Goal: Task Accomplishment & Management: Use online tool/utility

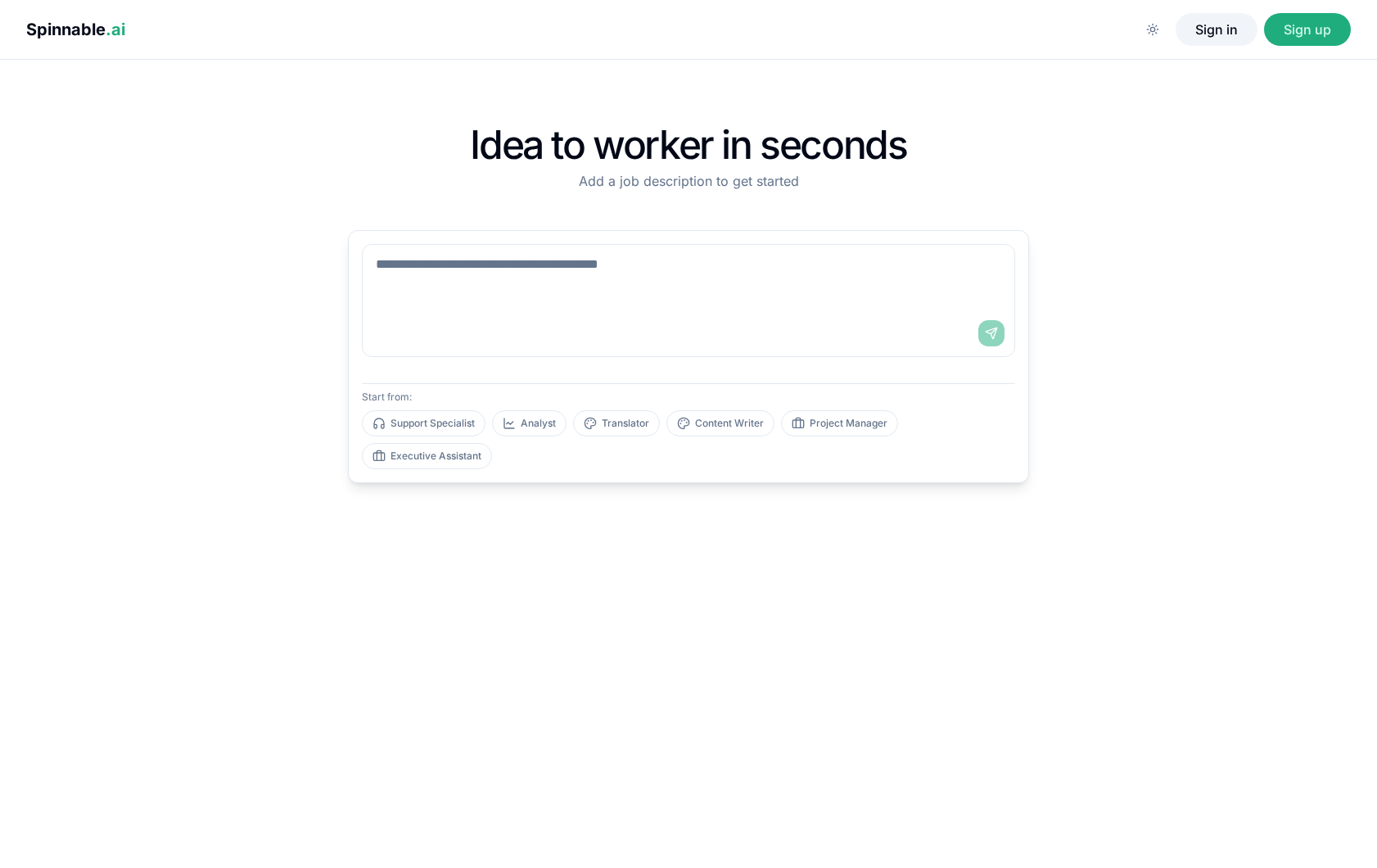
click at [1220, 32] on button "Sign in" at bounding box center [1217, 29] width 82 height 33
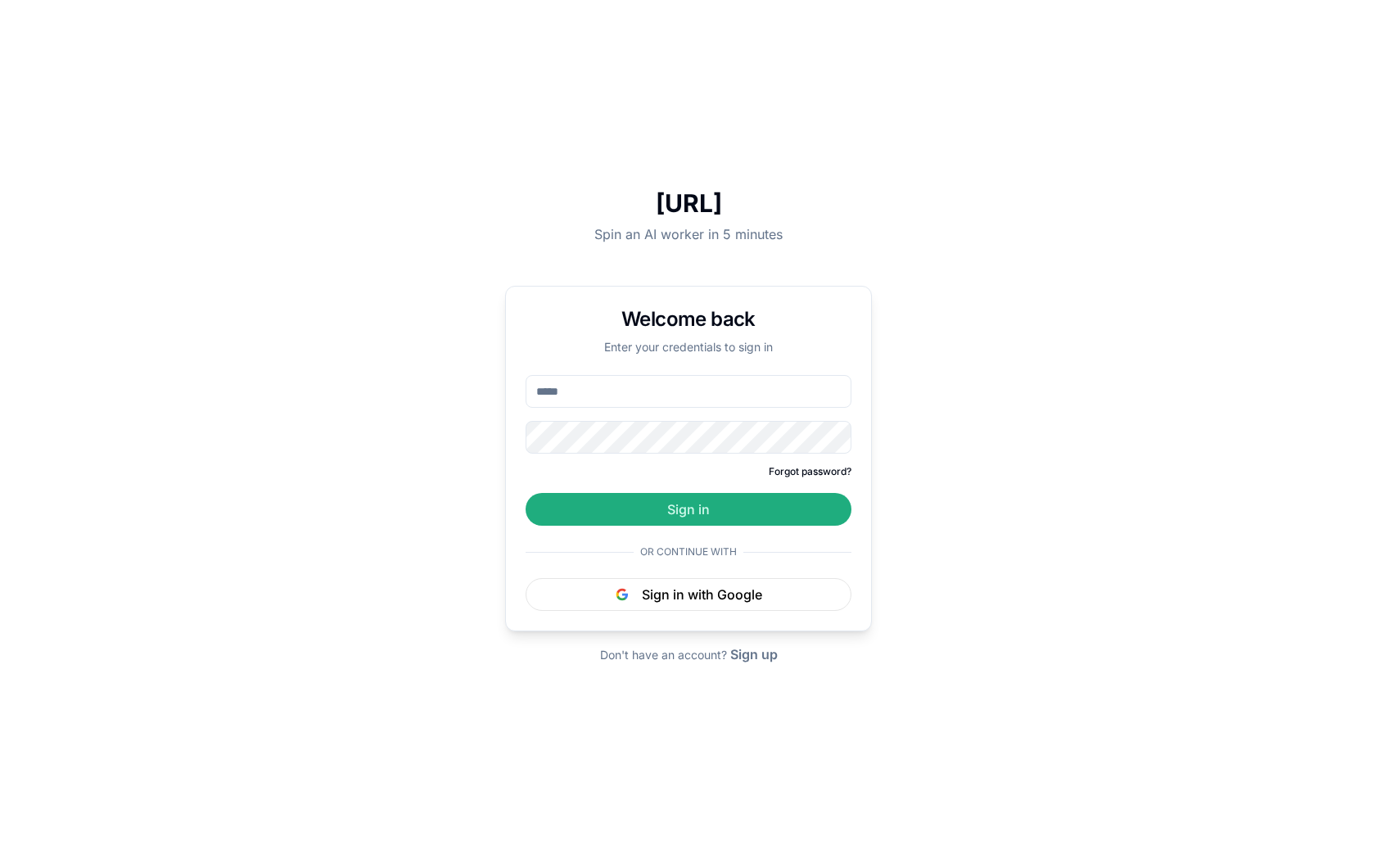
click at [642, 391] on input "email" at bounding box center [688, 391] width 326 height 33
type input "*"
type input "**********"
click at [526, 493] on button "Sign in" at bounding box center [688, 509] width 326 height 33
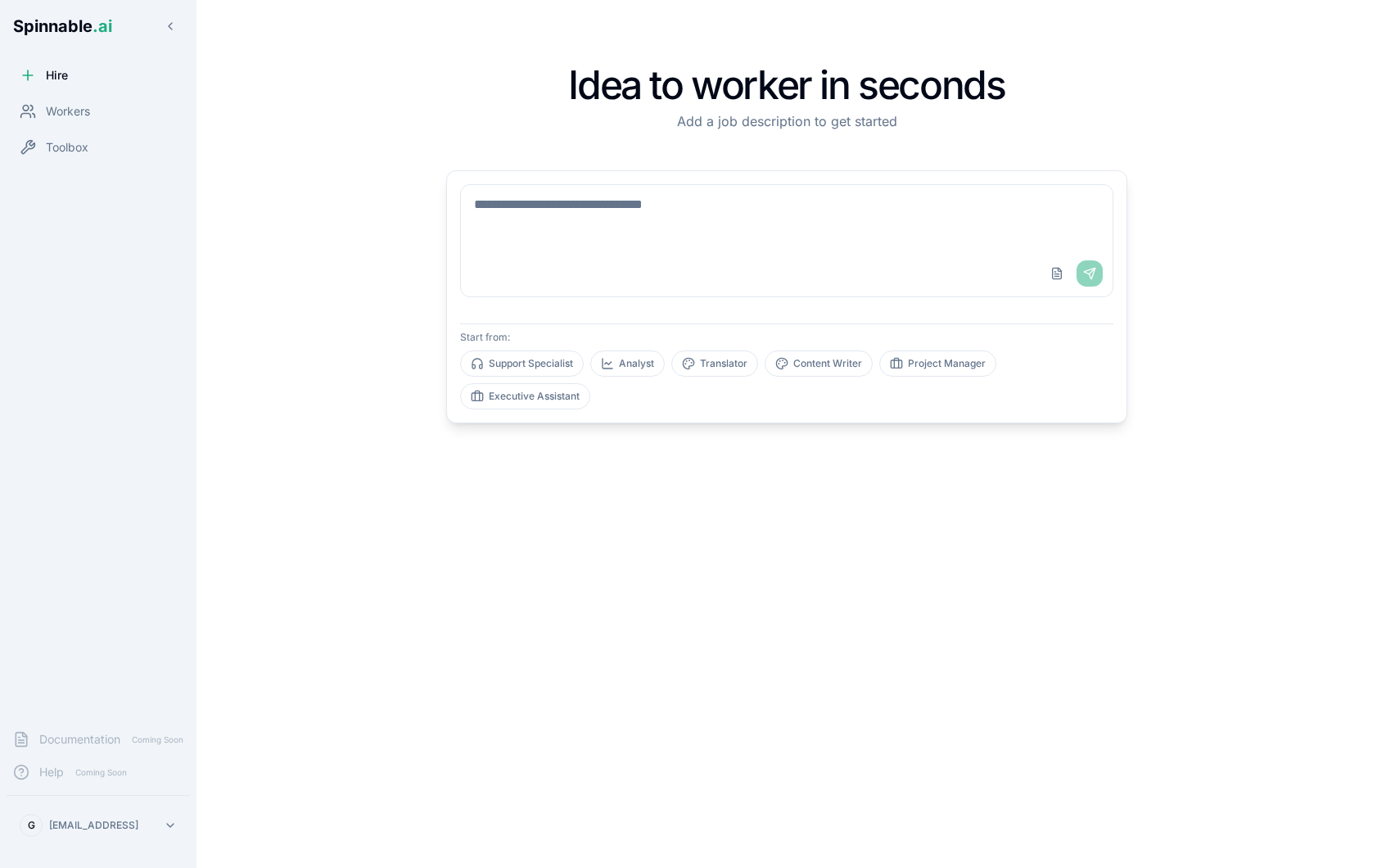
click at [399, 599] on div "Idea to worker in seconds Add a job description to get started Upload File Send…" at bounding box center [786, 433] width 1067 height 816
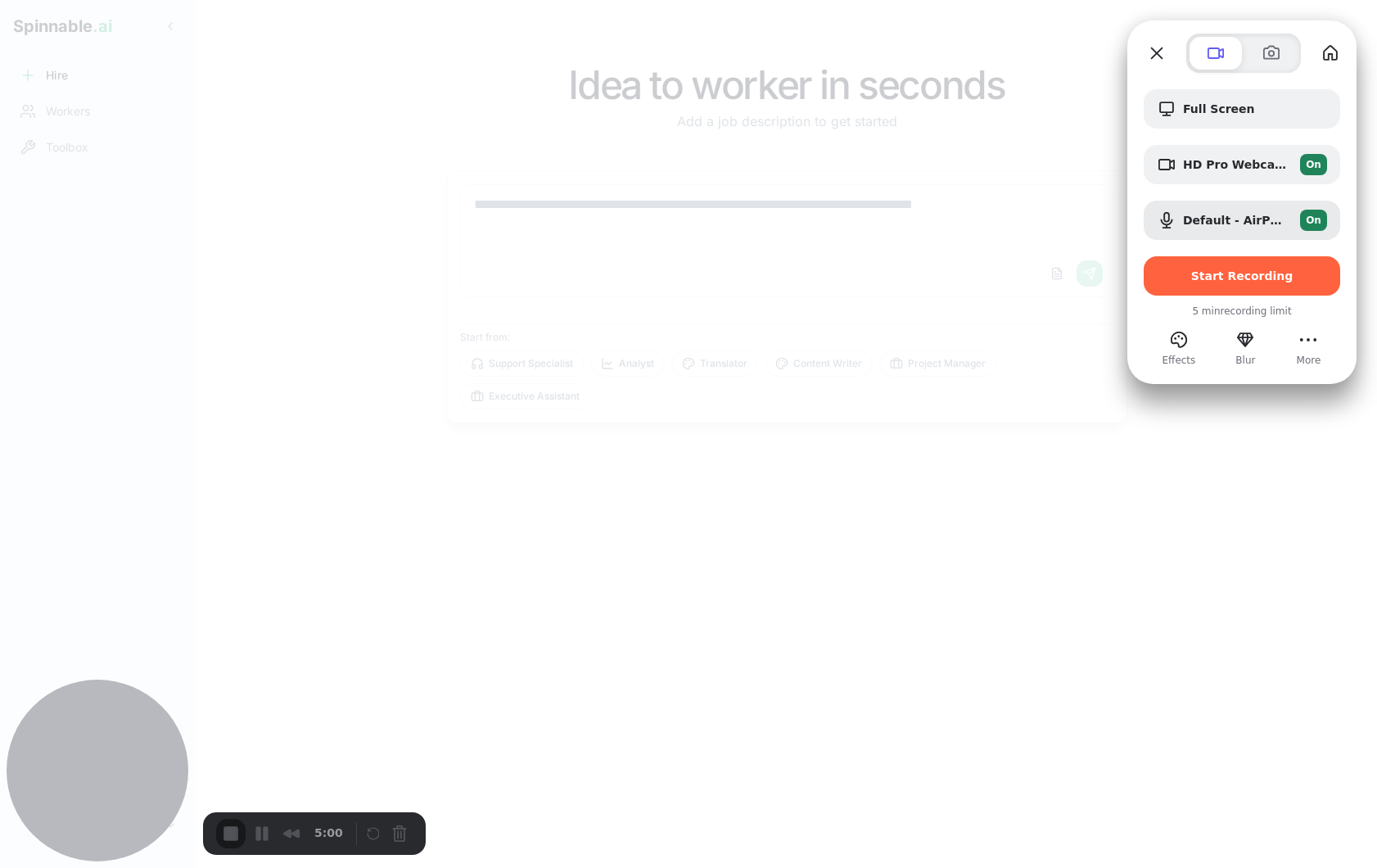
click at [226, 337] on div at bounding box center [688, 434] width 1377 height 868
click at [1156, 57] on button "Close" at bounding box center [1156, 52] width 26 height 26
click at [1246, 213] on span "Default - AirPods" at bounding box center [1235, 220] width 104 height 13
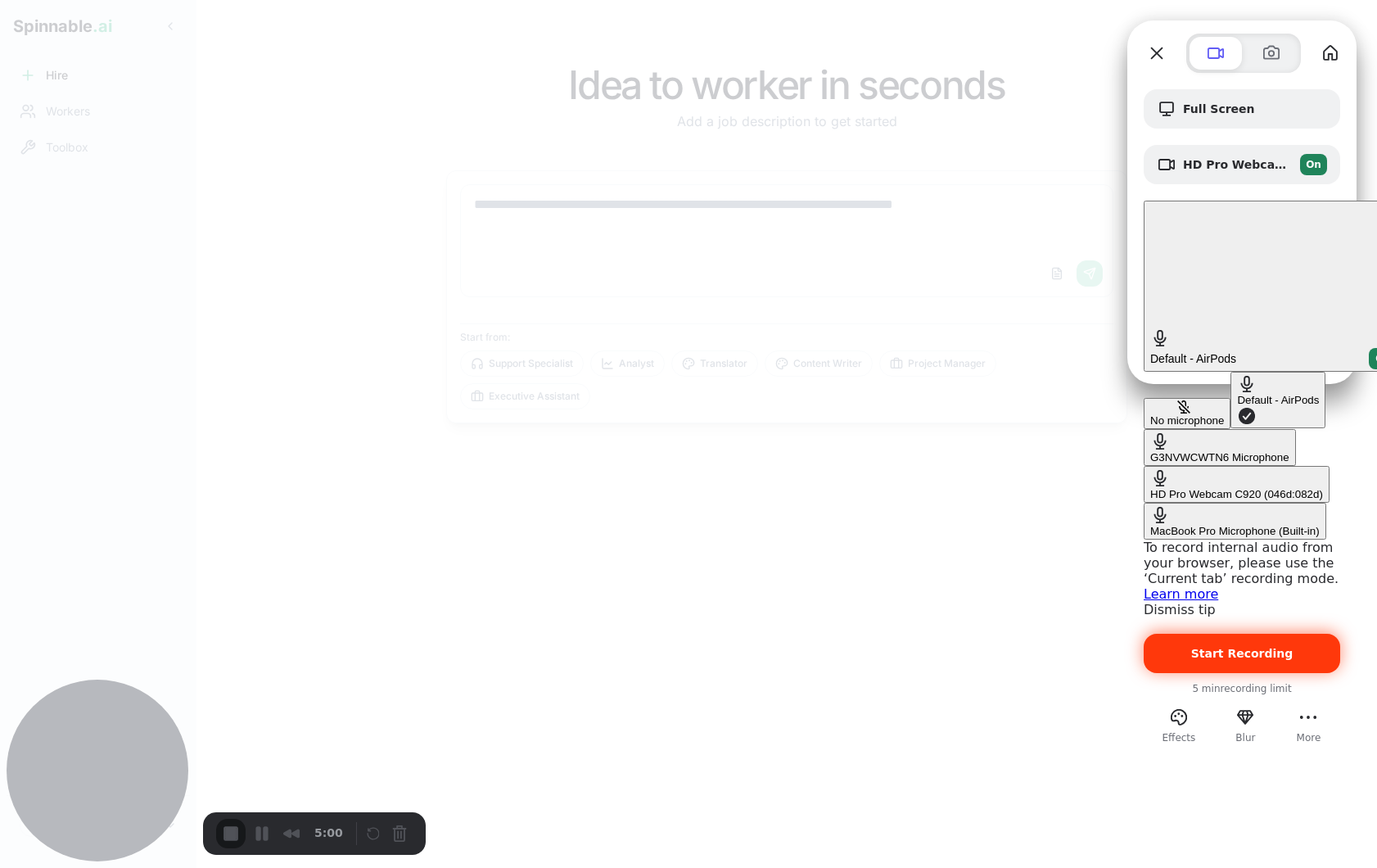
click at [1244, 647] on span "Start Recording" at bounding box center [1242, 653] width 102 height 13
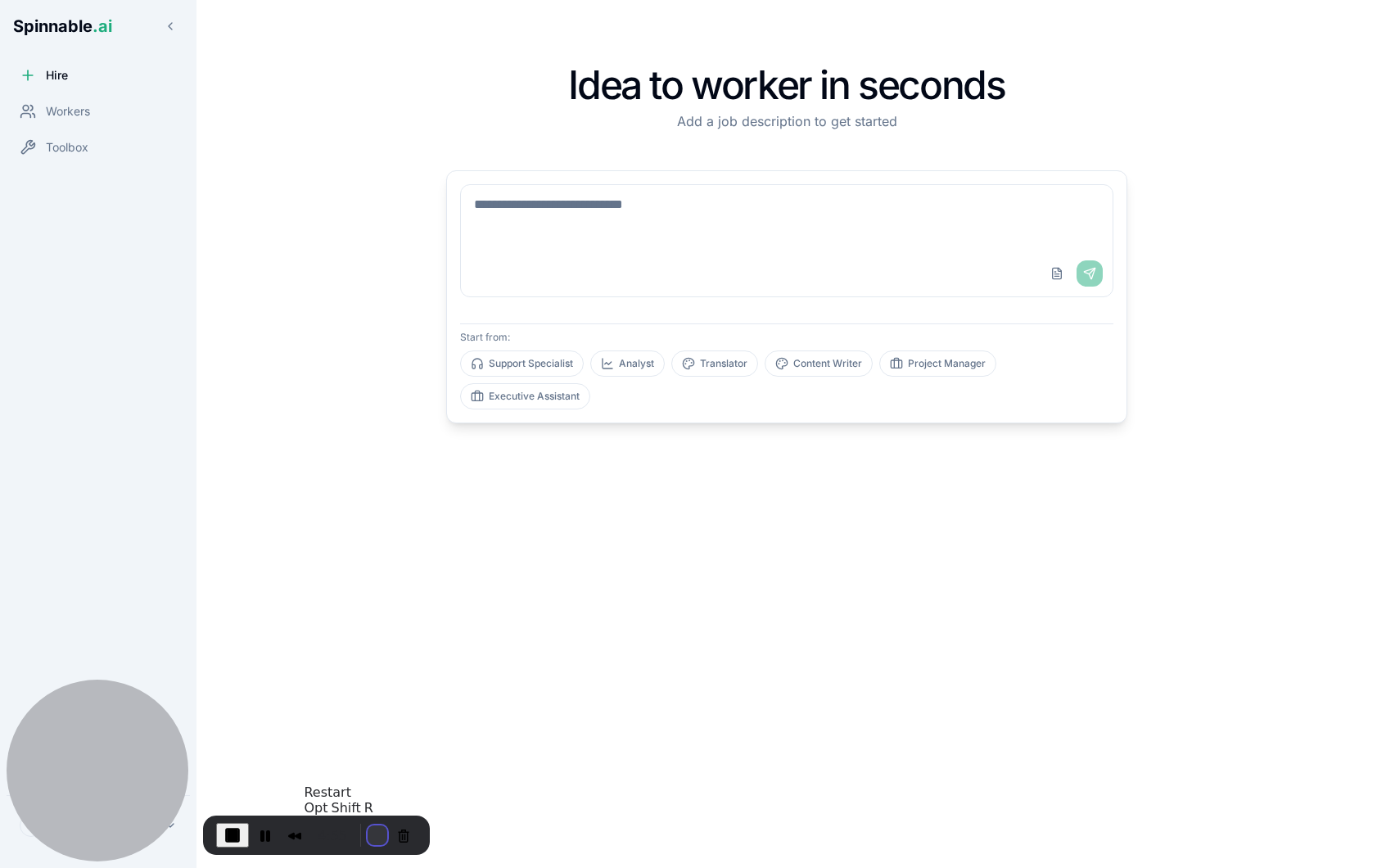
click at [369, 834] on button "Restart Recording" at bounding box center [377, 835] width 20 height 20
click at [368, 832] on button "Restart Recording" at bounding box center [377, 835] width 20 height 20
click at [614, 263] on div "Upload File Send" at bounding box center [786, 274] width 652 height 46
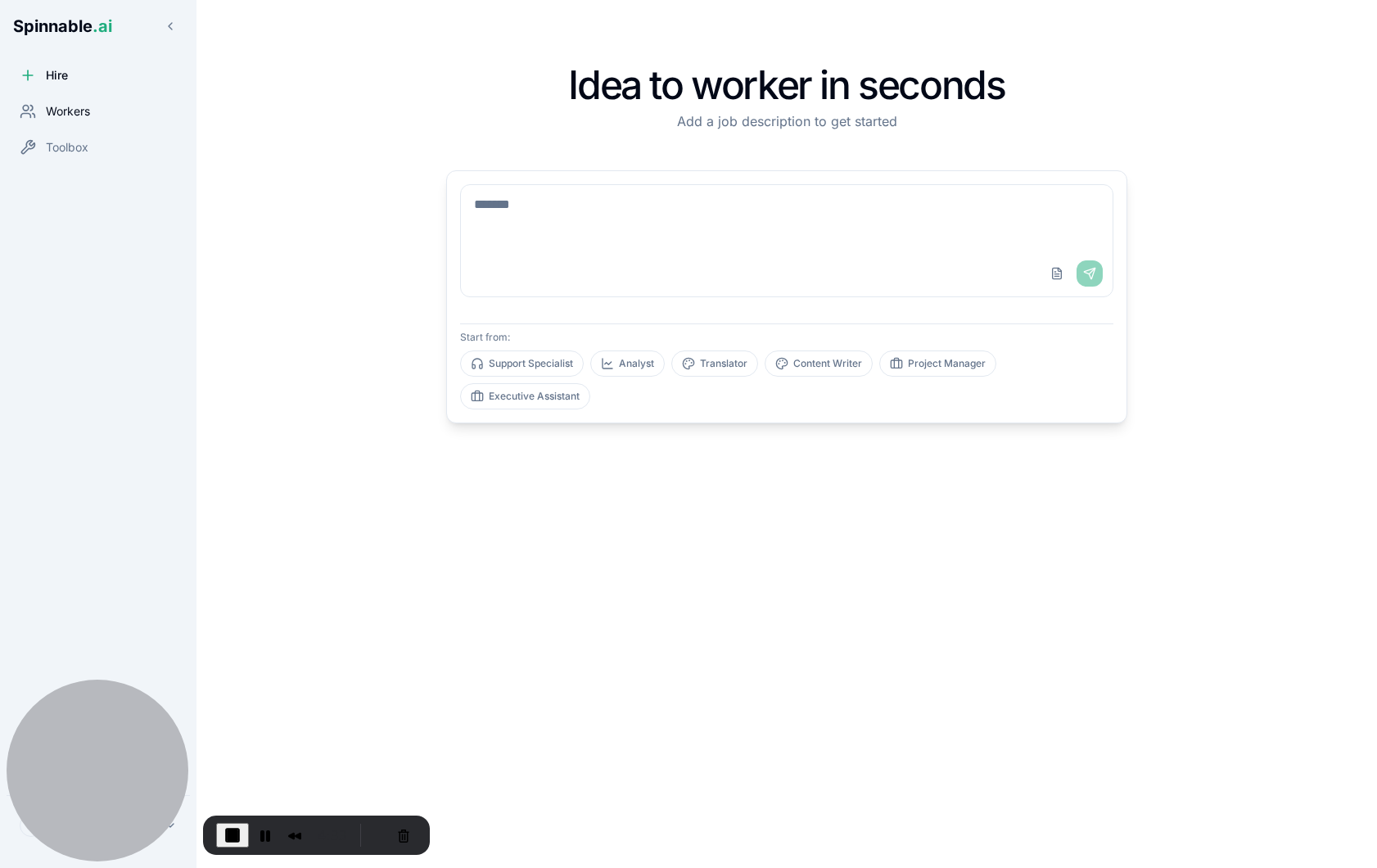
click at [87, 110] on span "Workers" at bounding box center [68, 111] width 44 height 16
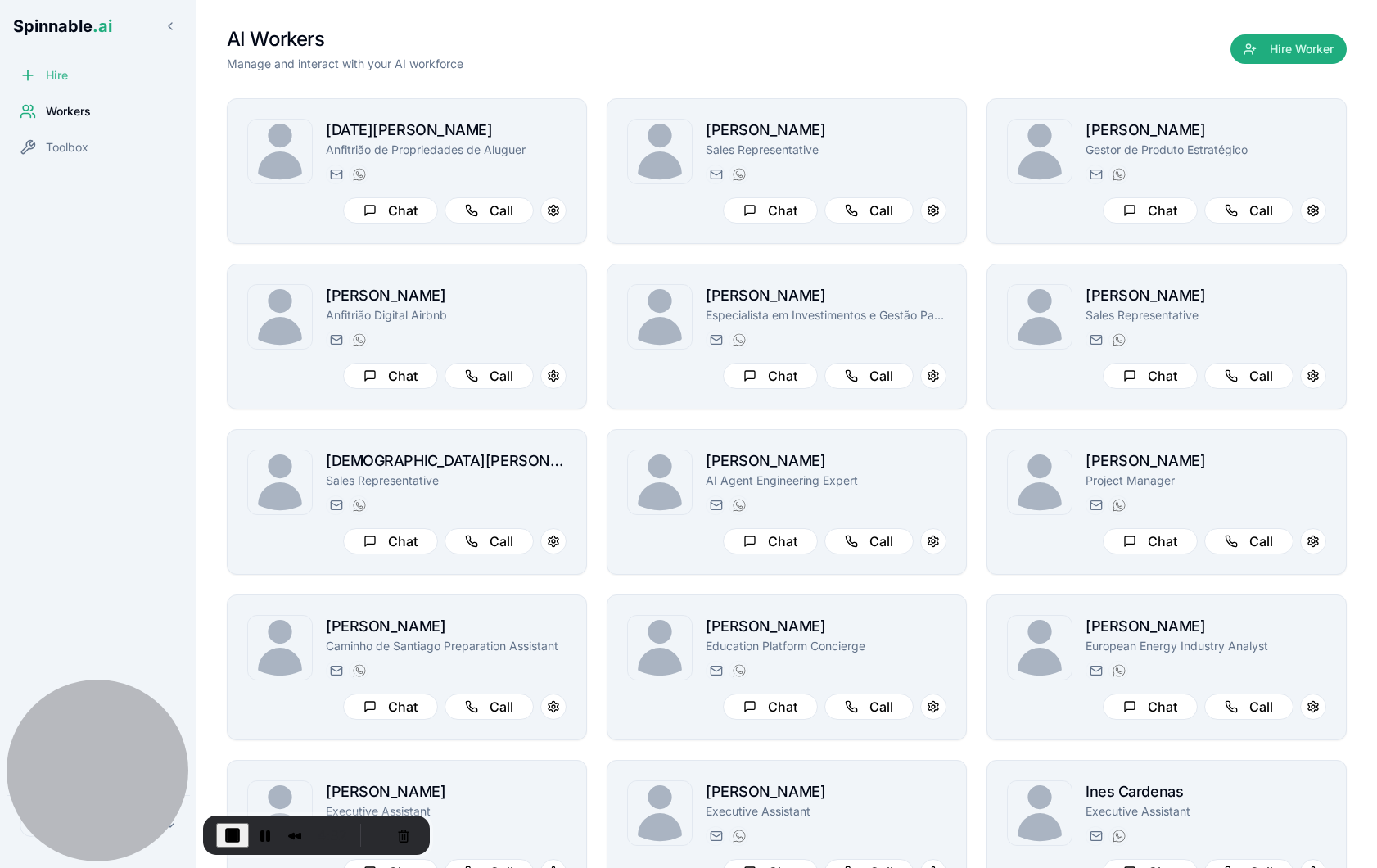
click at [63, 76] on span "Hire" at bounding box center [57, 75] width 22 height 16
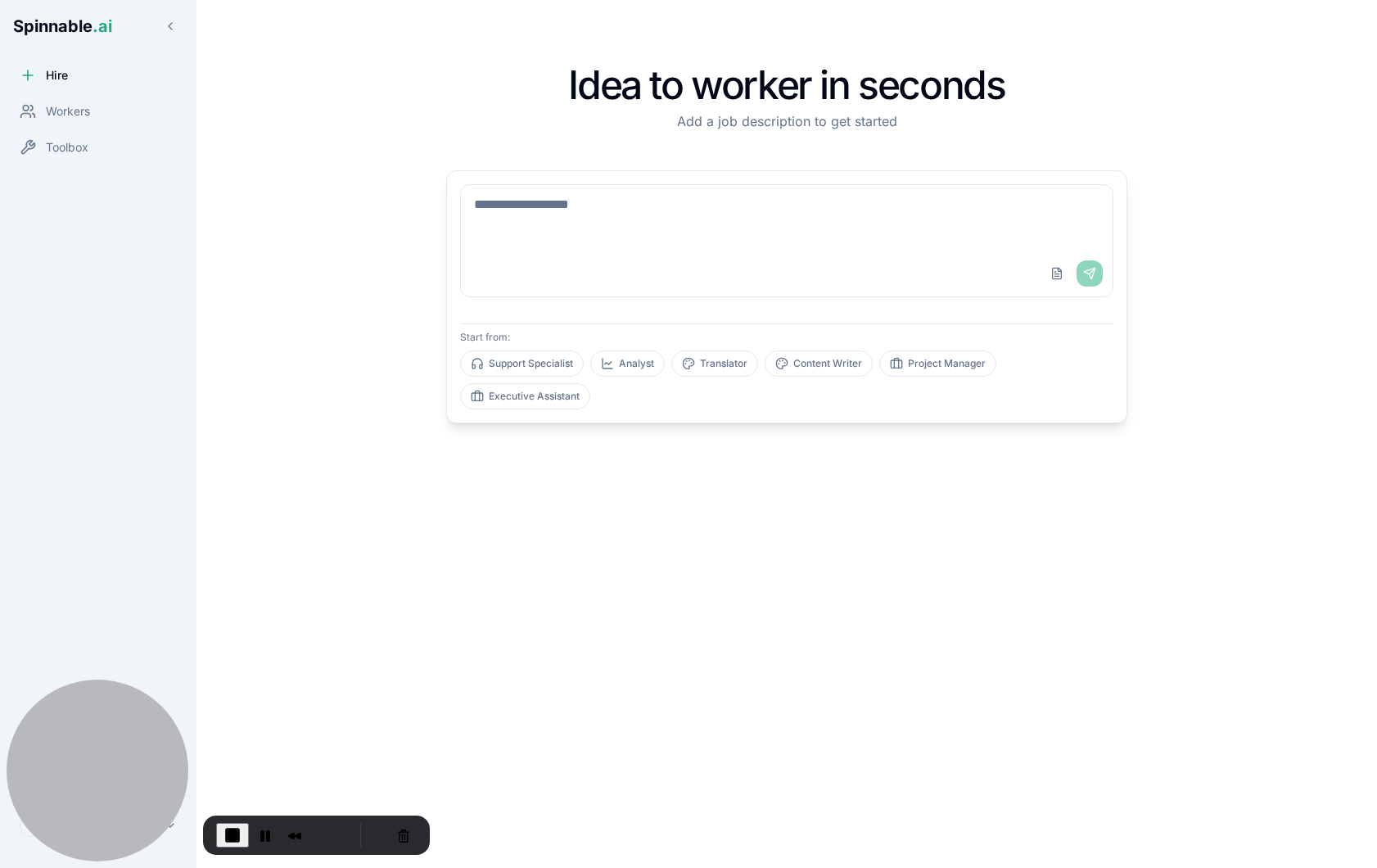
click at [662, 241] on textarea at bounding box center [786, 218] width 652 height 66
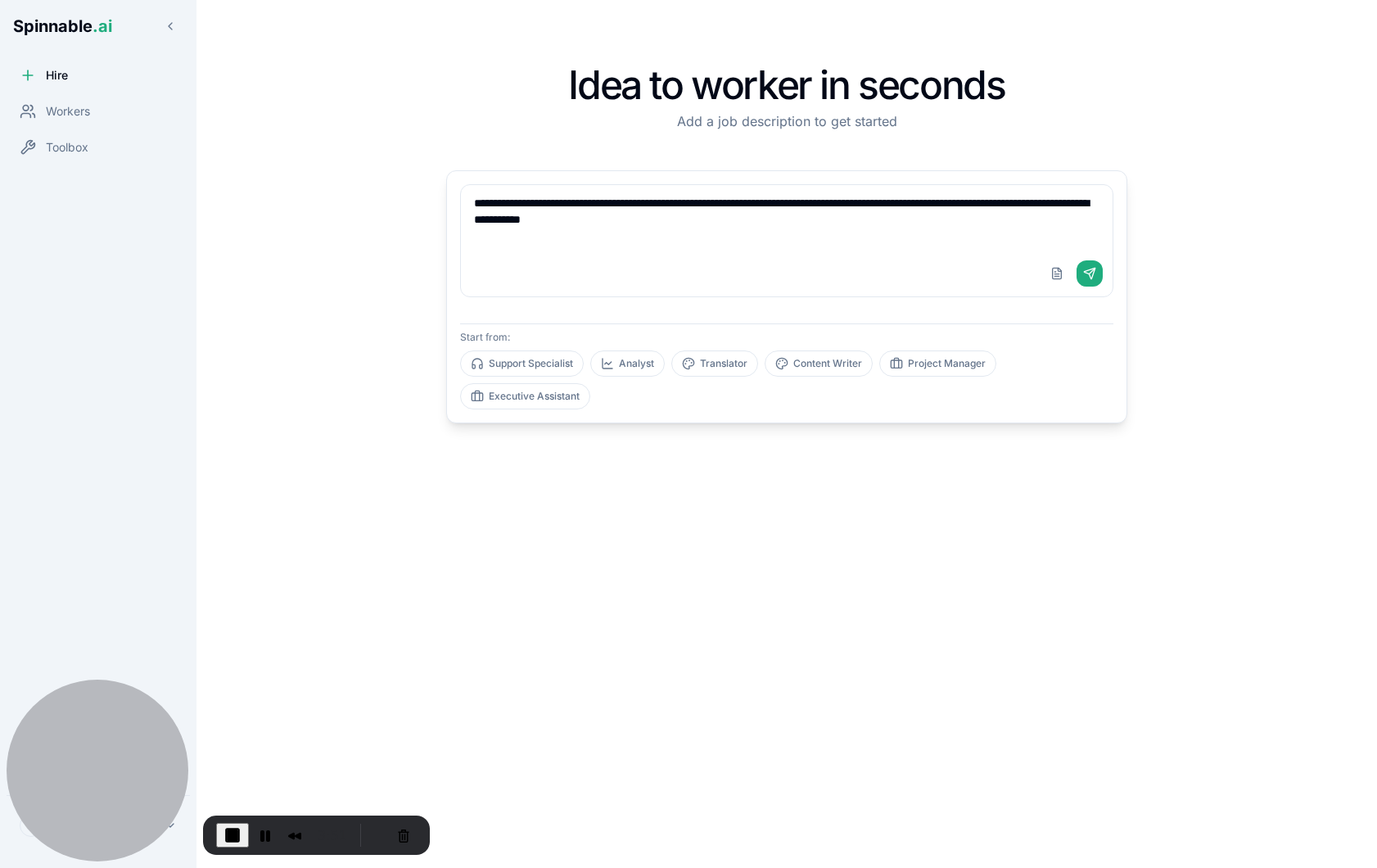
type textarea "**********"
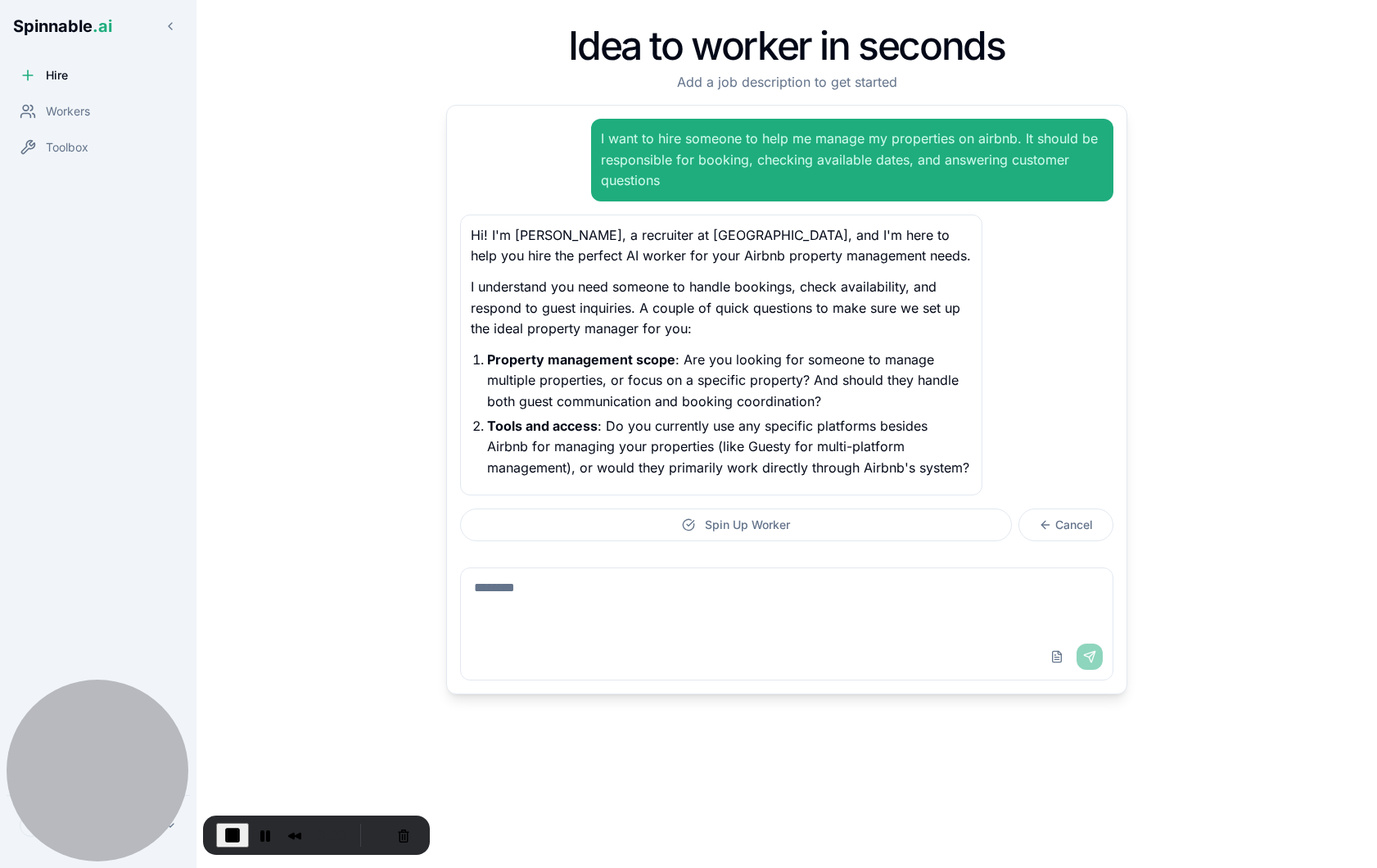
click at [548, 601] on textarea at bounding box center [786, 601] width 652 height 66
type textarea "**********"
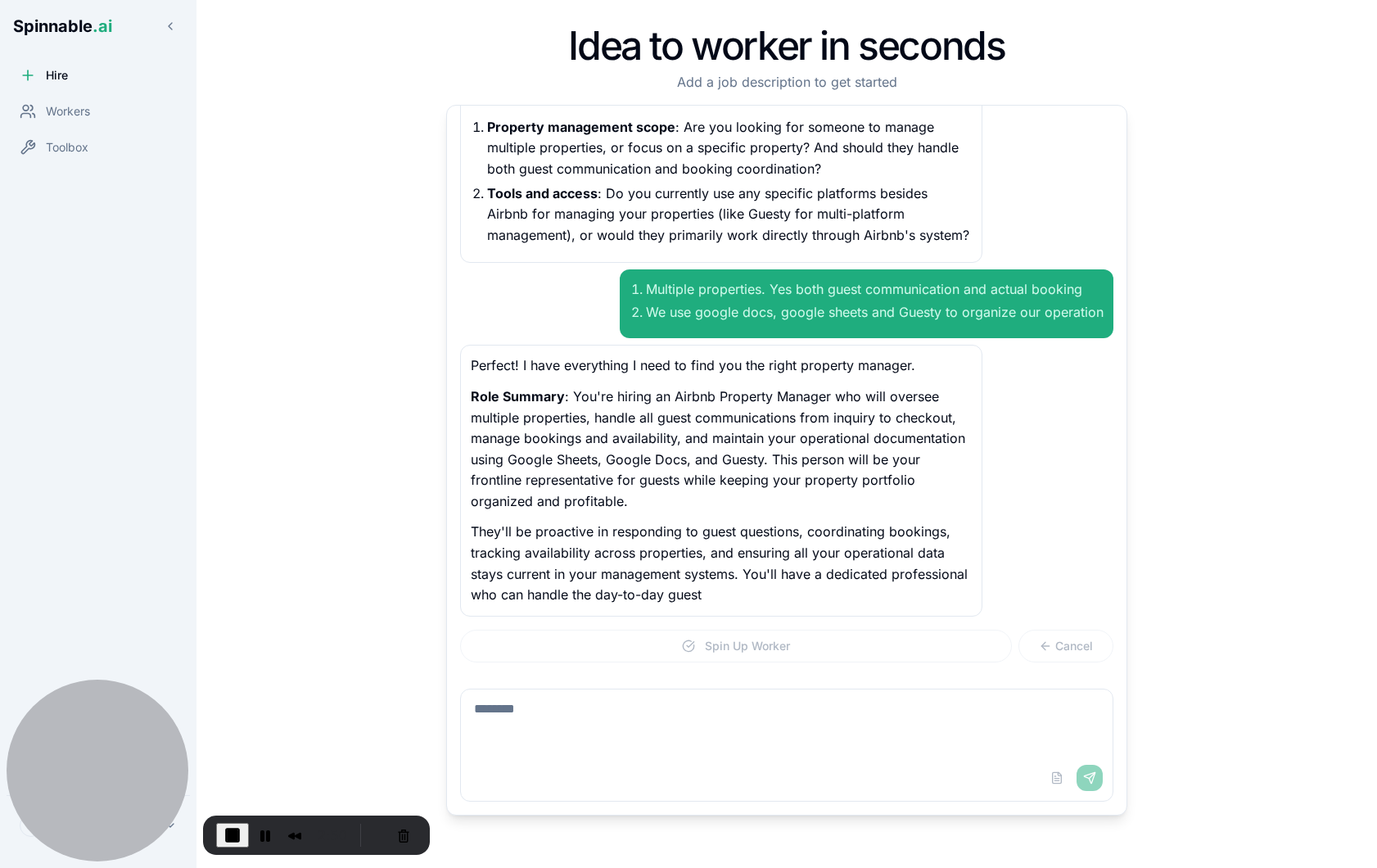
scroll to position [253, 0]
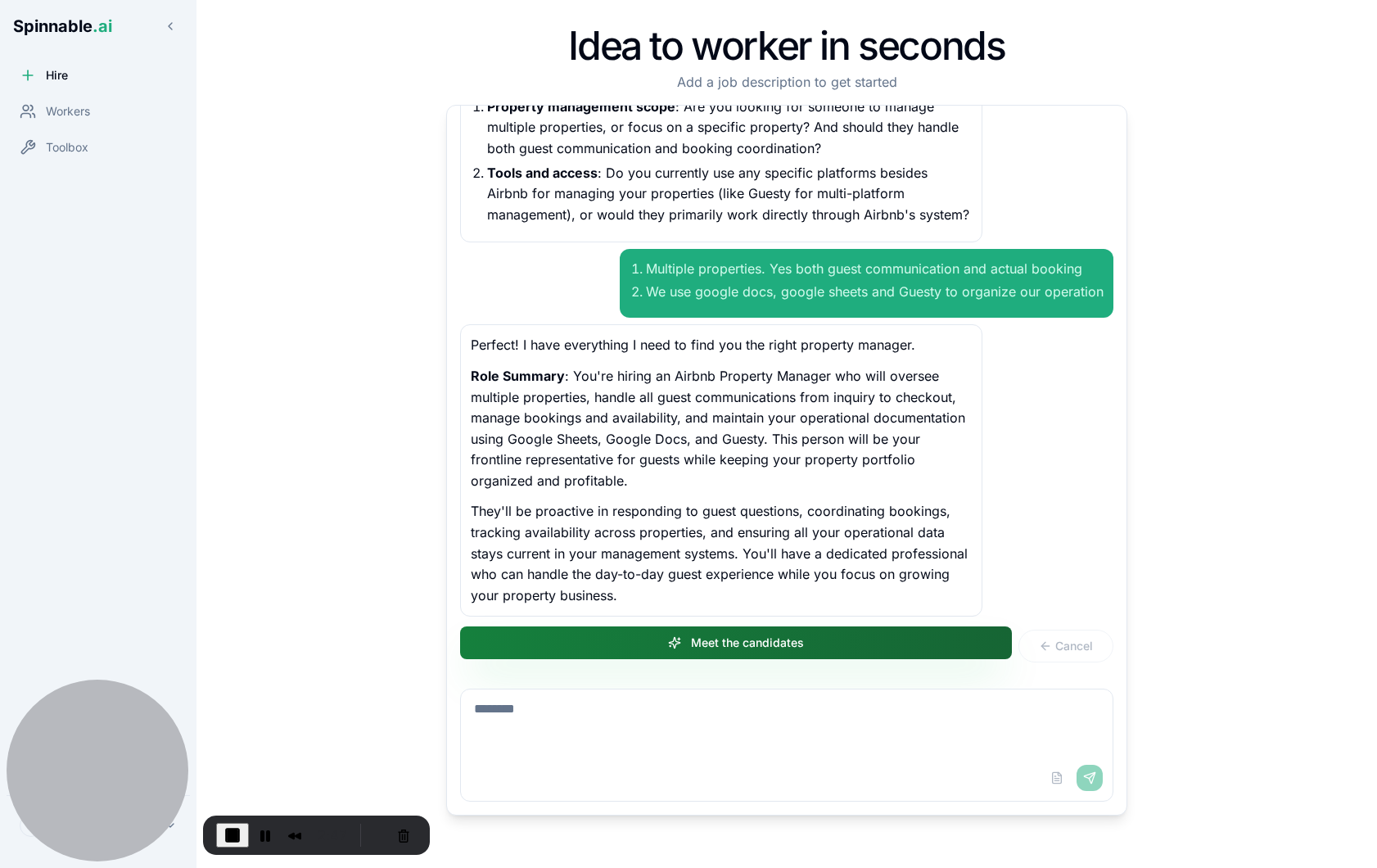
click at [683, 647] on button "Meet the candidates" at bounding box center [736, 642] width 552 height 33
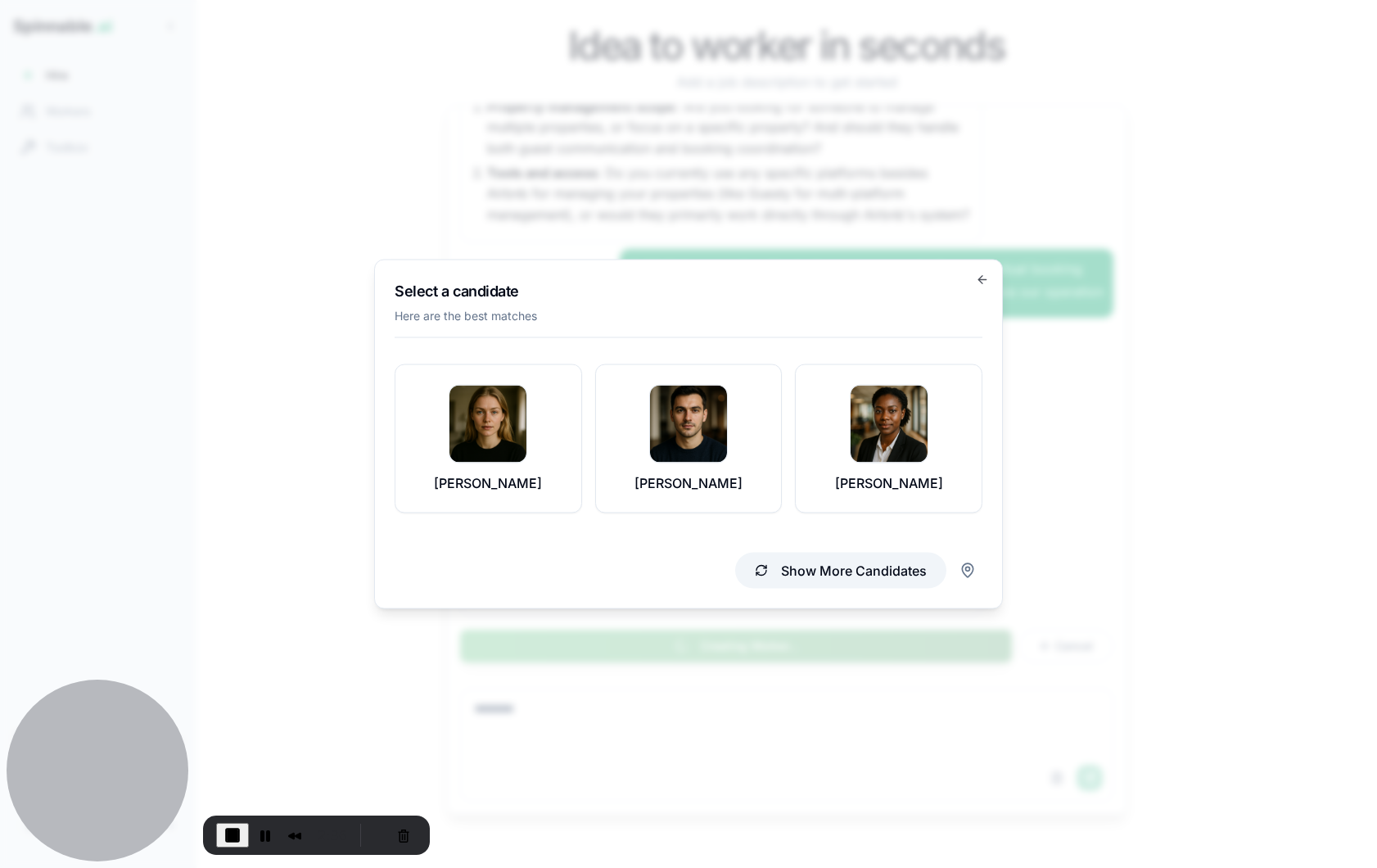
click at [836, 573] on button "Show More Candidates" at bounding box center [840, 570] width 211 height 36
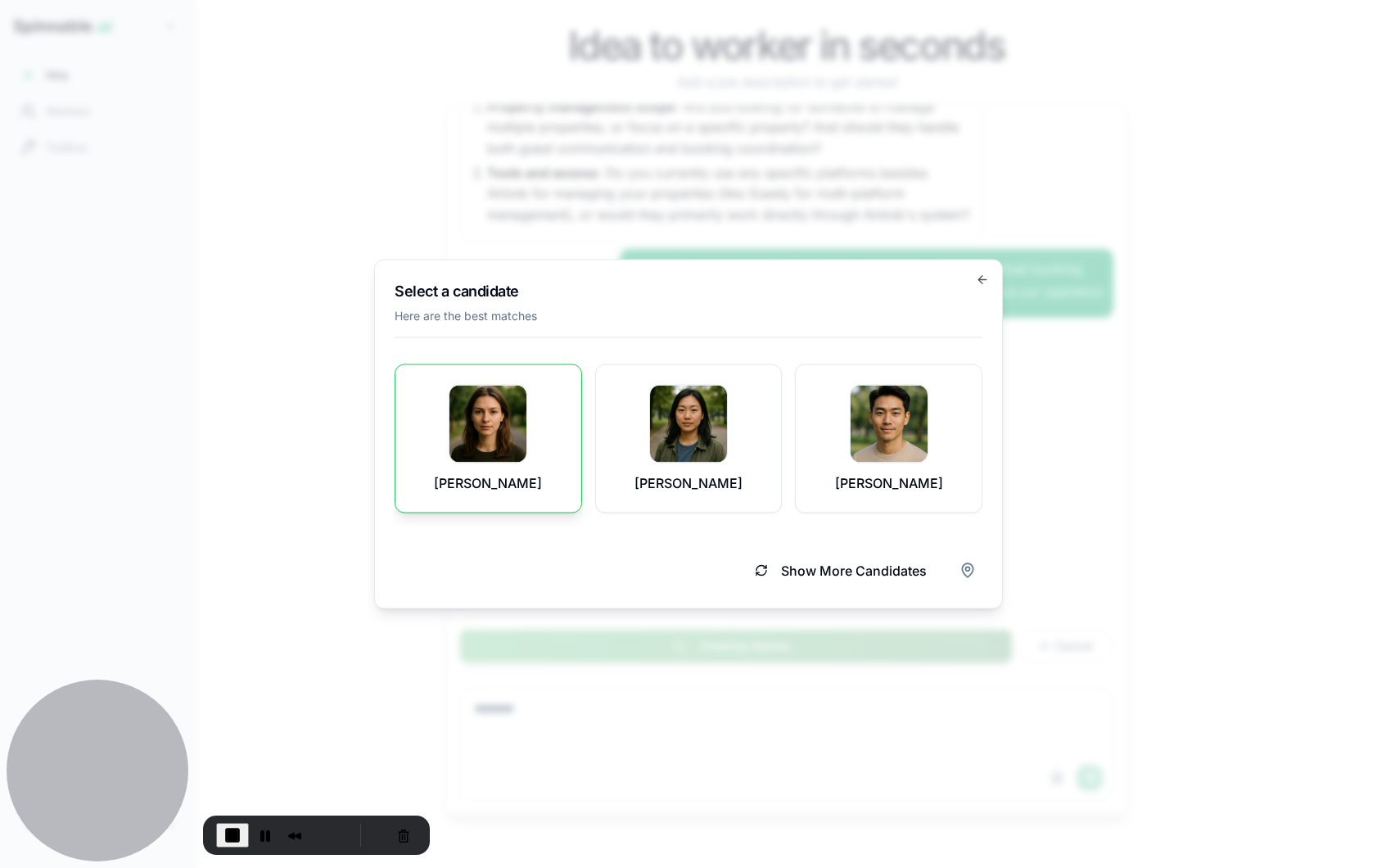
click at [541, 439] on div "[PERSON_NAME]" at bounding box center [488, 438] width 147 height 108
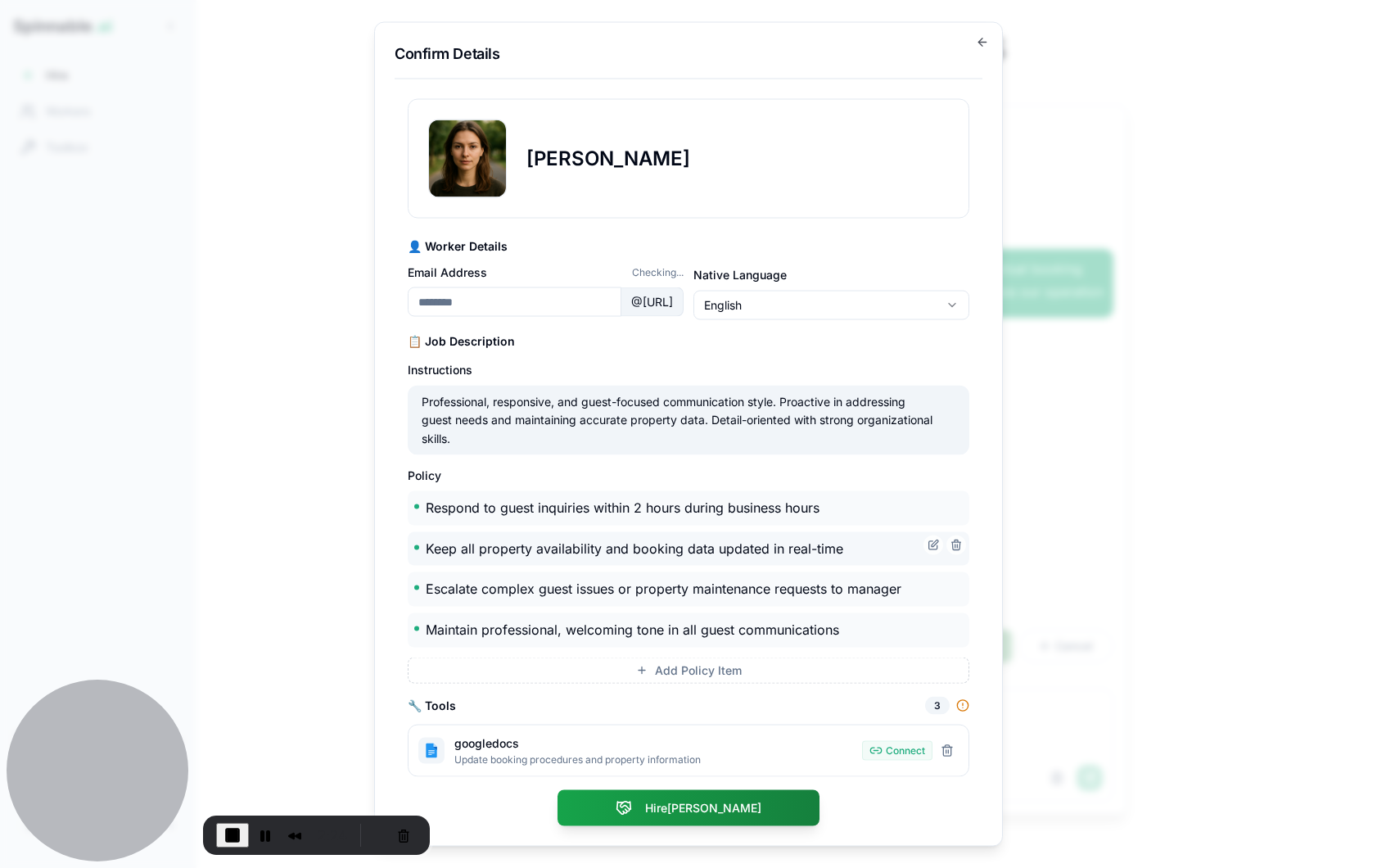
type input "**********"
click at [692, 343] on h3 "📋 Job Description" at bounding box center [688, 342] width 561 height 16
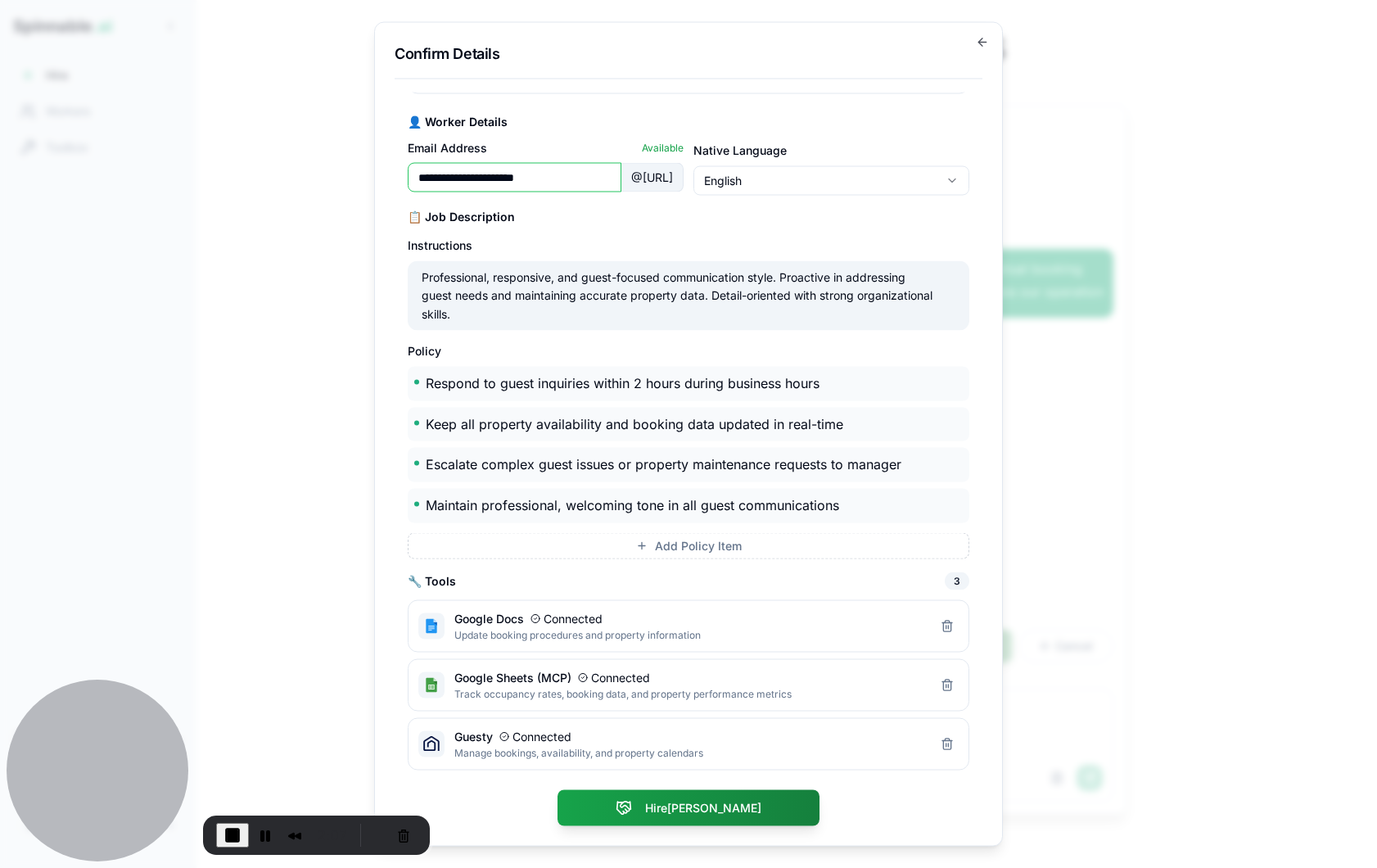
scroll to position [0, 0]
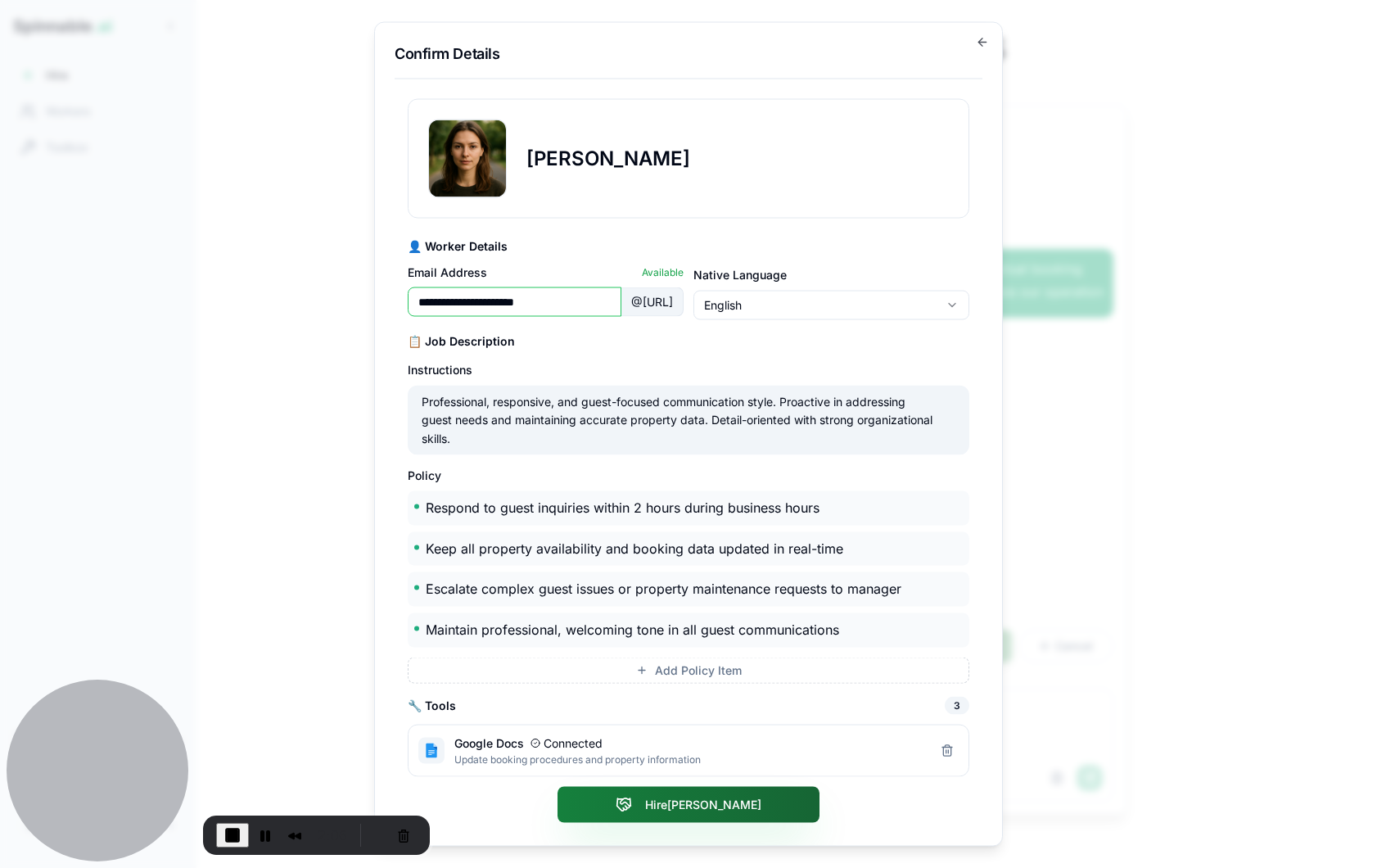
click at [716, 796] on button "Hire Catarina" at bounding box center [688, 804] width 262 height 36
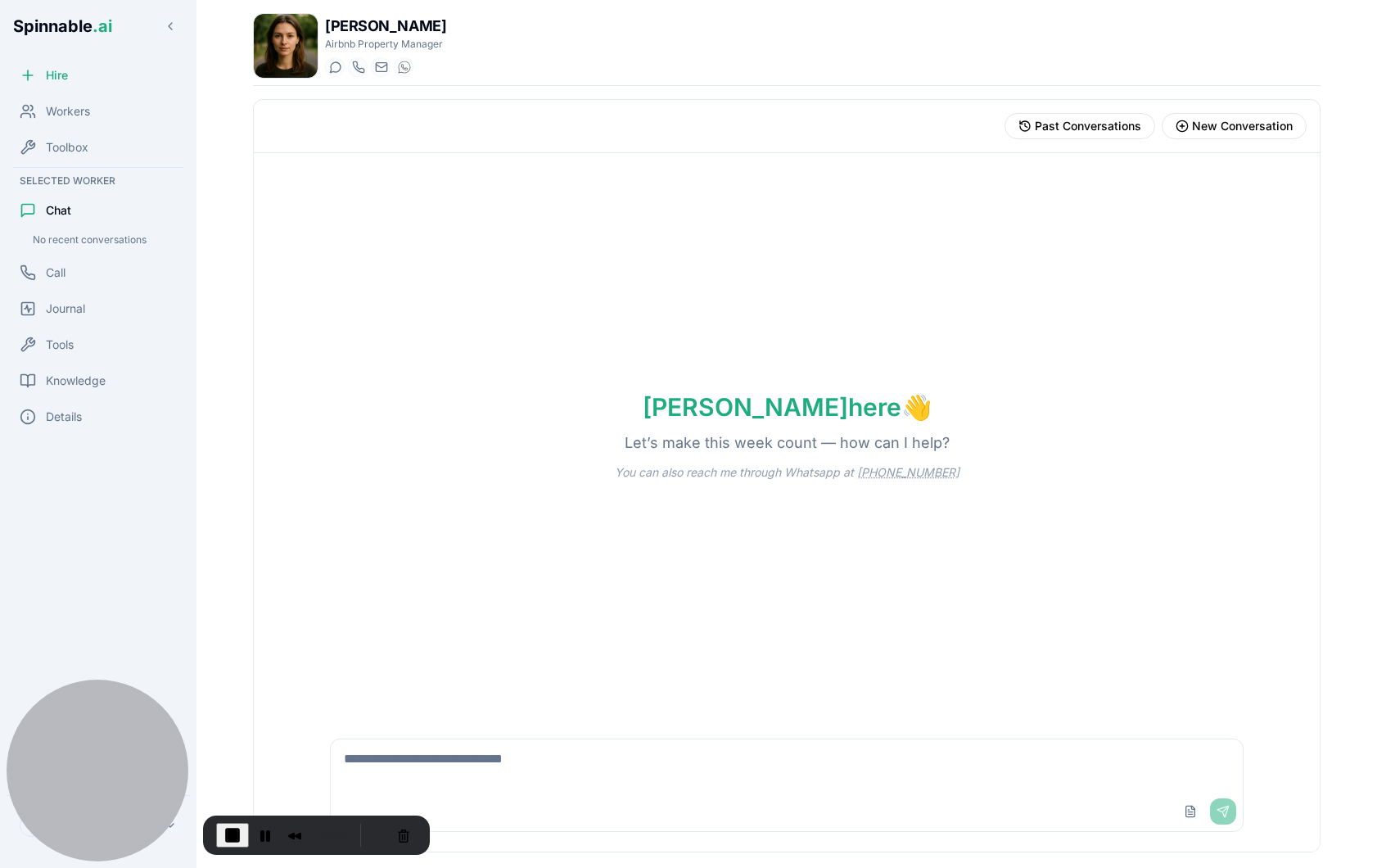
click at [519, 765] on textarea at bounding box center [786, 765] width 912 height 52
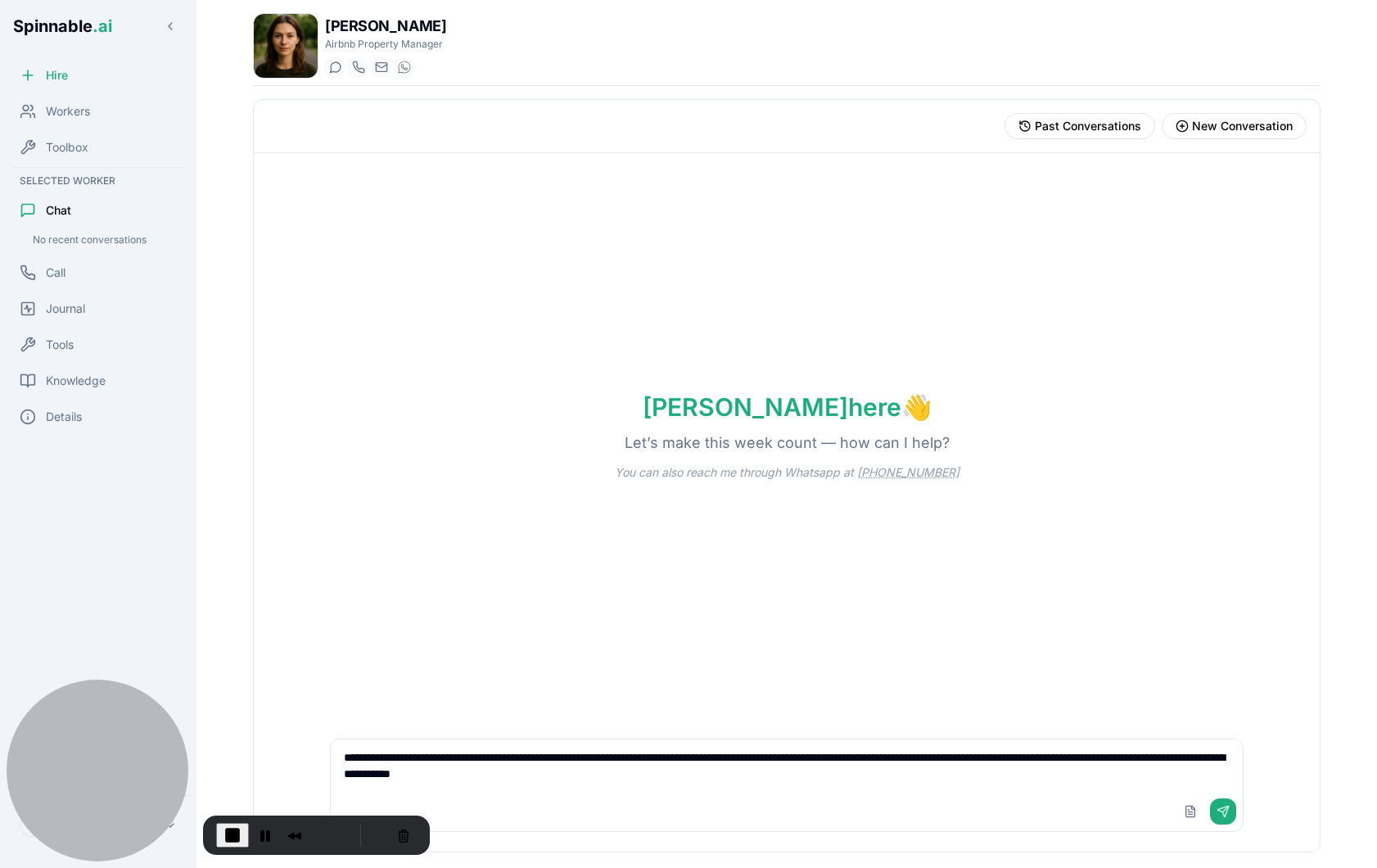
type textarea "**********"
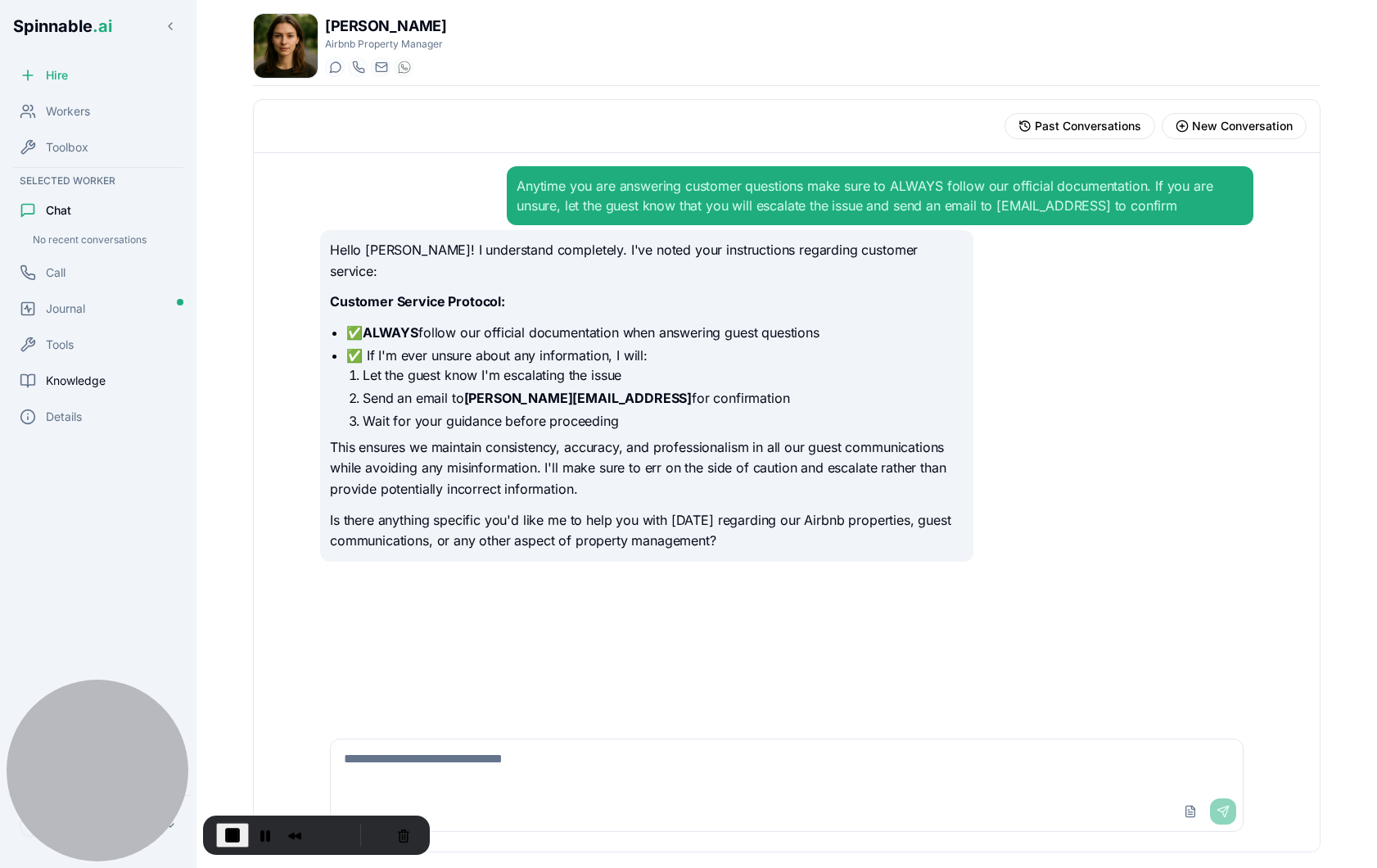
click at [106, 385] on span "Knowledge" at bounding box center [76, 381] width 60 height 16
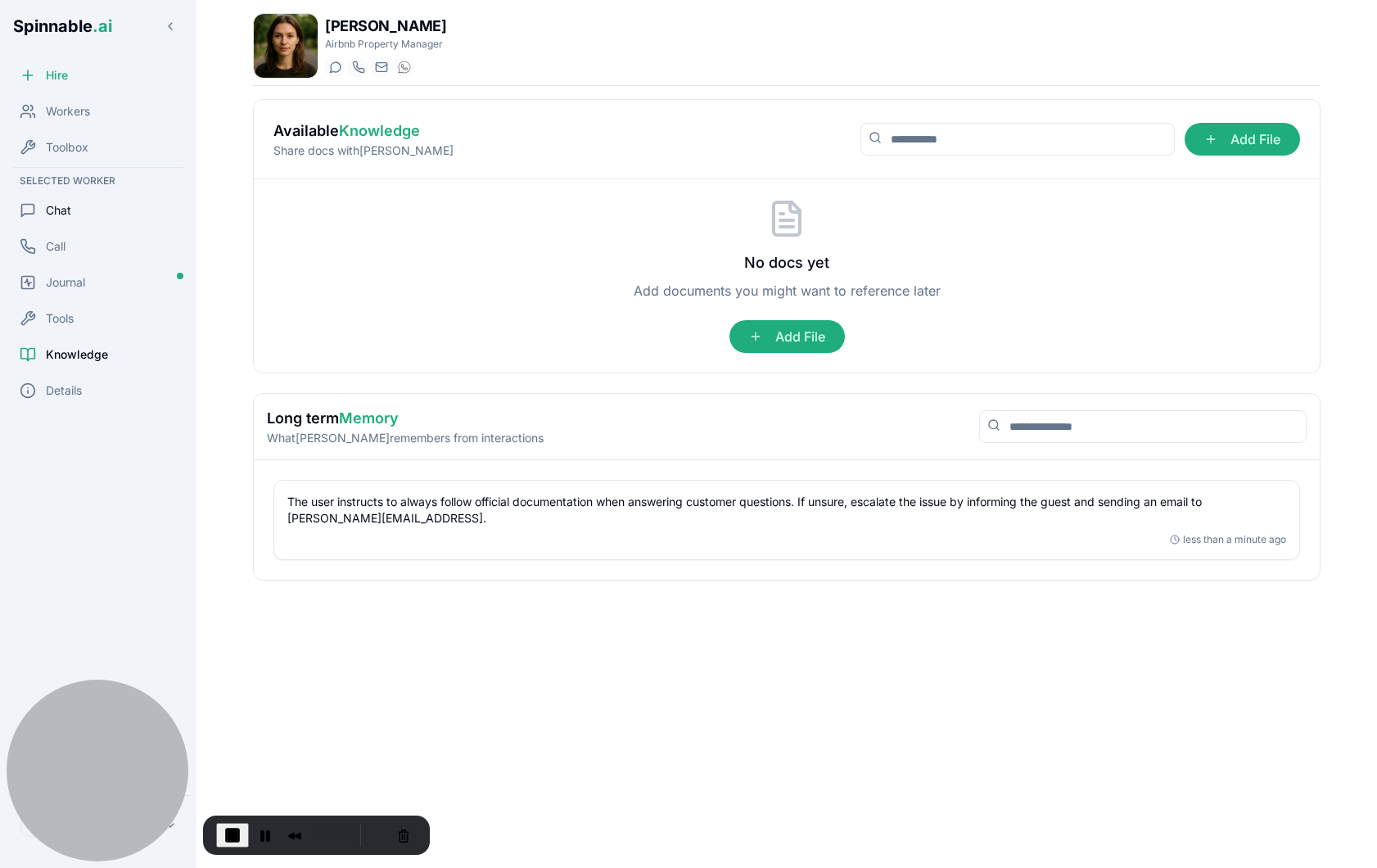
click at [95, 208] on div "Chat" at bounding box center [98, 210] width 183 height 33
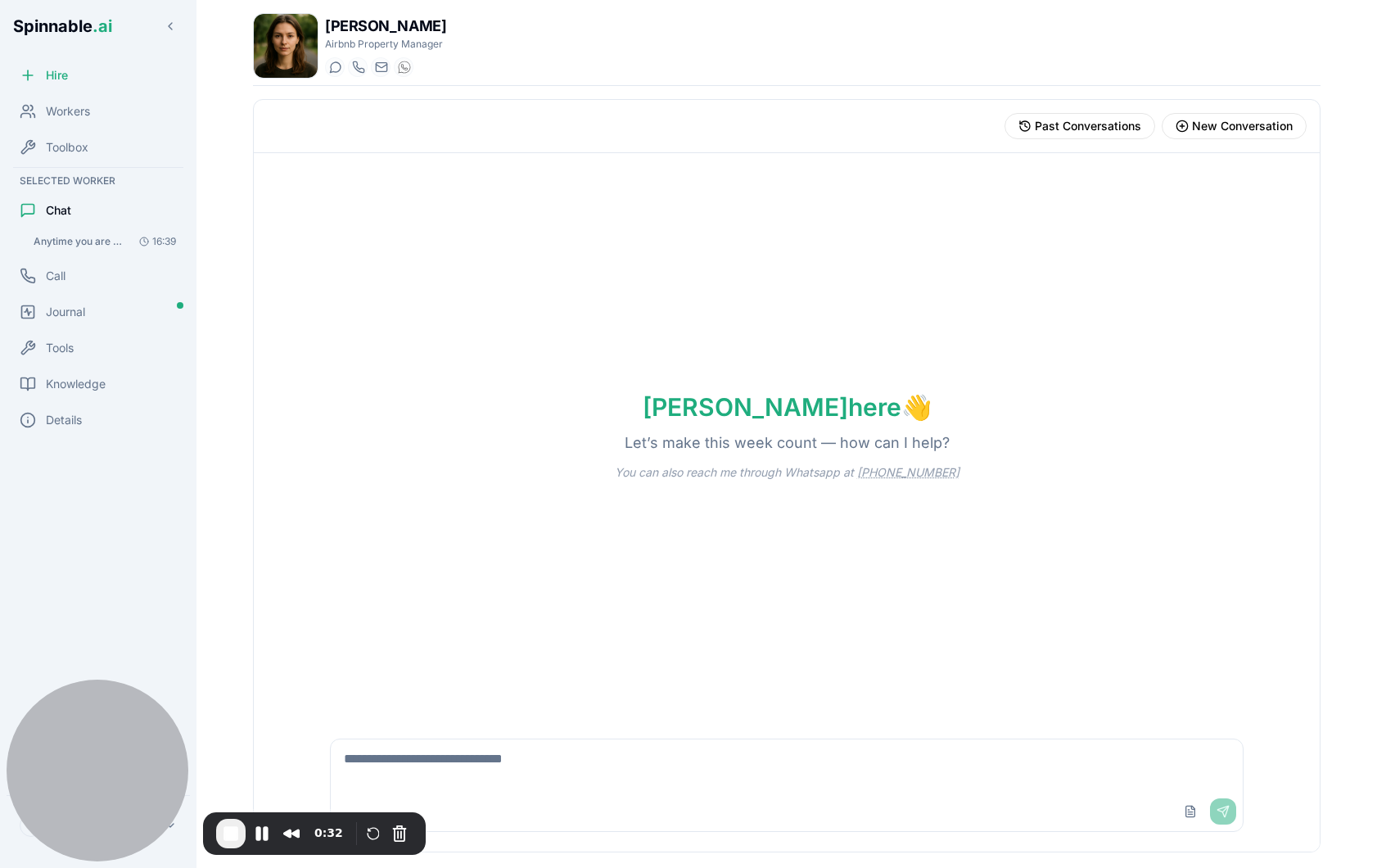
click at [471, 763] on textarea at bounding box center [786, 765] width 912 height 52
paste textarea "**********"
type textarea "**********"
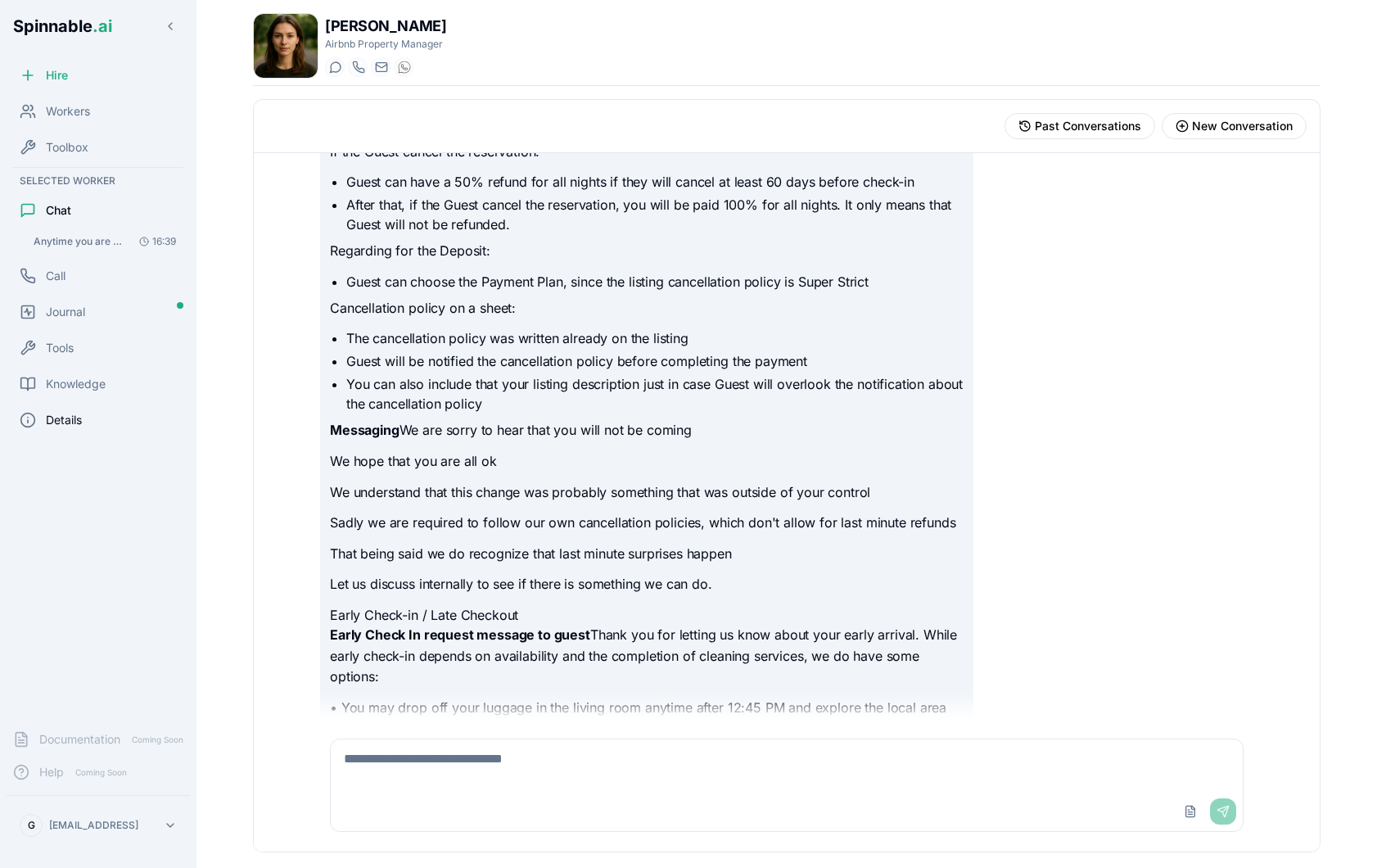
scroll to position [13123, 0]
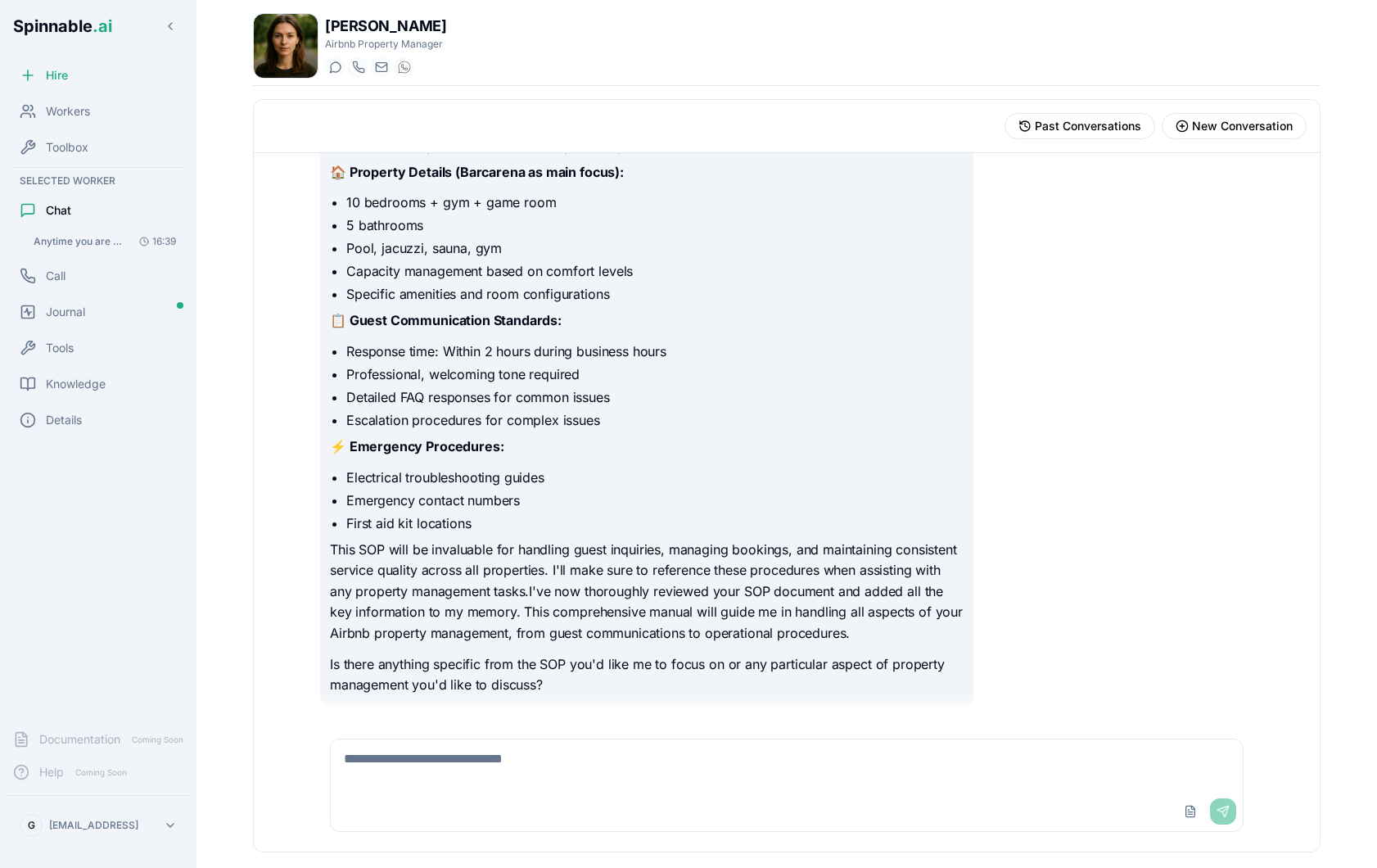
scroll to position [622, 0]
click at [604, 778] on textarea at bounding box center [786, 765] width 912 height 52
type textarea "**********"
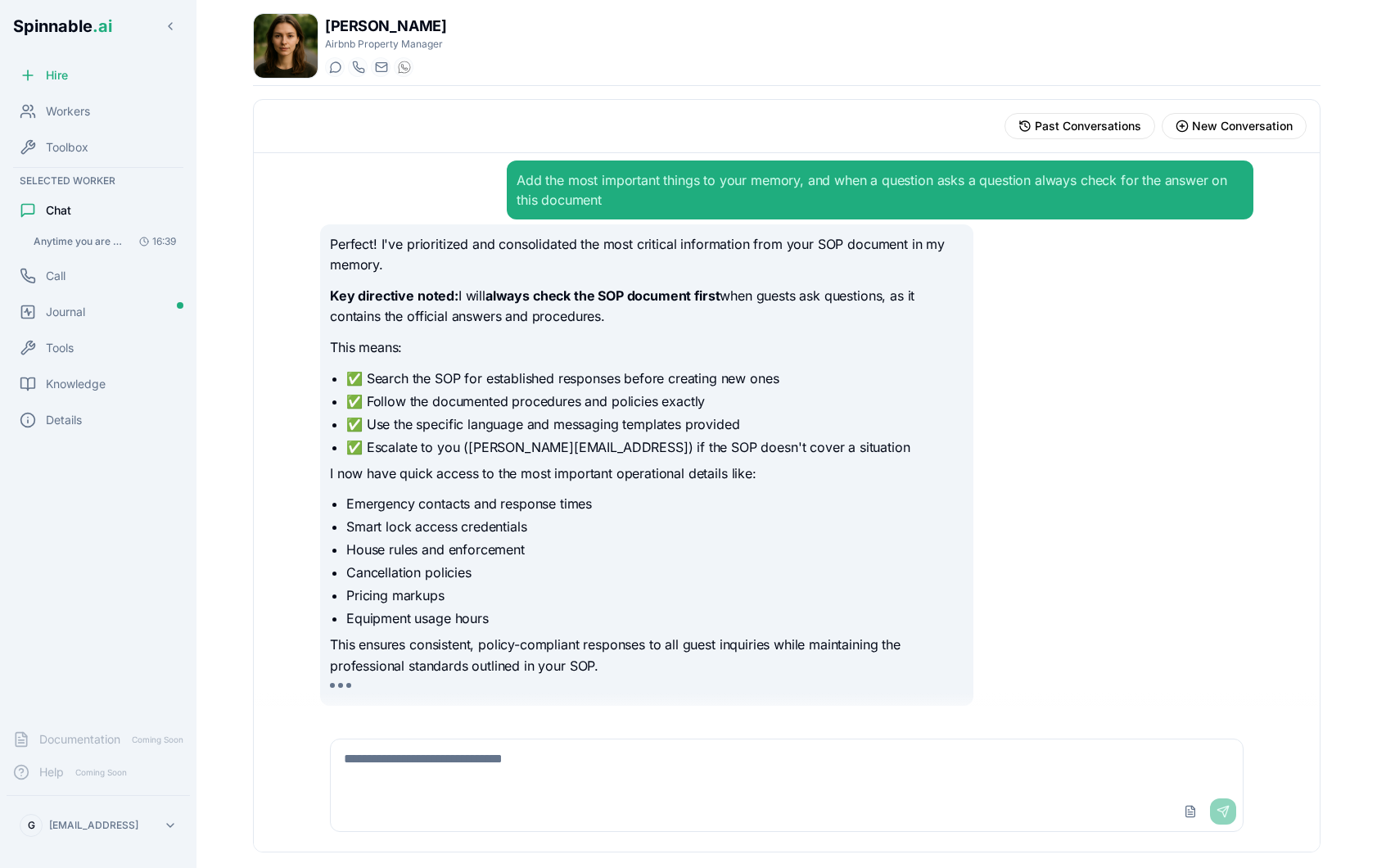
scroll to position [1161, 0]
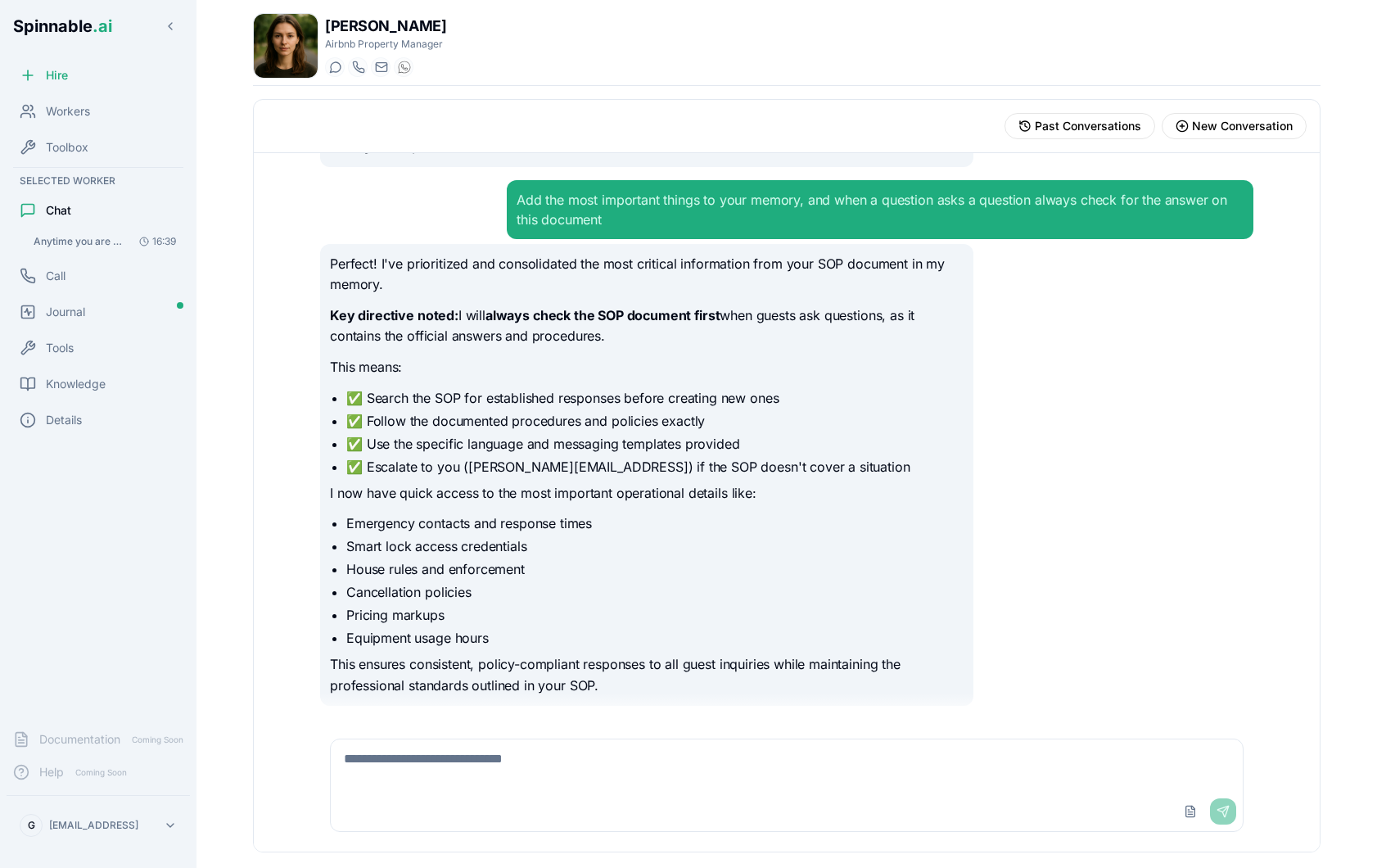
click at [586, 619] on li "Pricing markups" at bounding box center [655, 615] width 617 height 20
click at [68, 348] on span "Tools" at bounding box center [60, 348] width 28 height 16
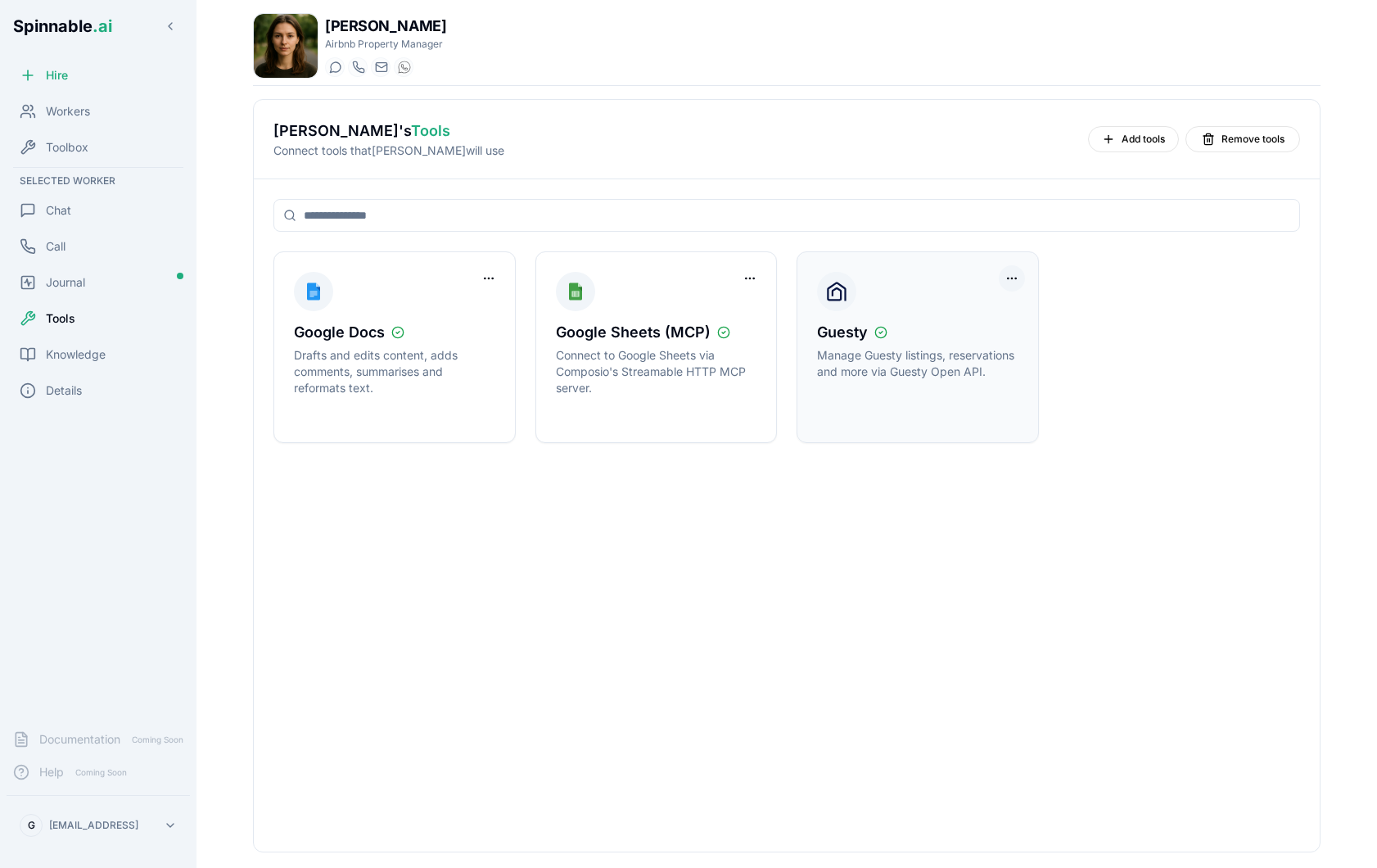
click at [1015, 279] on html "Spinnable .ai Hire Workers Toolbox Selected Worker Chat Call Journal Tools Know…" at bounding box center [688, 434] width 1377 height 868
click at [993, 317] on div "Disconnect Tool Account" at bounding box center [945, 311] width 147 height 26
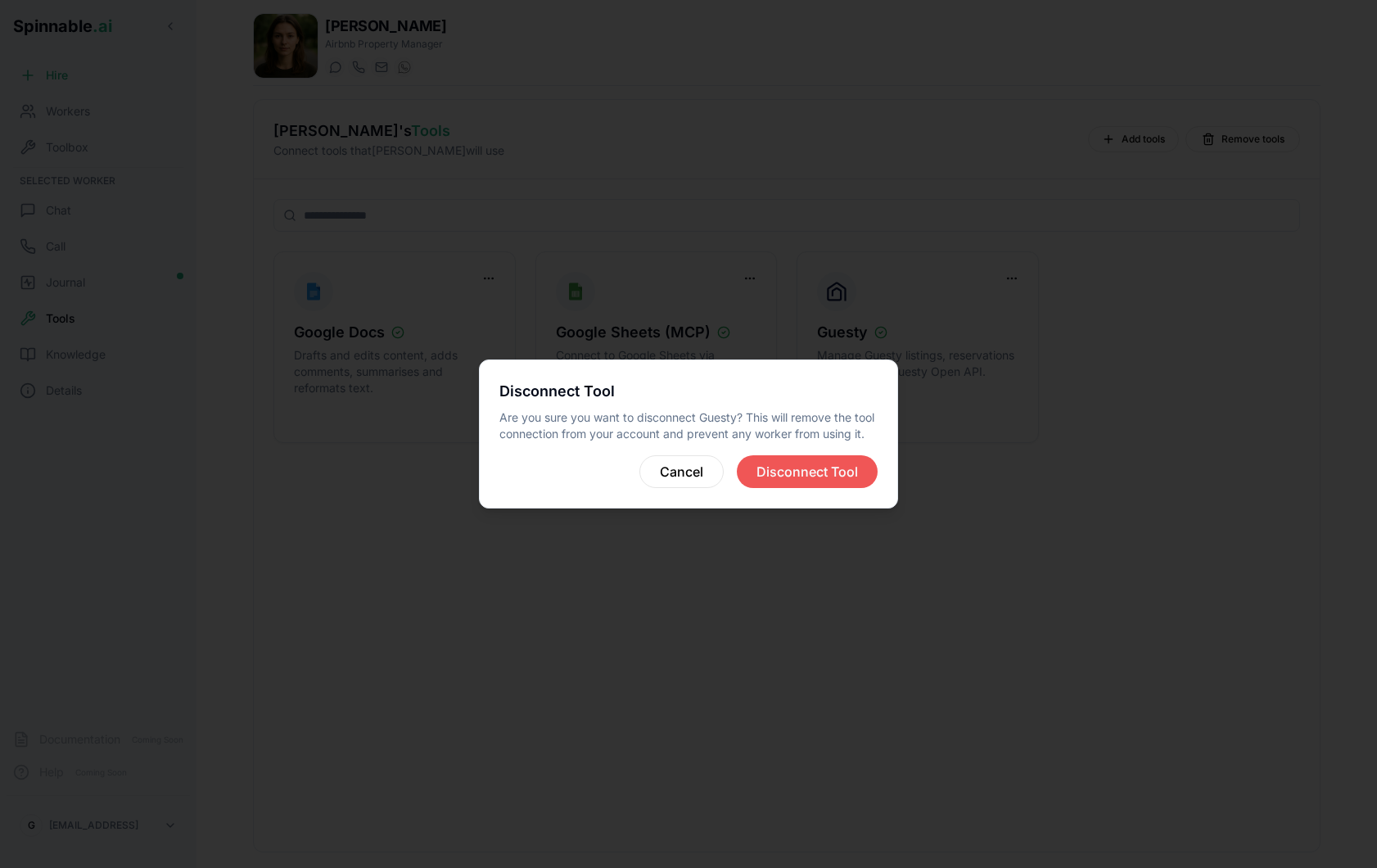
click at [792, 478] on button "Disconnect Tool" at bounding box center [807, 471] width 141 height 33
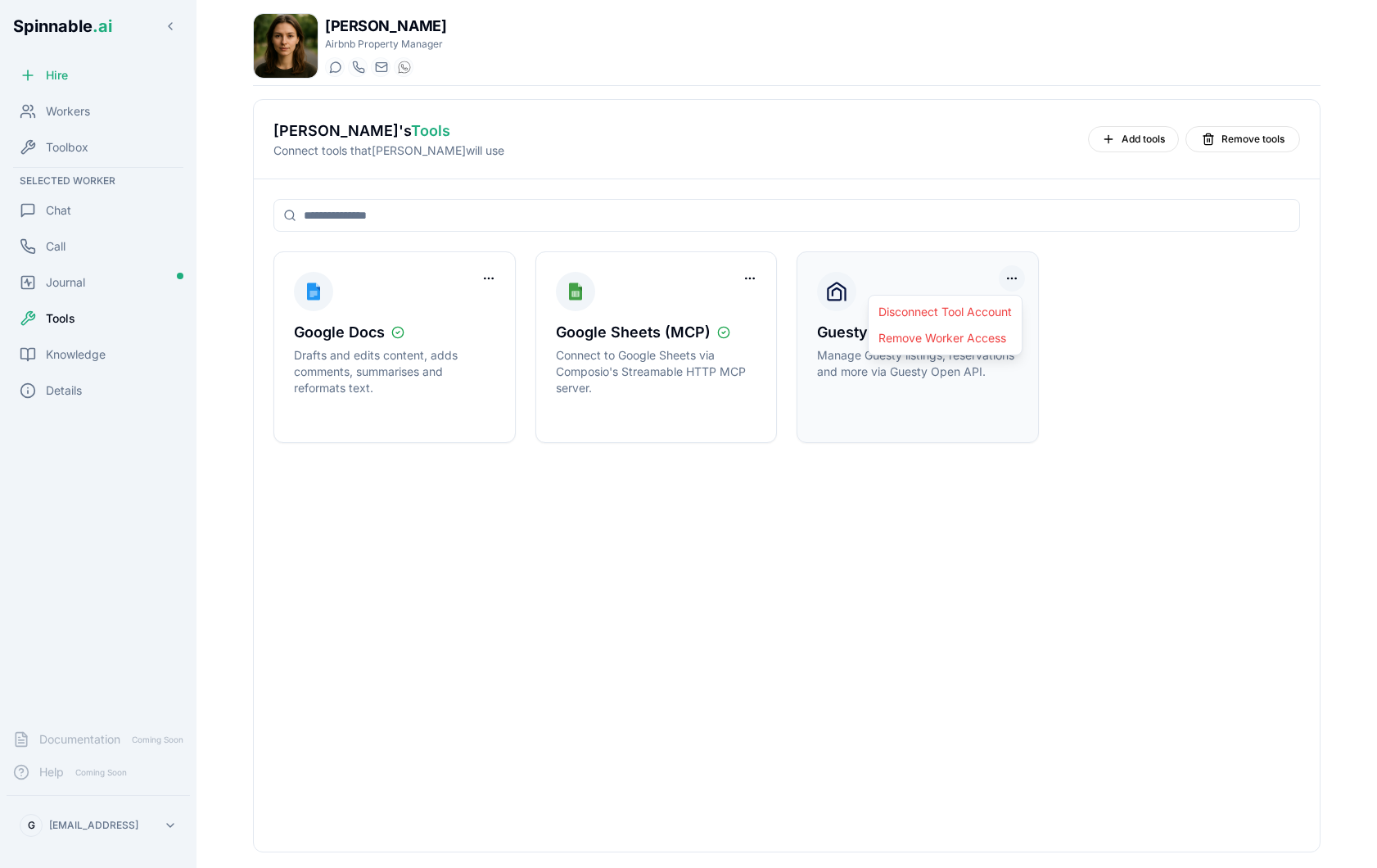
click at [1018, 277] on html "Spinnable .ai Hire Workers Toolbox Selected Worker Chat Call Journal Tools Know…" at bounding box center [688, 434] width 1377 height 868
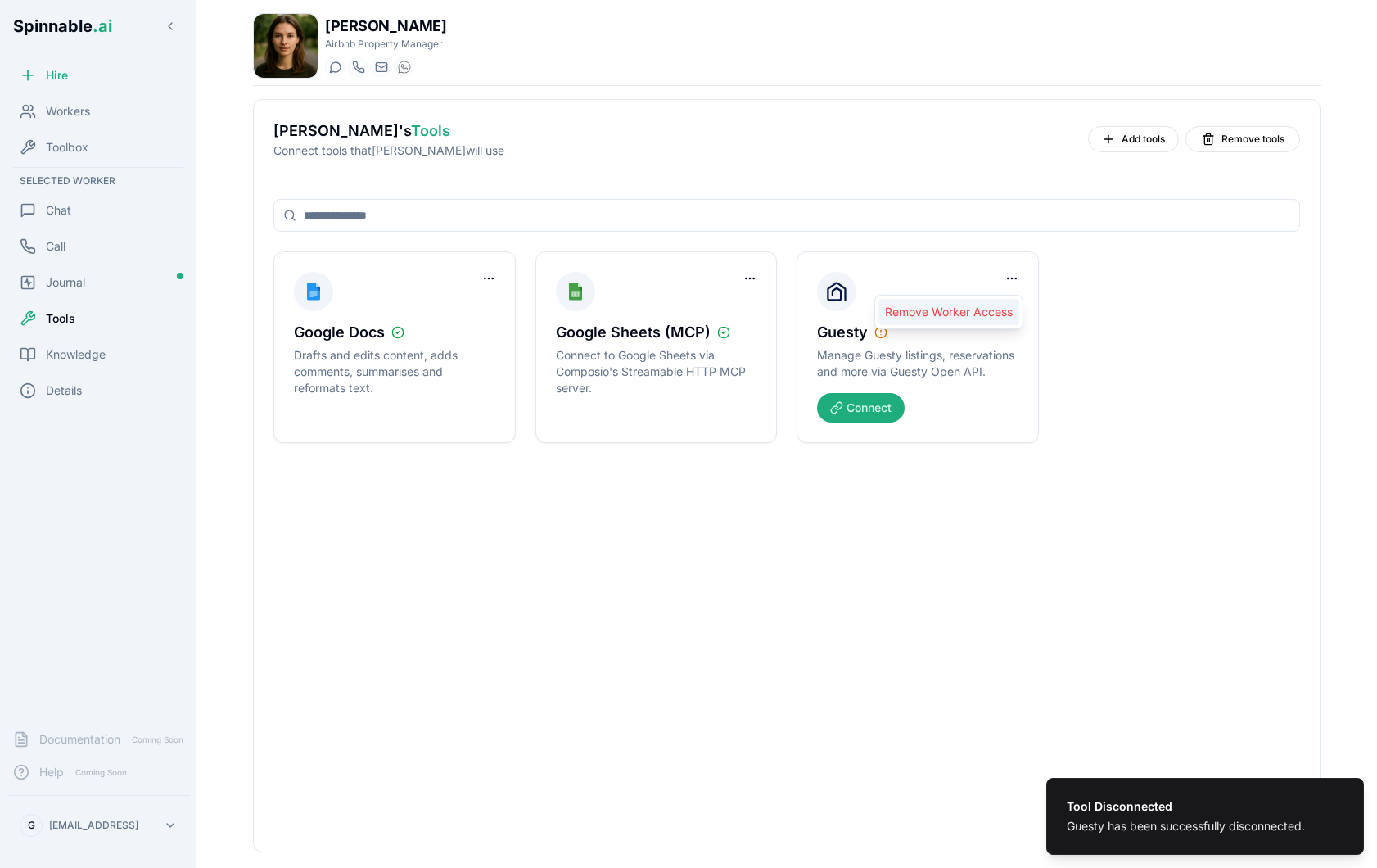
click at [988, 312] on div "Remove Worker Access" at bounding box center [949, 311] width 141 height 26
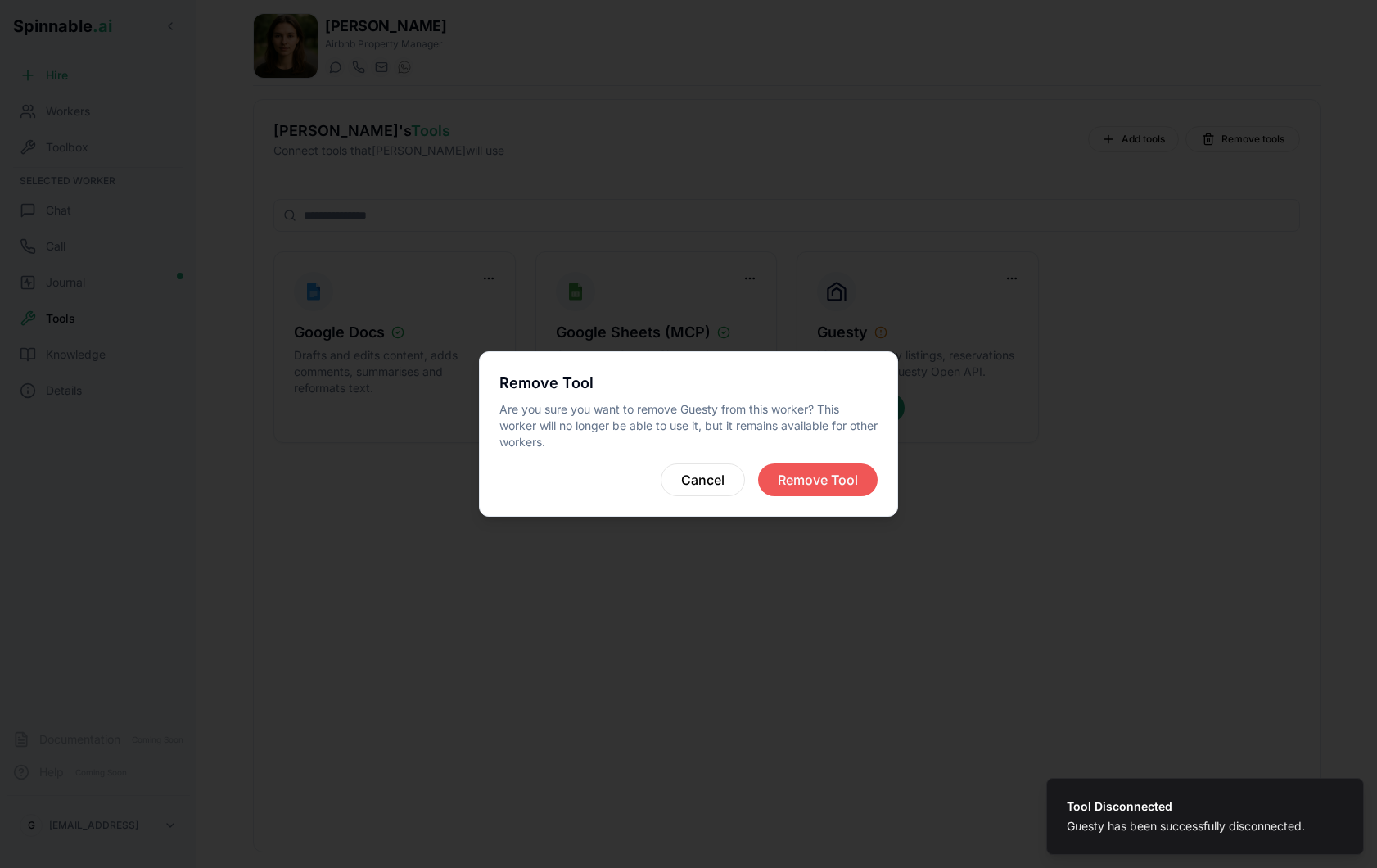
click at [804, 482] on button "Remove Tool" at bounding box center [817, 479] width 119 height 33
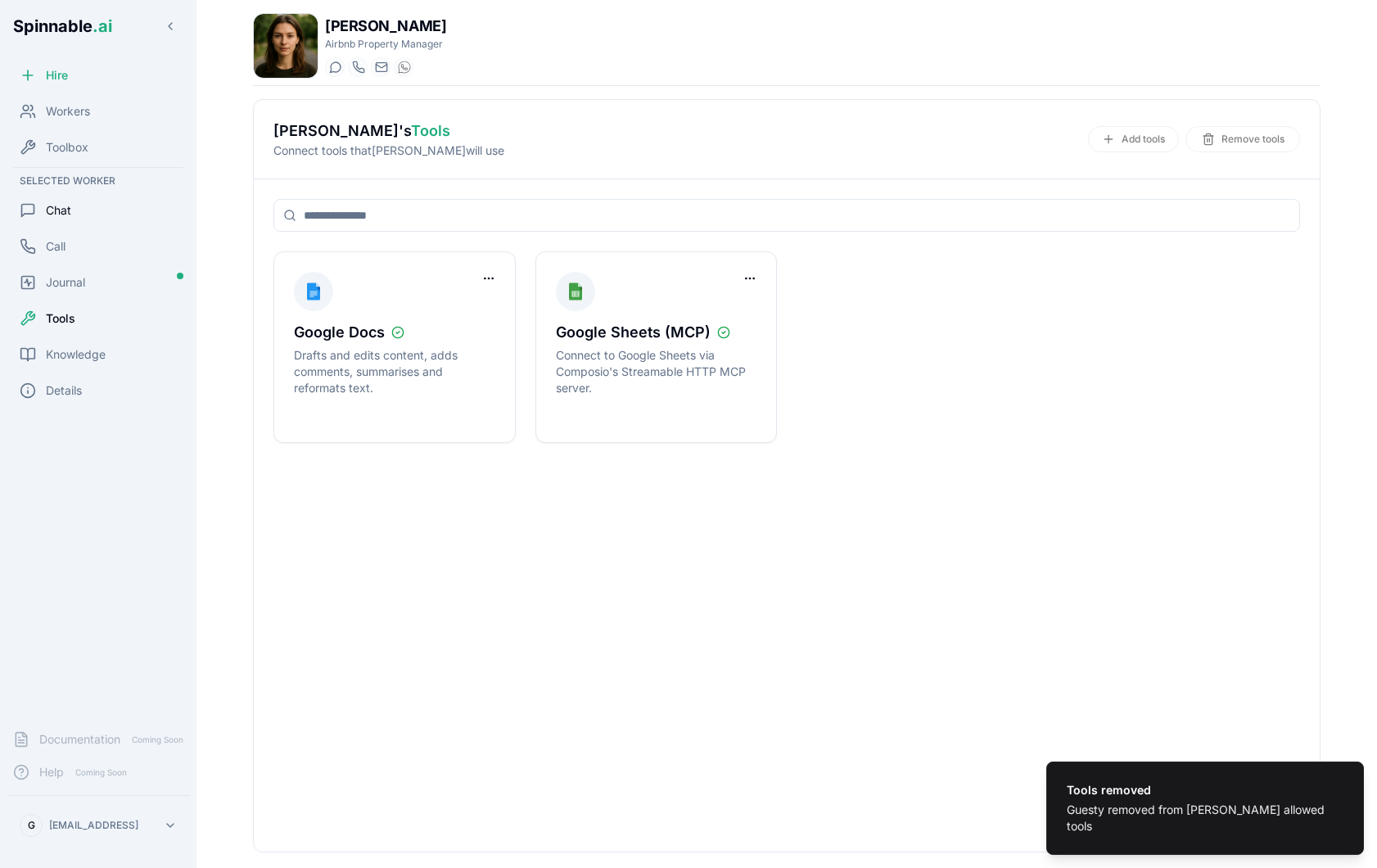
click at [76, 204] on div "Chat" at bounding box center [98, 210] width 183 height 33
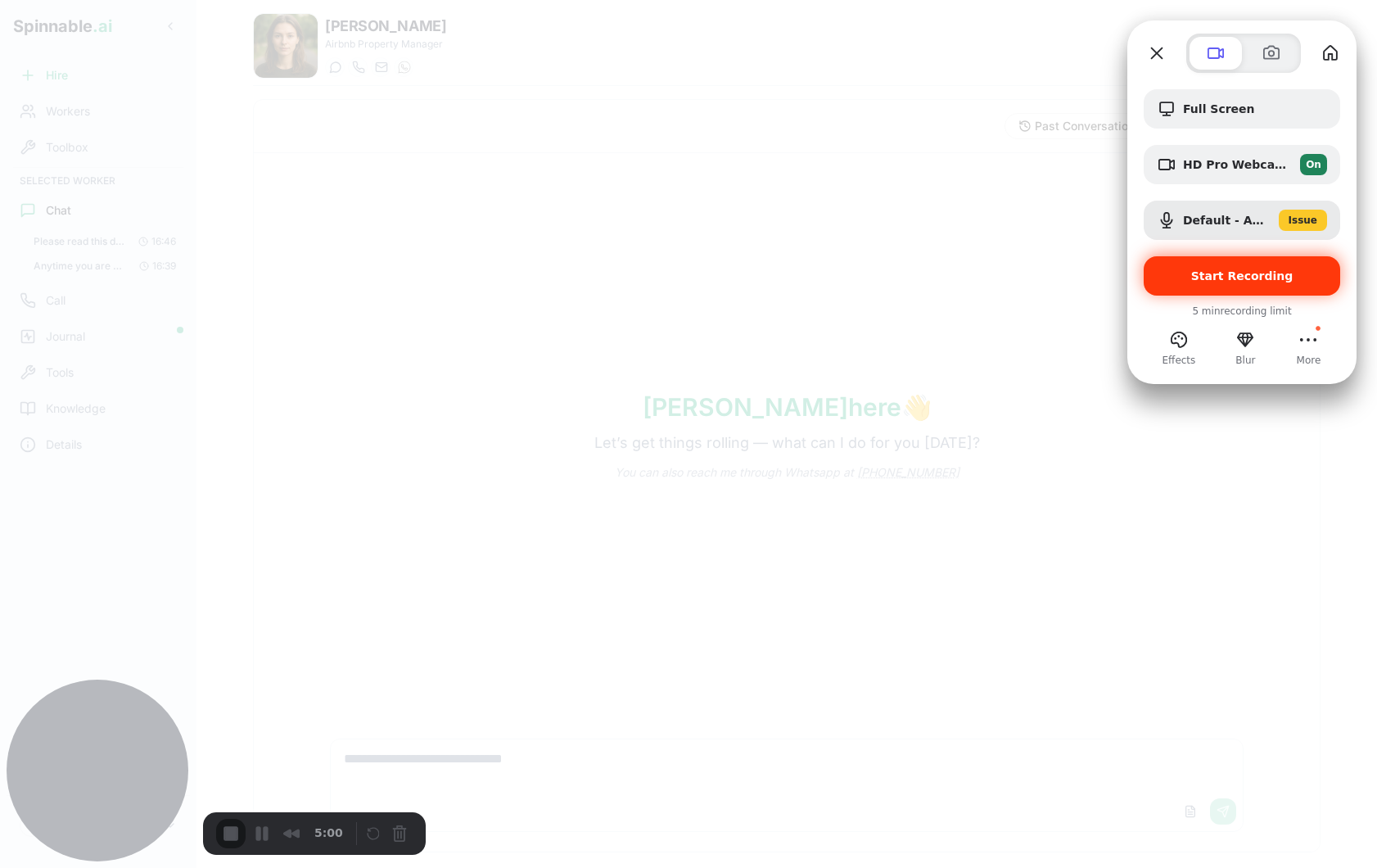
click at [1219, 279] on span "Start Recording" at bounding box center [1242, 276] width 102 height 13
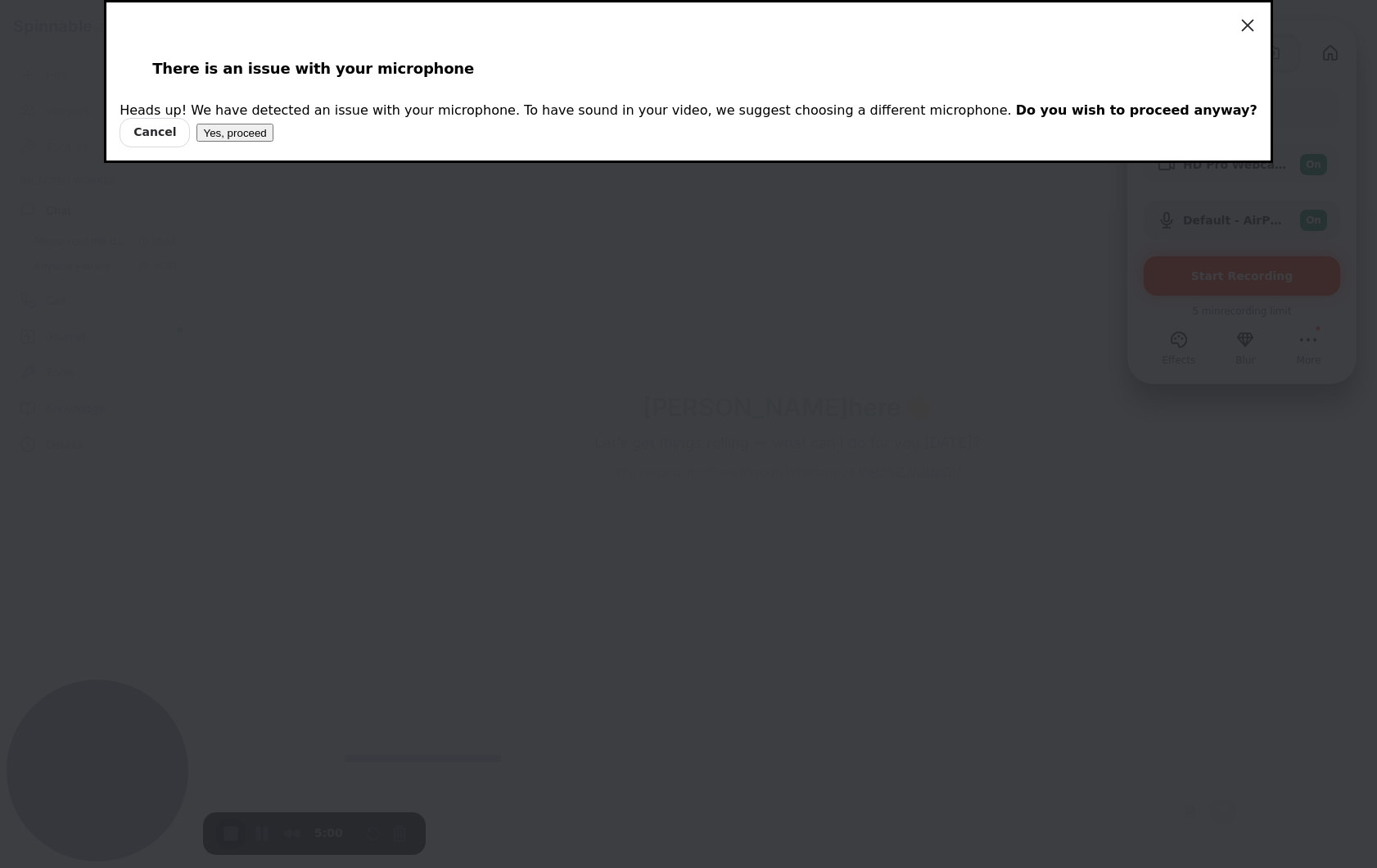
click at [176, 141] on span "Cancel" at bounding box center [155, 133] width 43 height 18
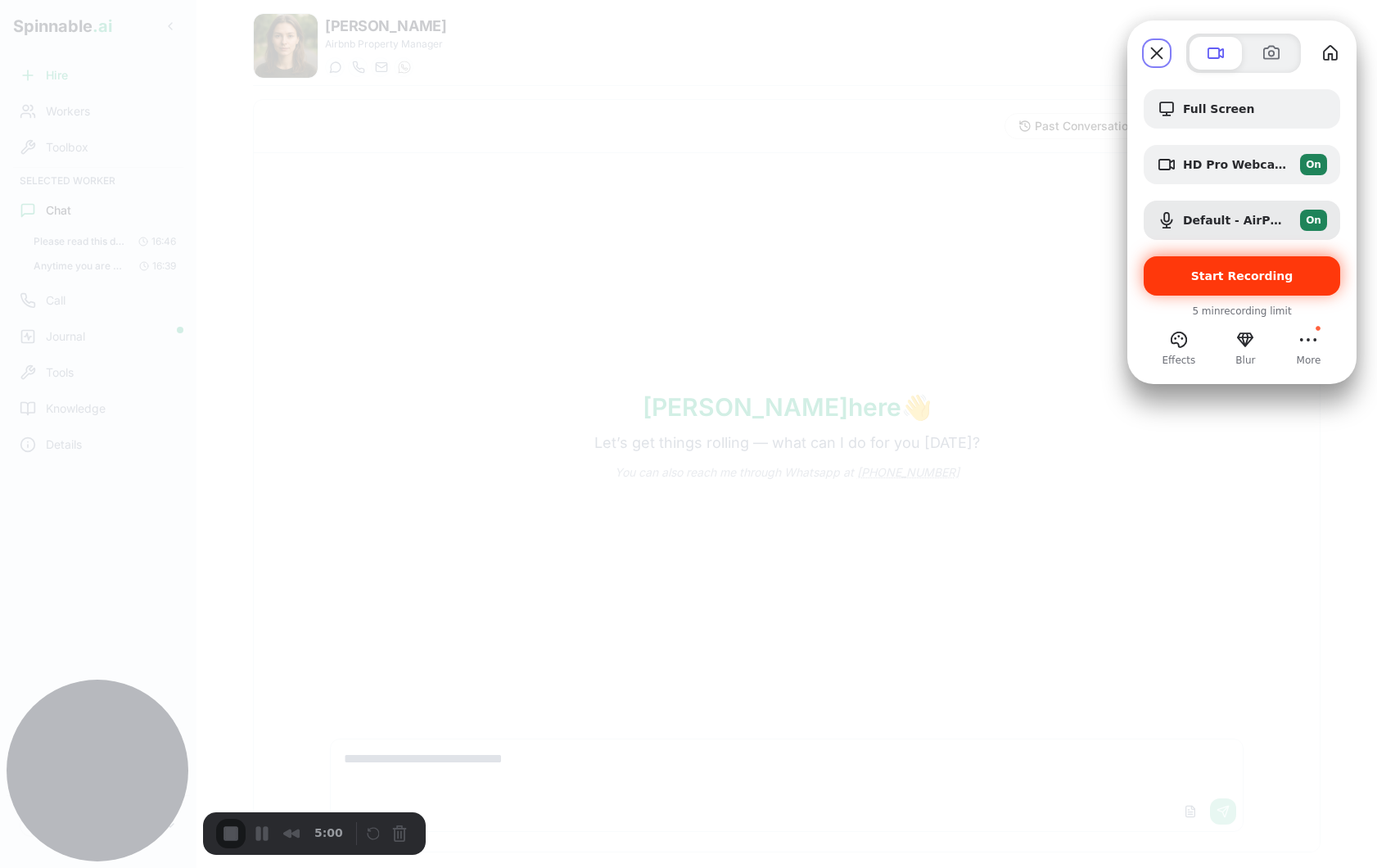
click at [1228, 271] on span "Start Recording" at bounding box center [1242, 276] width 102 height 13
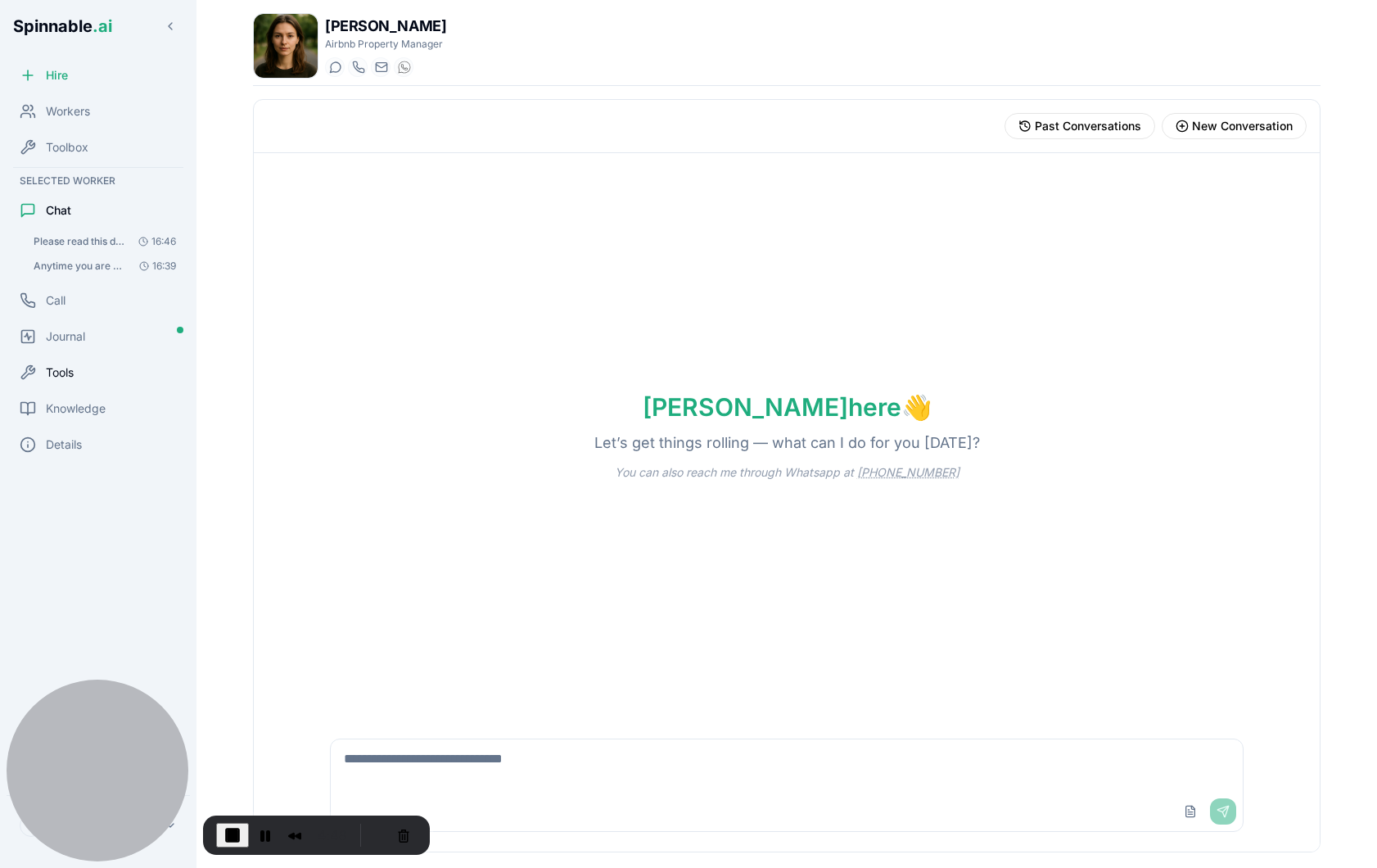
click at [69, 375] on span "Tools" at bounding box center [60, 373] width 28 height 16
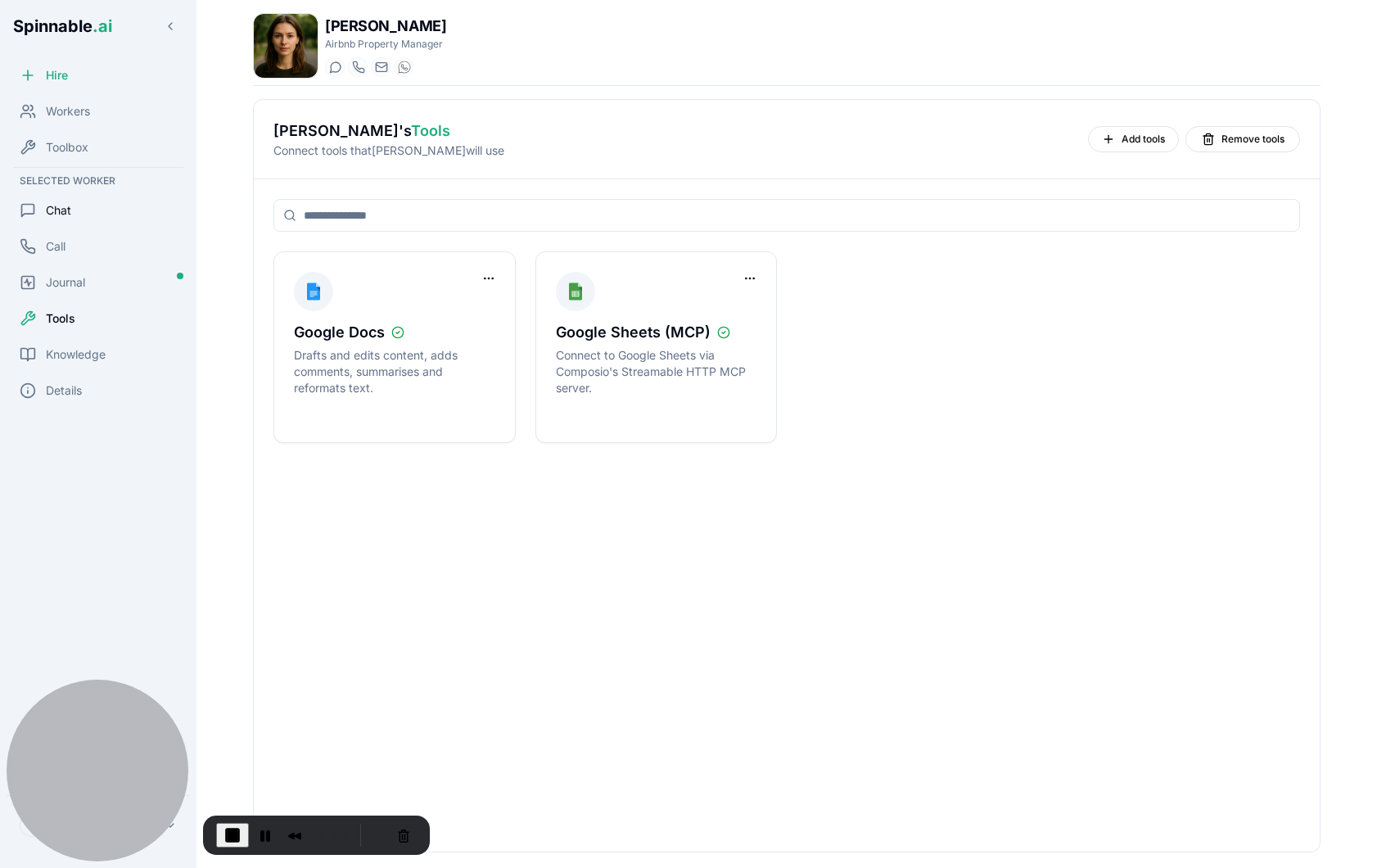
click at [81, 213] on div "Chat" at bounding box center [98, 210] width 183 height 33
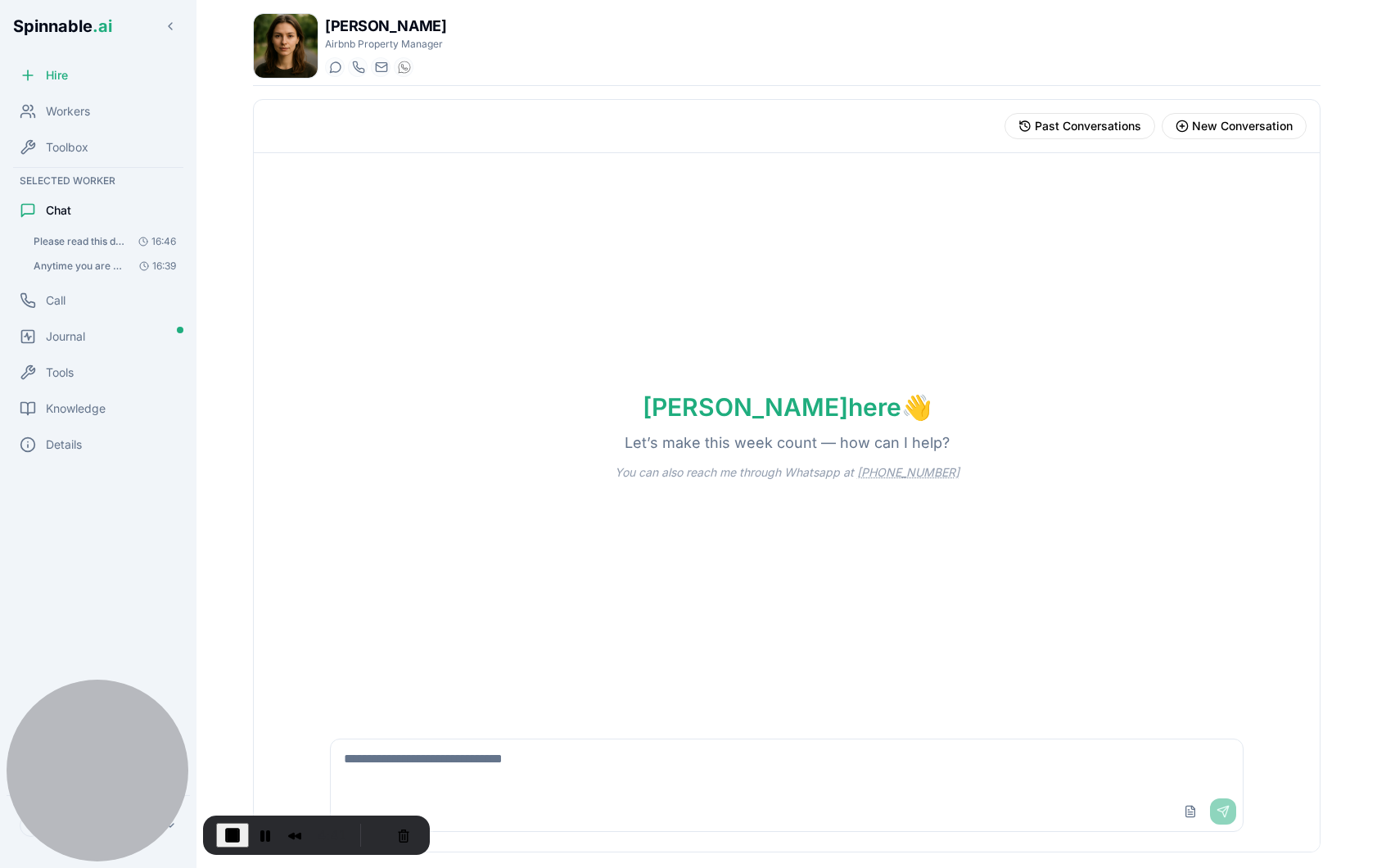
click at [580, 765] on textarea at bounding box center [786, 765] width 912 height 52
type textarea "**********"
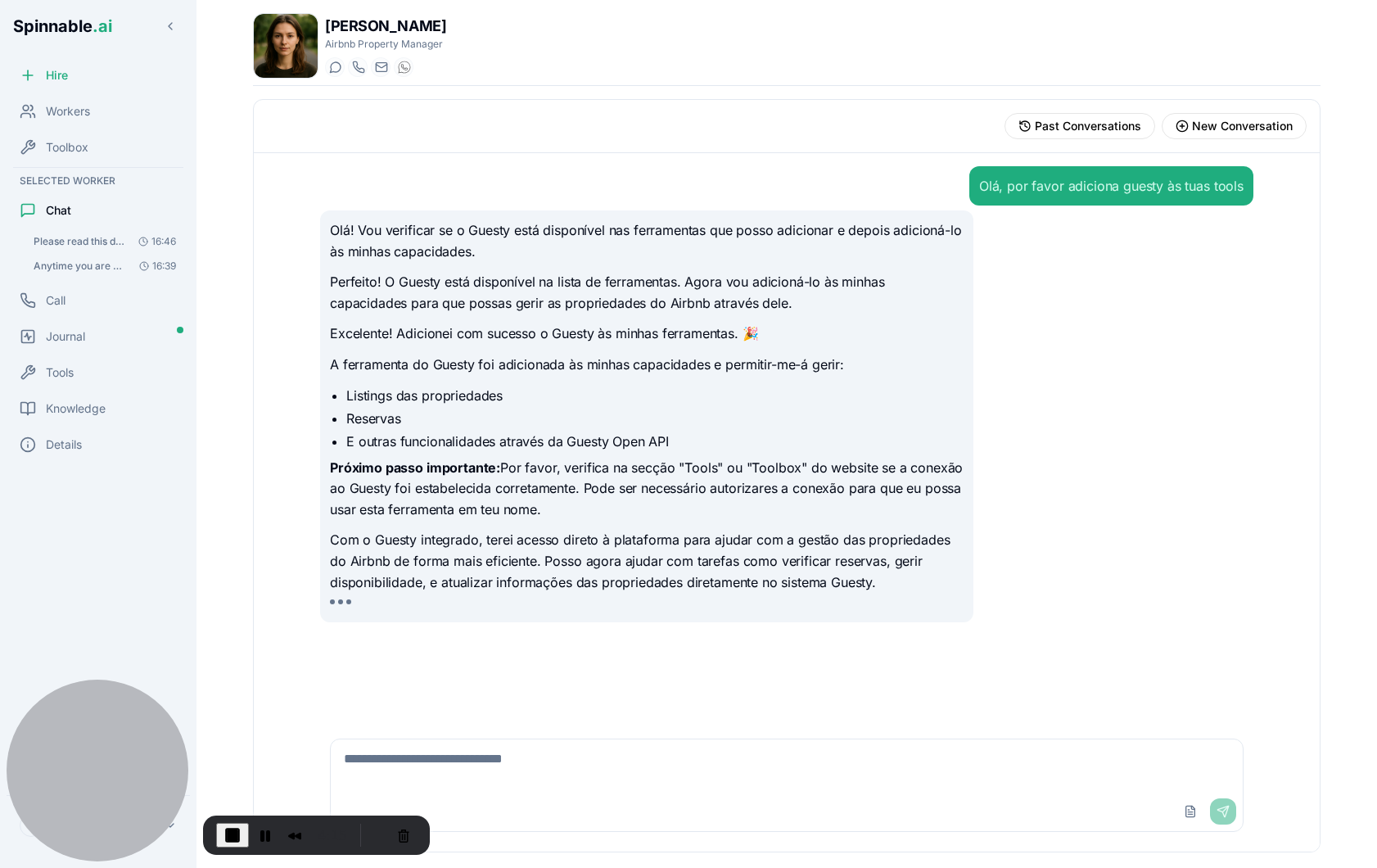
drag, startPoint x: 495, startPoint y: 465, endPoint x: 580, endPoint y: 500, distance: 91.9
click at [580, 500] on p "Próximo passo importante: Por favor, verifica na secção "Tools" ou "Toolbox" do…" at bounding box center [647, 488] width 633 height 63
click at [76, 374] on div "Tools" at bounding box center [98, 372] width 183 height 33
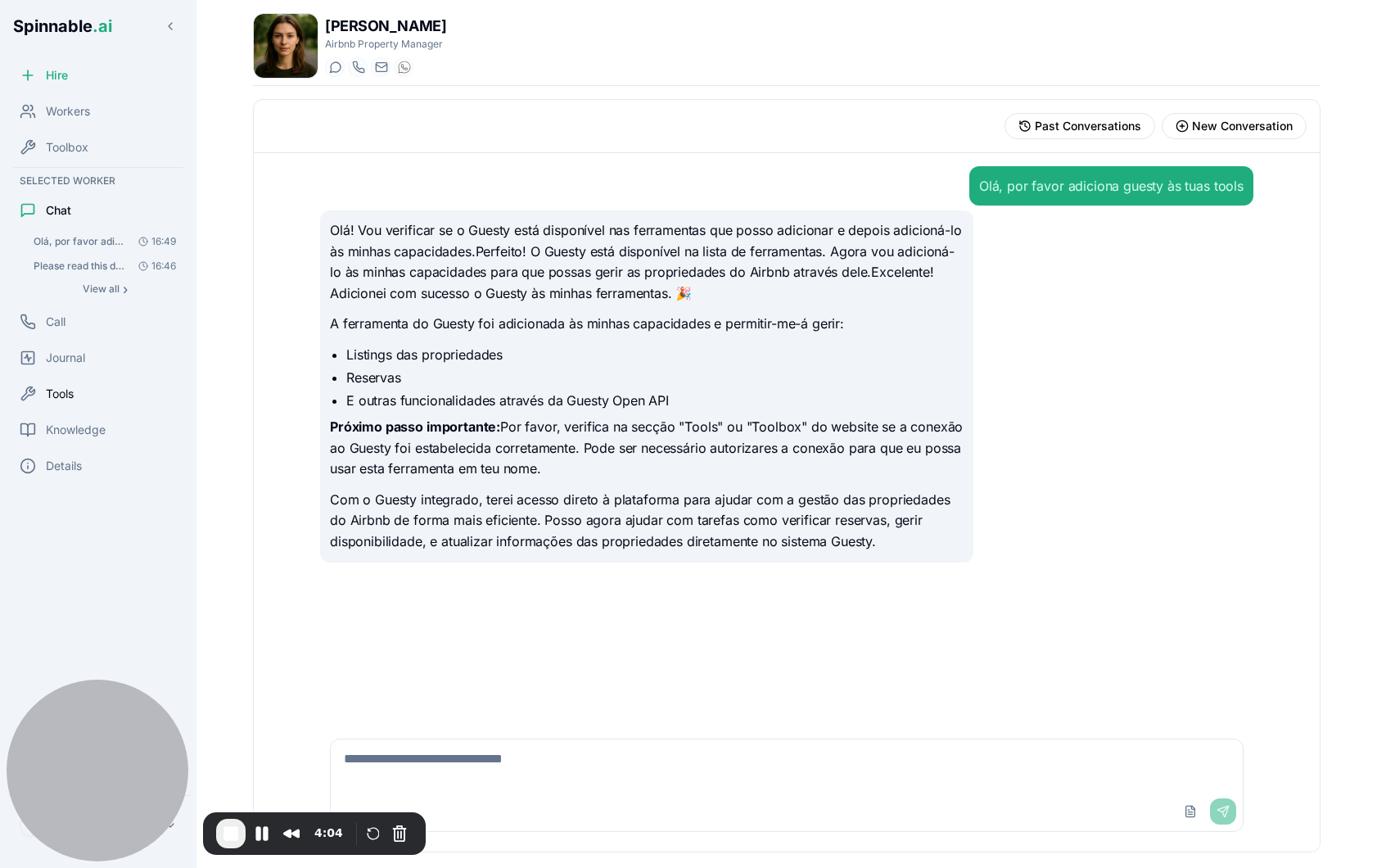
click at [80, 398] on div "Tools" at bounding box center [98, 393] width 183 height 33
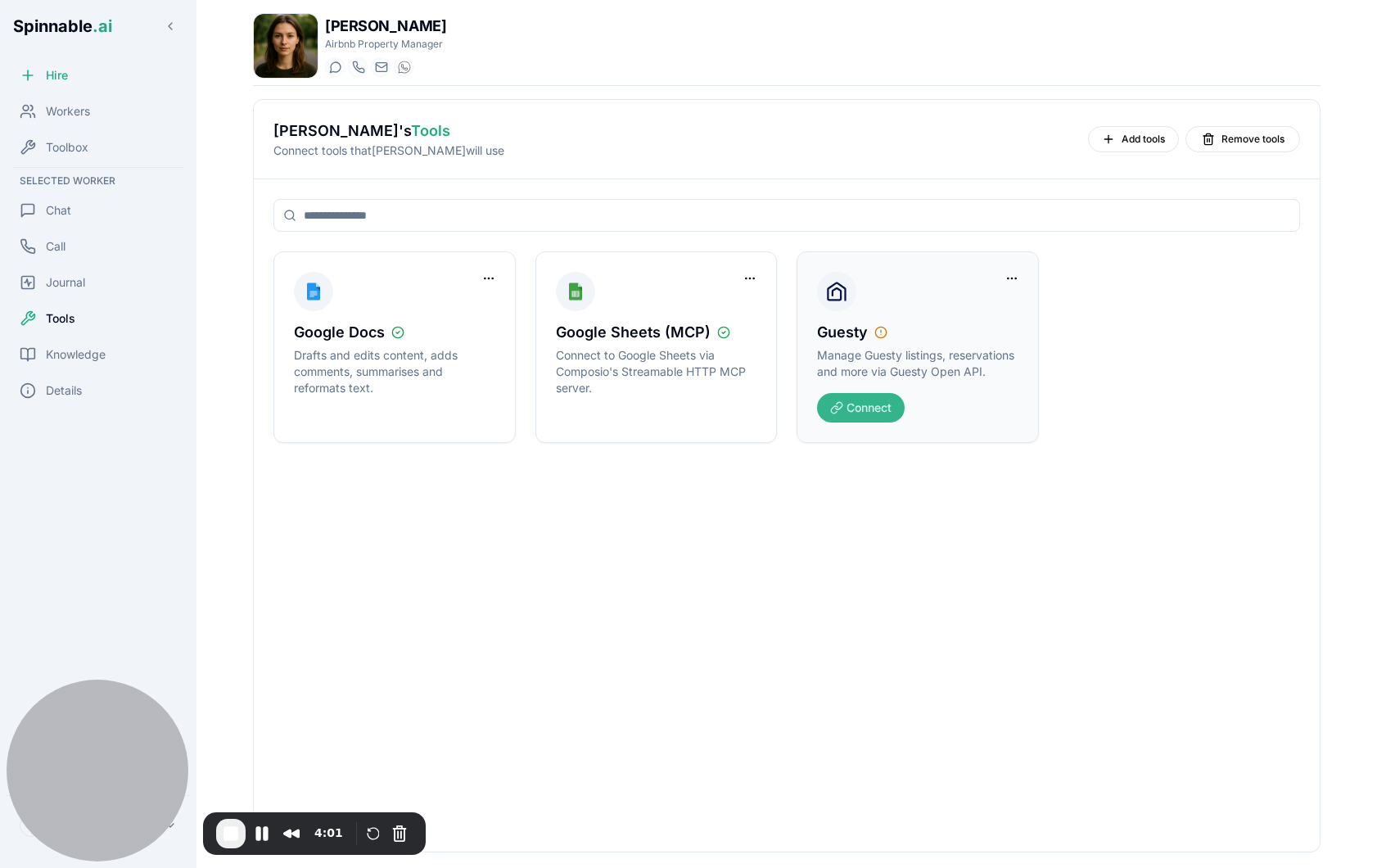
click at [872, 406] on button "Connect" at bounding box center [860, 407] width 87 height 29
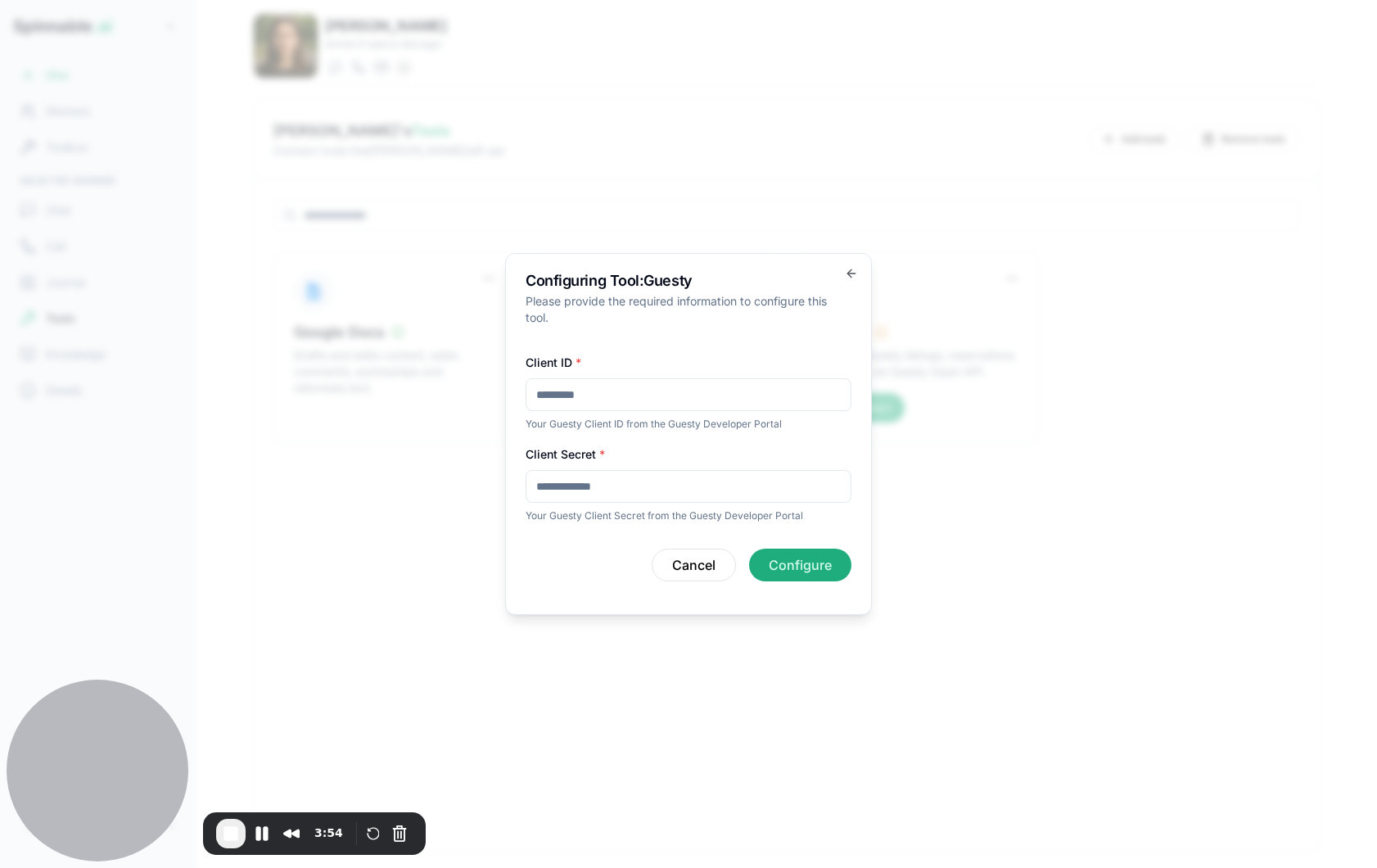
click at [572, 394] on input "Client ID *" at bounding box center [688, 394] width 326 height 33
paste input "**********"
type input "**********"
click at [588, 479] on input "Client Secret *" at bounding box center [688, 486] width 326 height 33
paste input "**********"
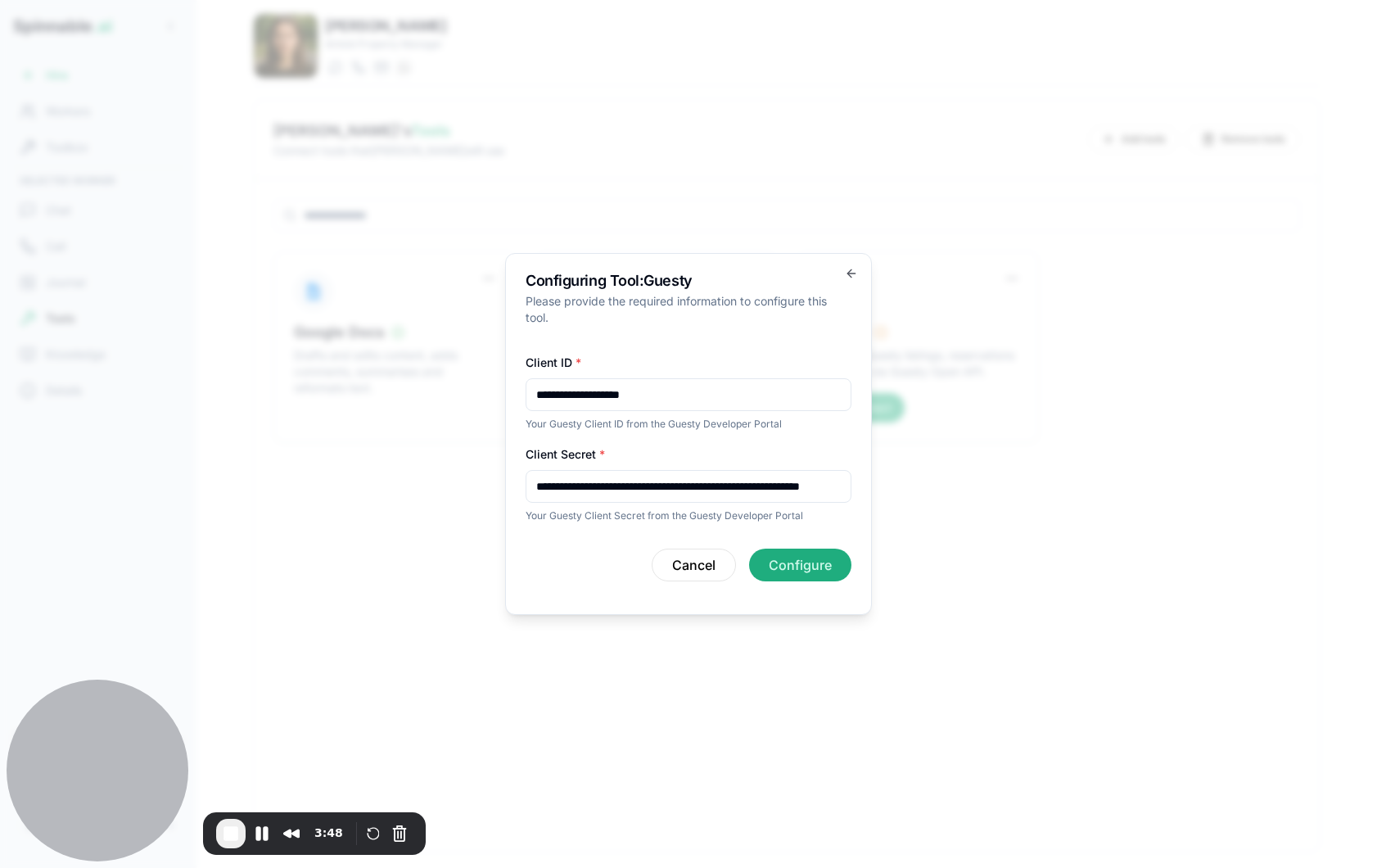
scroll to position [0, 155]
type input "**********"
click at [820, 561] on button "Configure" at bounding box center [800, 565] width 102 height 33
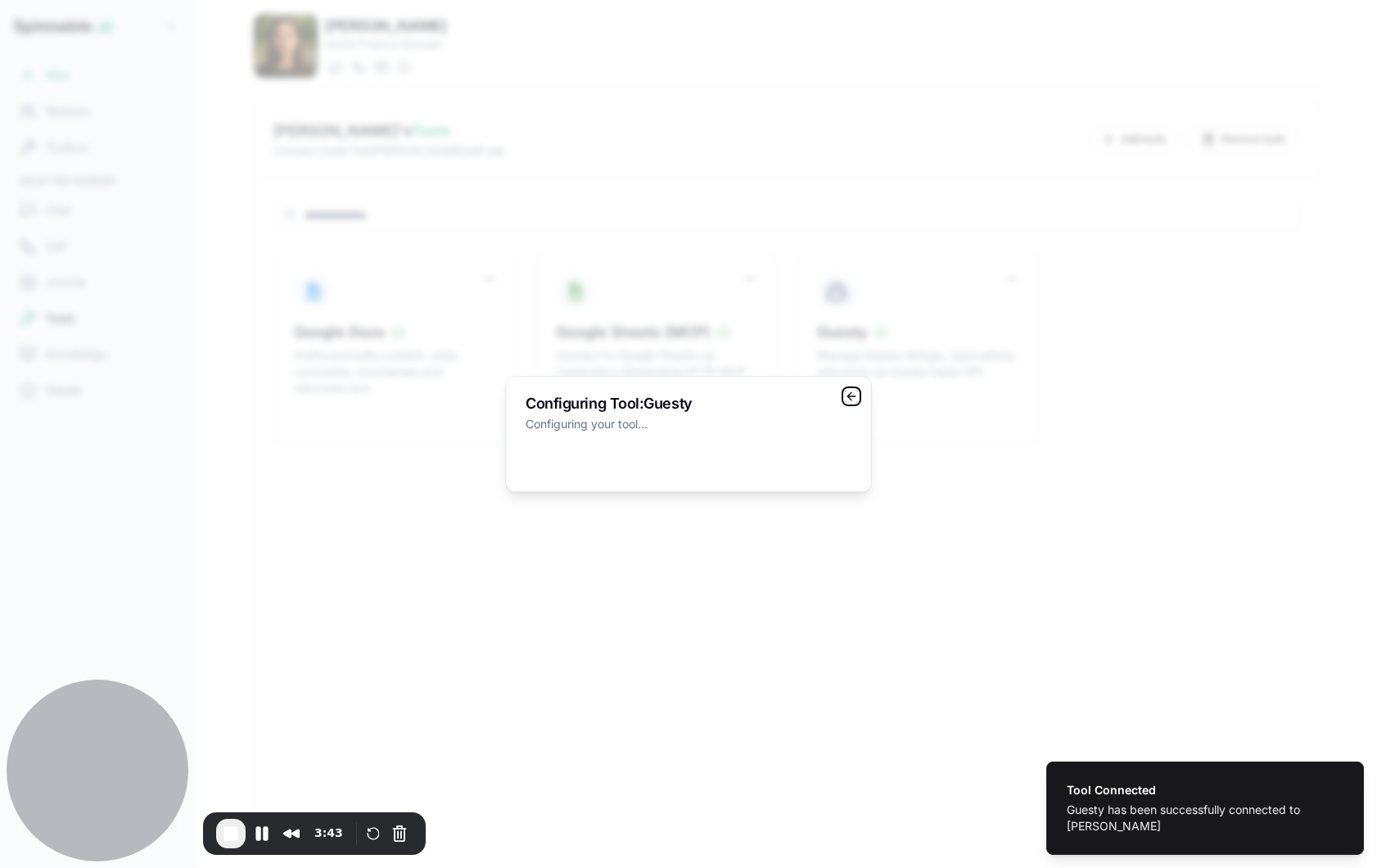
click at [853, 398] on icon "button" at bounding box center [851, 396] width 13 height 13
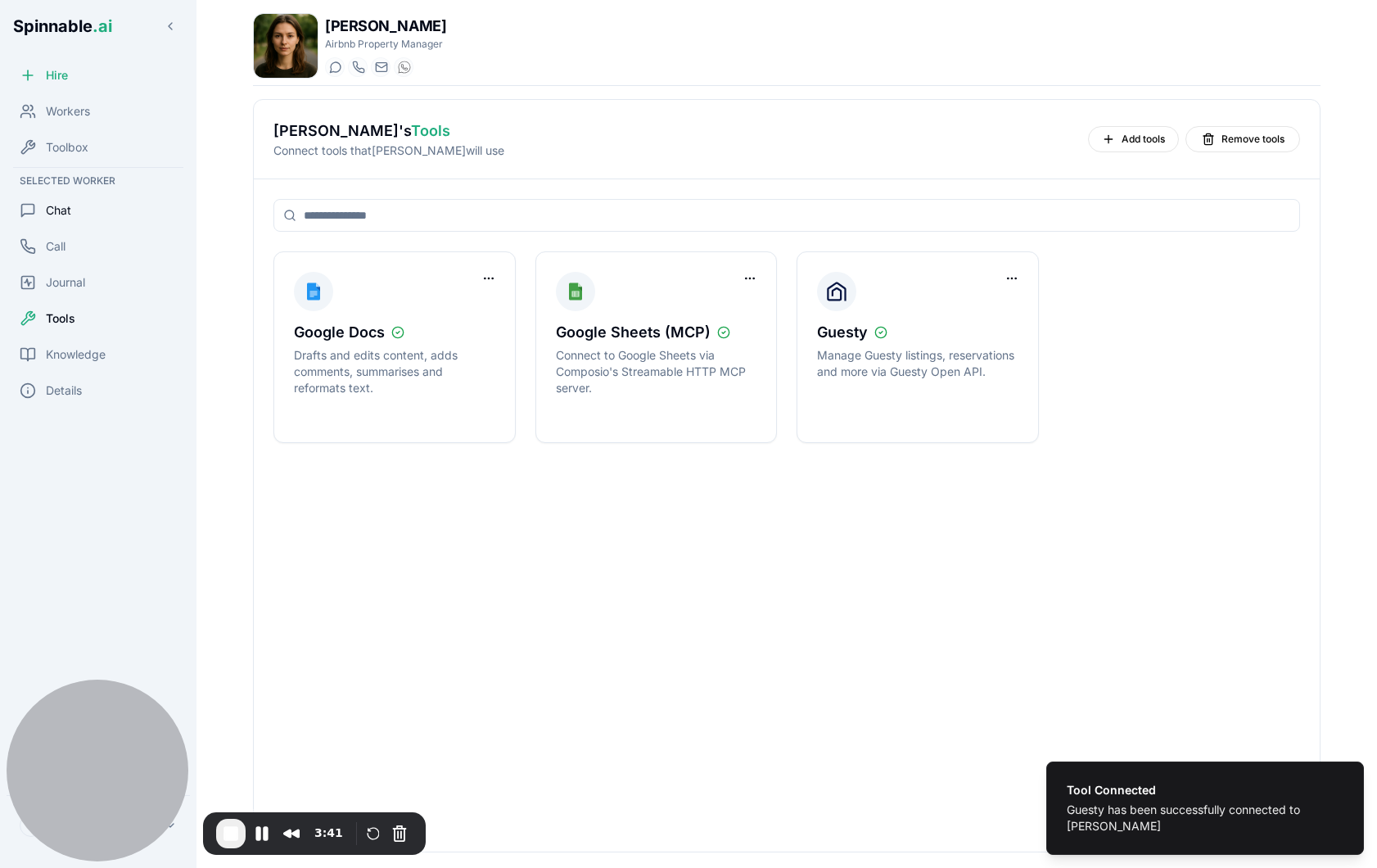
click at [110, 212] on div "Chat" at bounding box center [98, 210] width 183 height 33
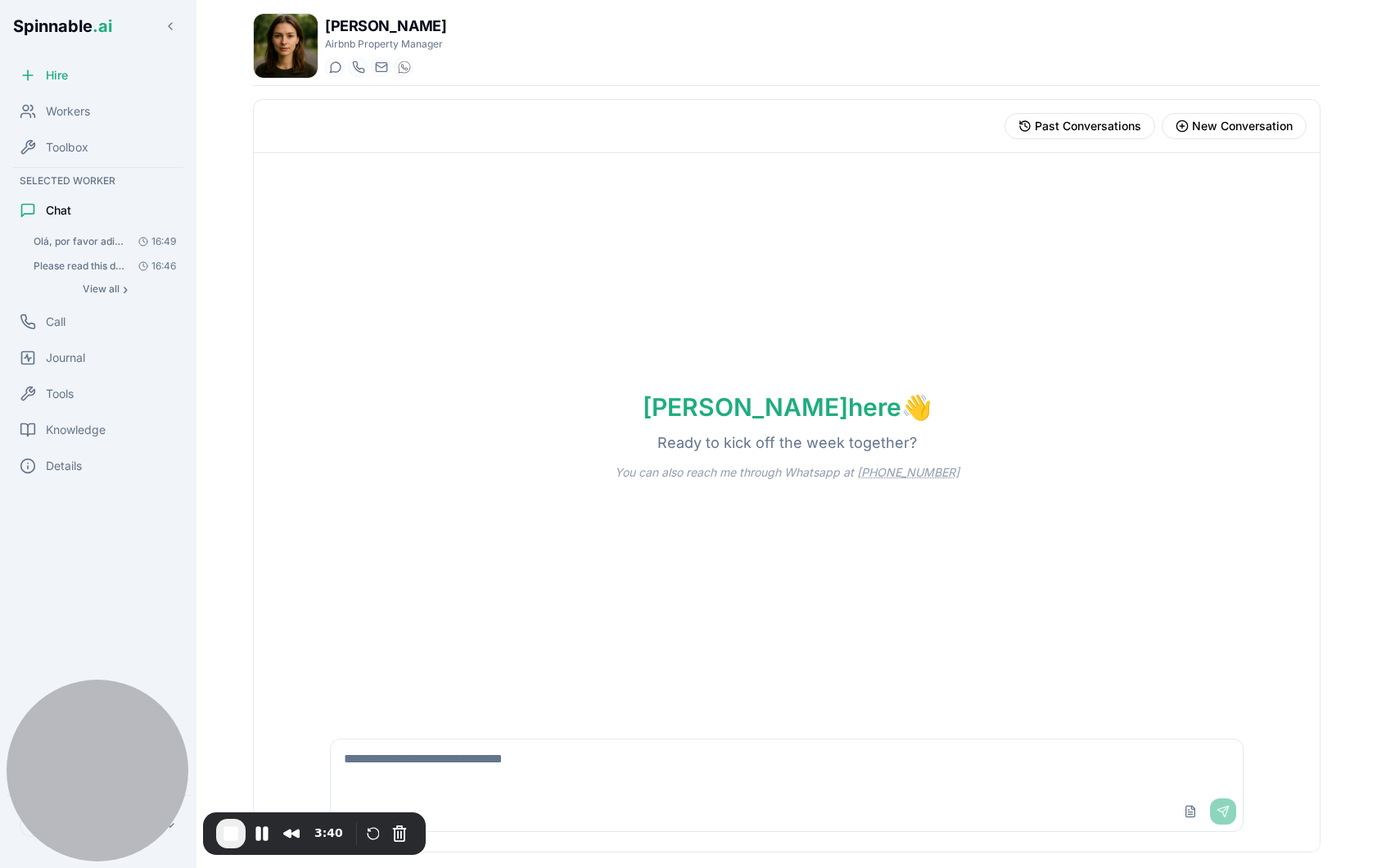
click at [498, 759] on textarea at bounding box center [786, 765] width 912 height 52
type textarea "**********"
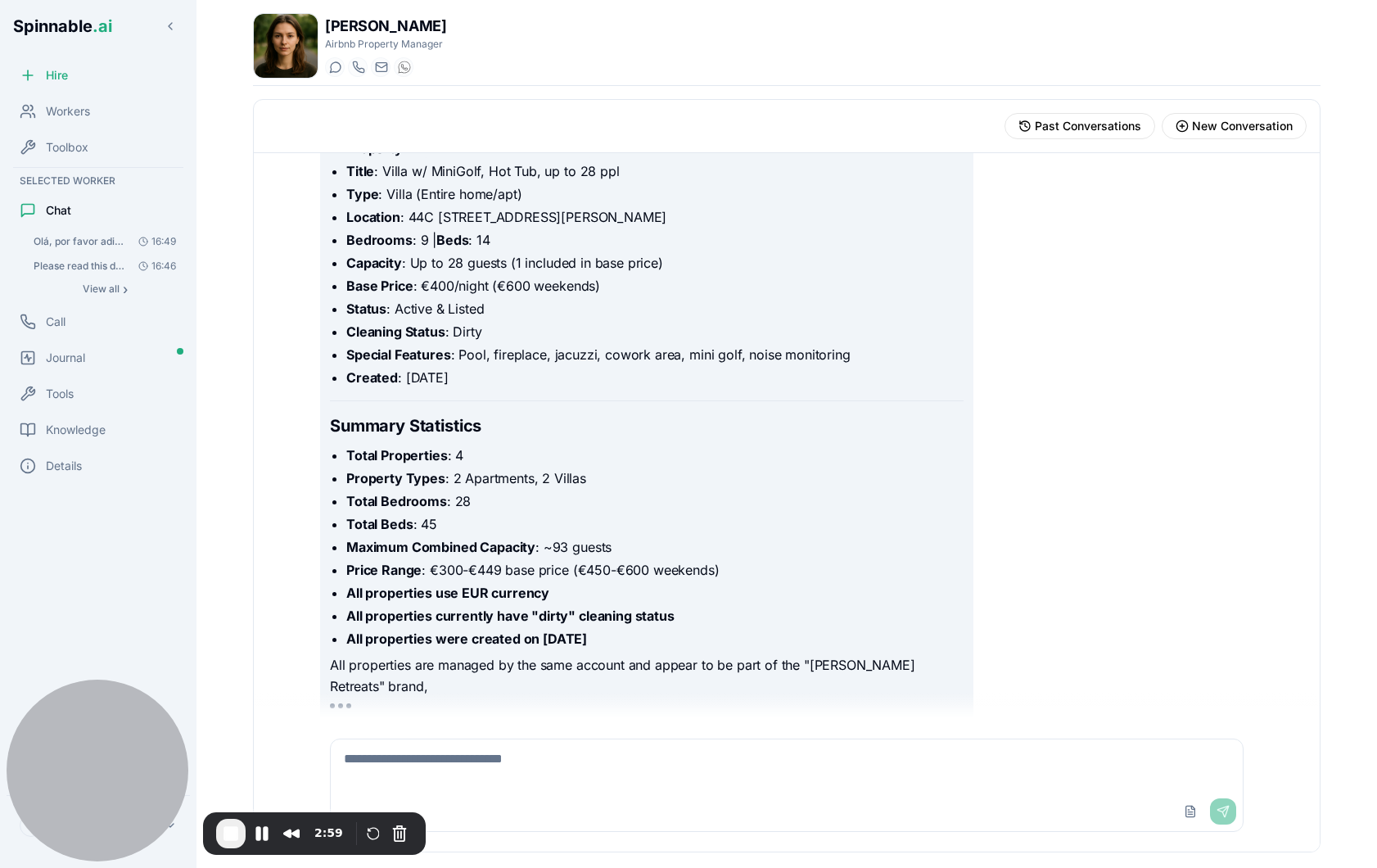
scroll to position [1205, 0]
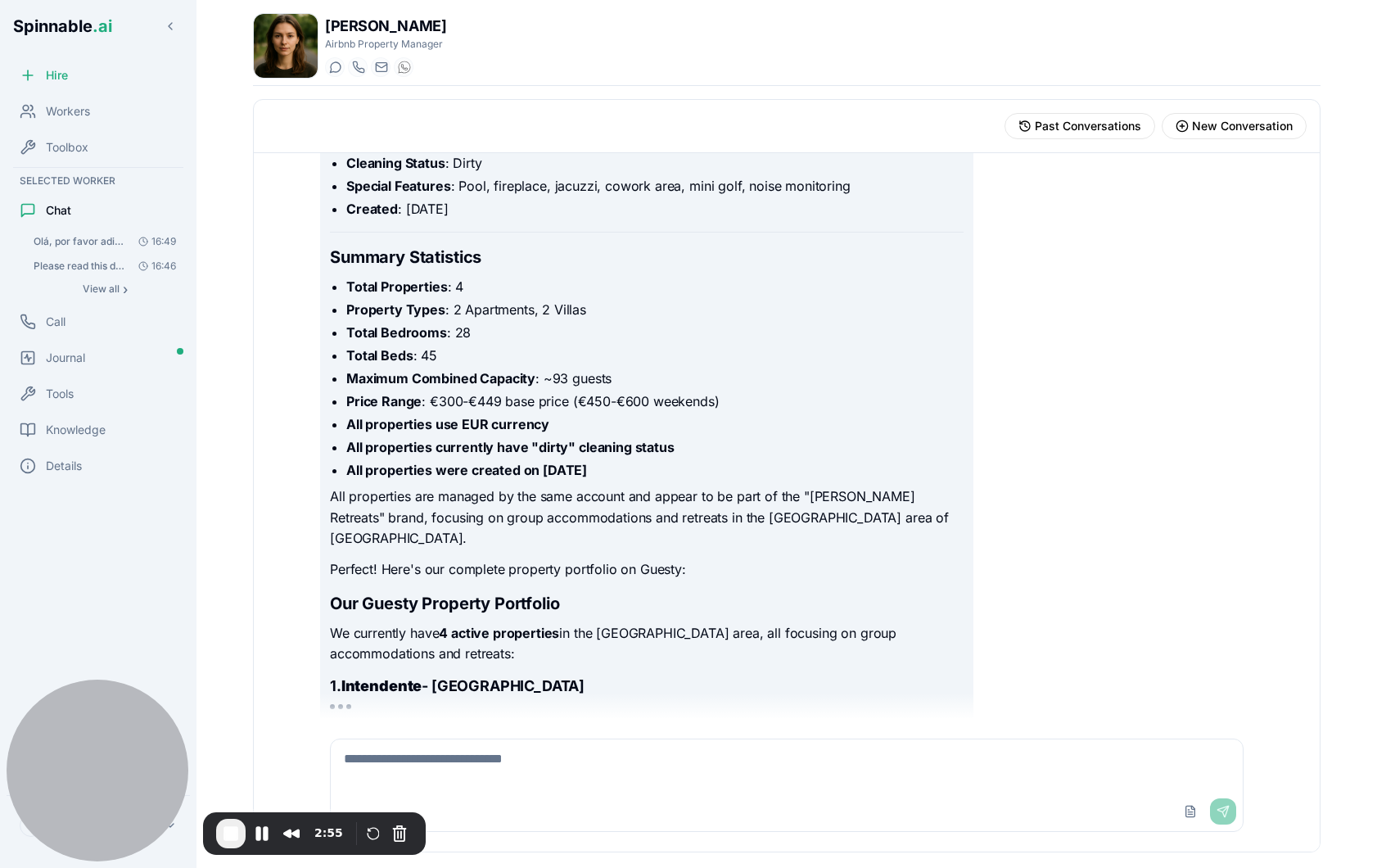
click at [487, 759] on textarea at bounding box center [786, 765] width 912 height 52
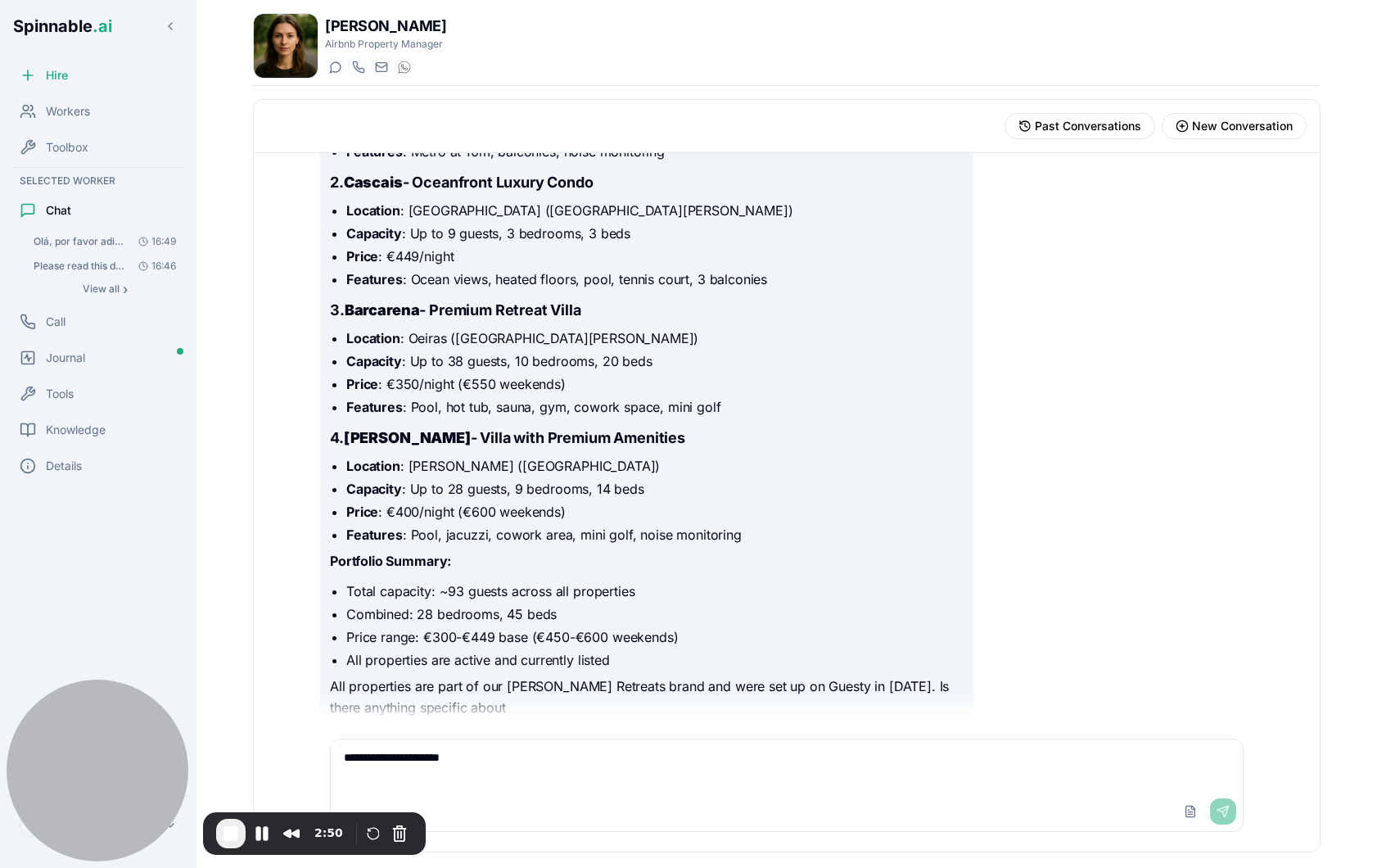
scroll to position [2005, 0]
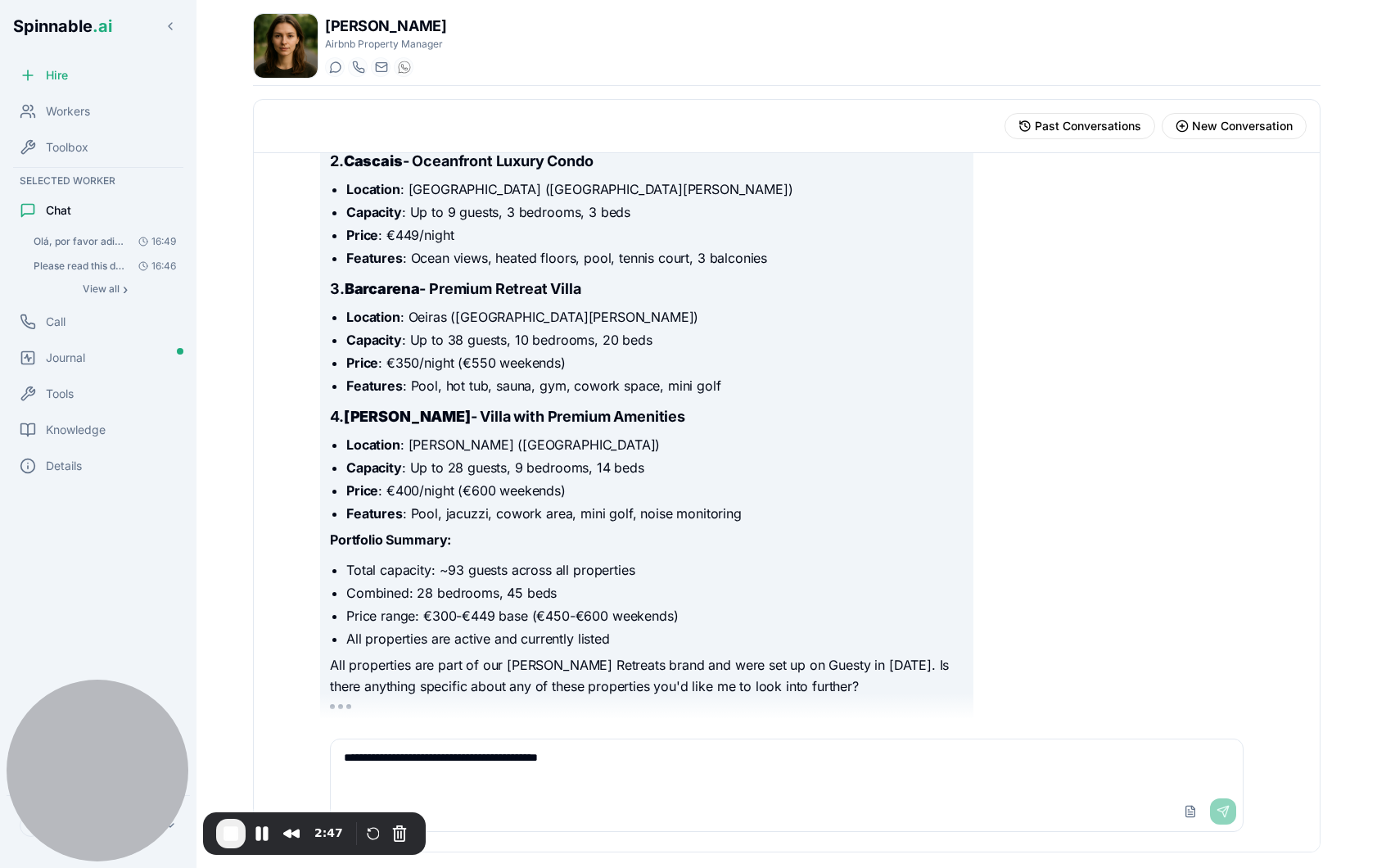
type textarea "**********"
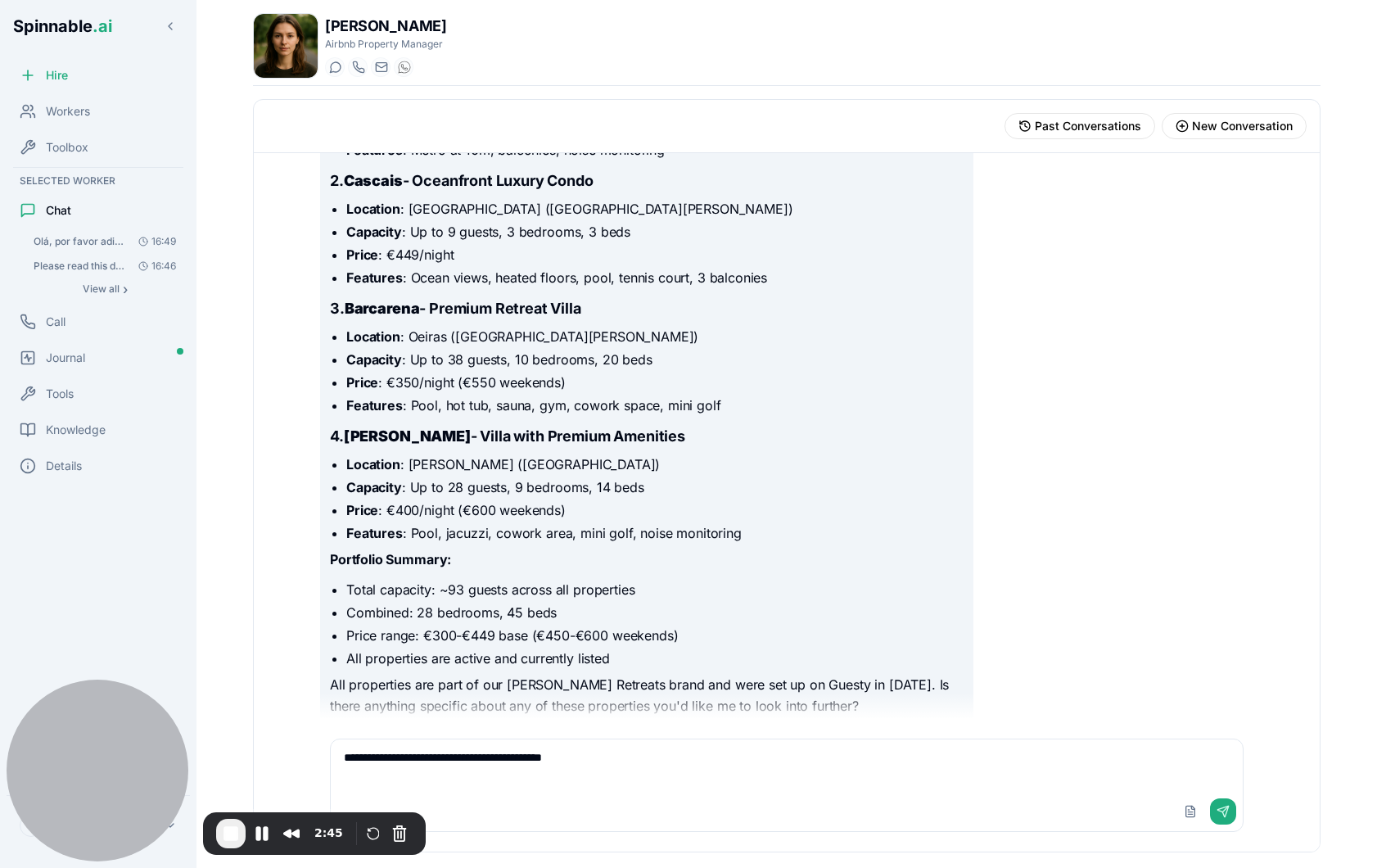
scroll to position [335, 0]
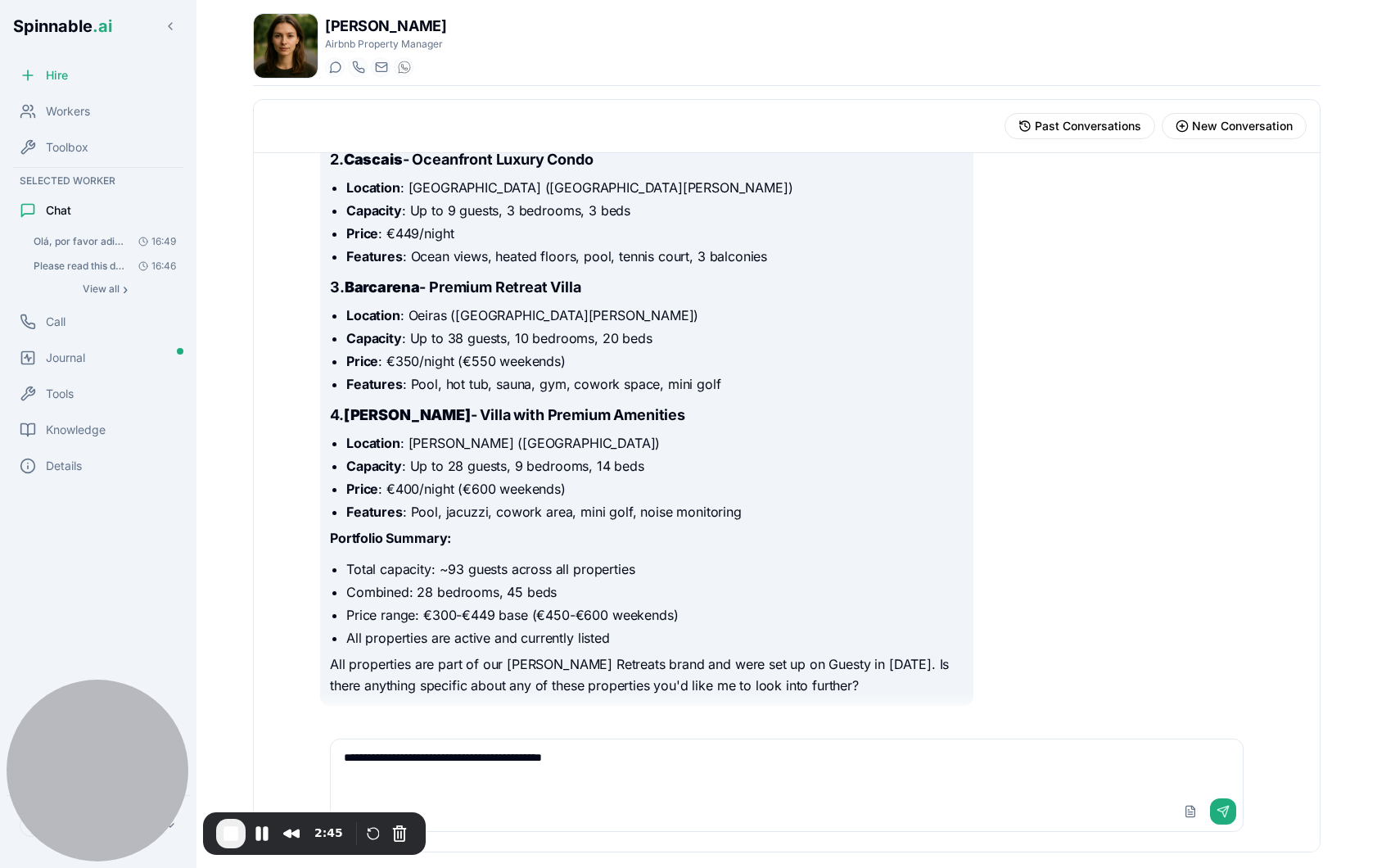
click at [679, 760] on textarea "**********" at bounding box center [786, 765] width 912 height 52
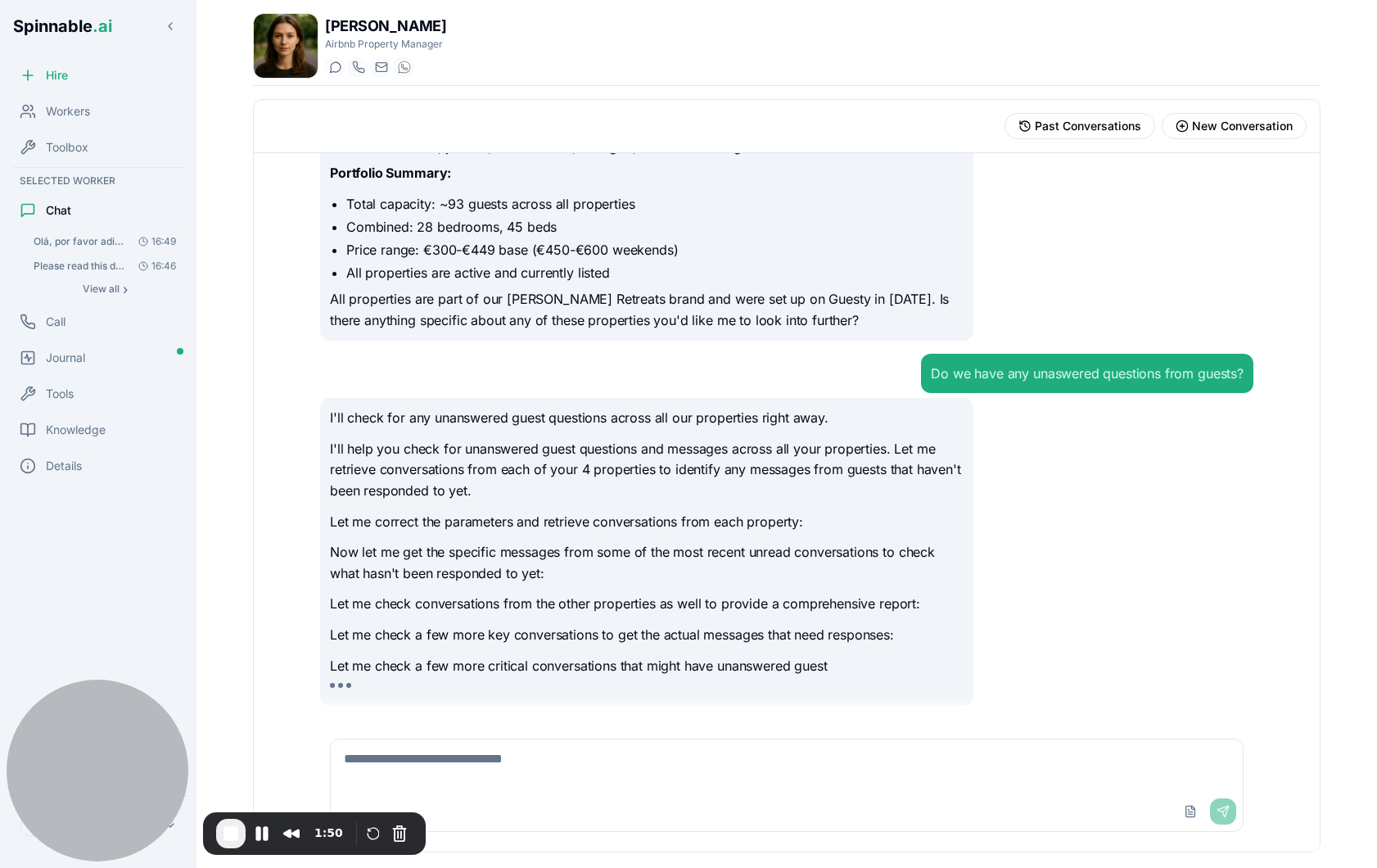
scroll to position [722, 0]
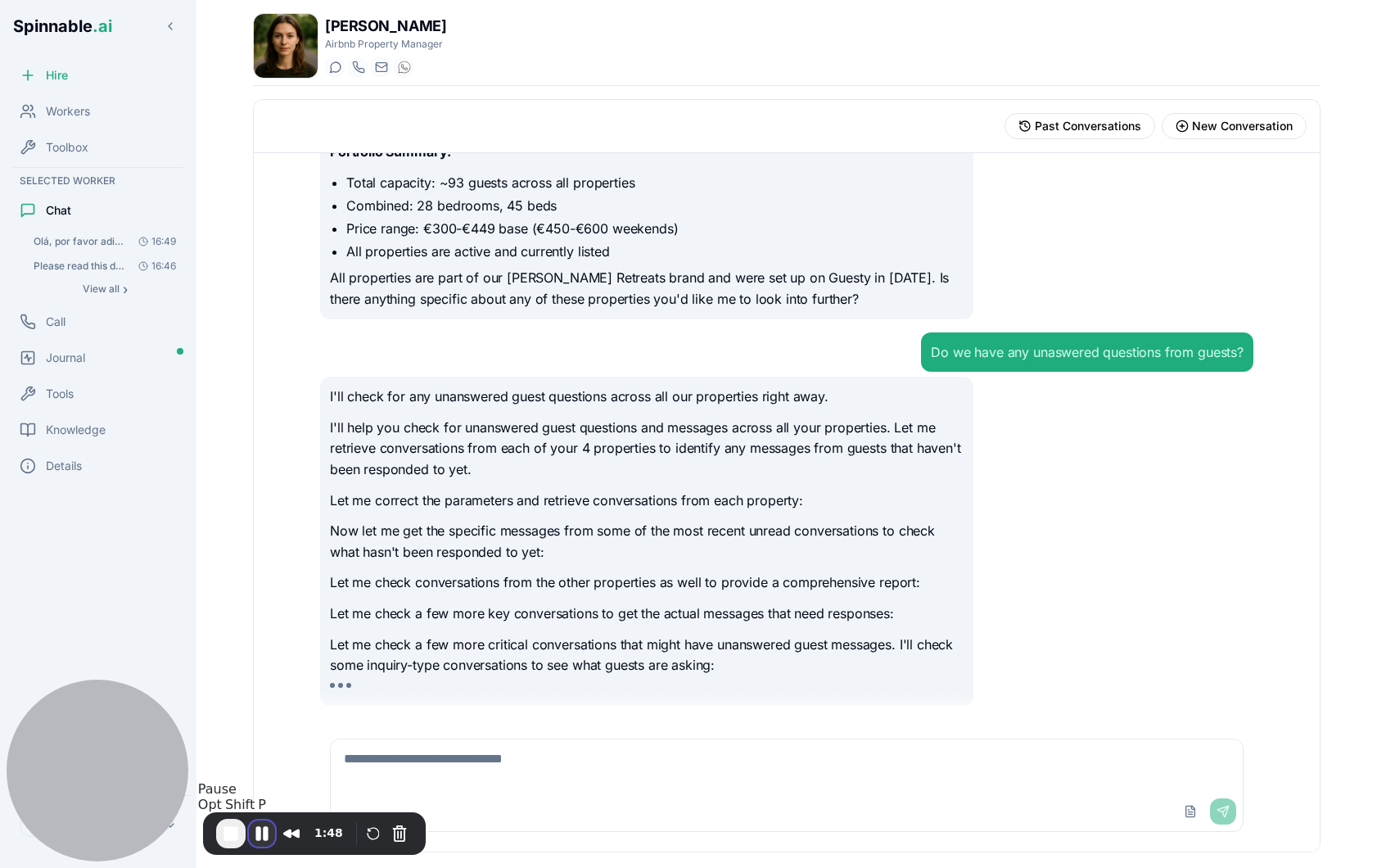
click at [262, 832] on button "Pause Recording" at bounding box center [262, 832] width 26 height 26
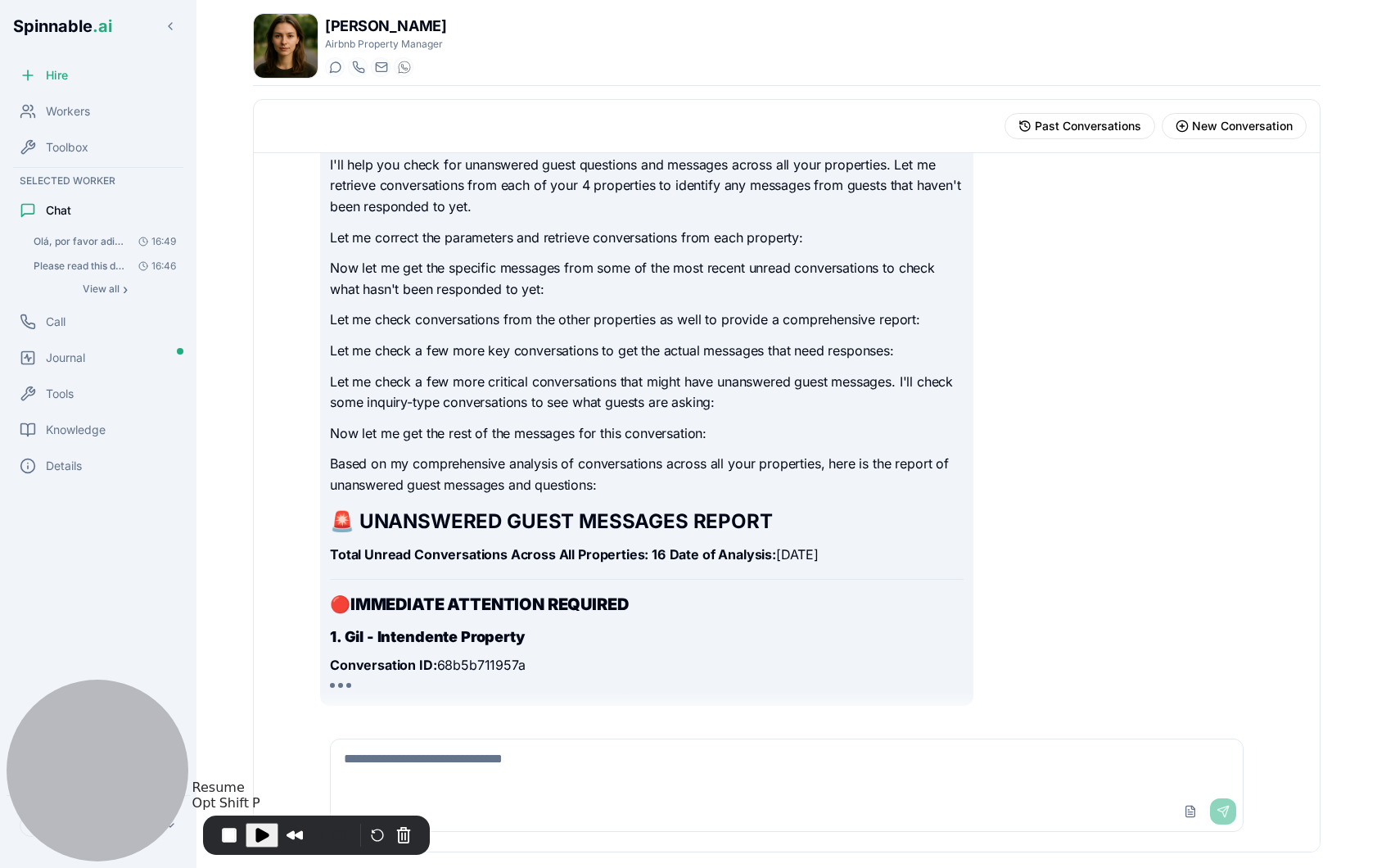
click at [262, 834] on span "Play Recording" at bounding box center [262, 835] width 20 height 20
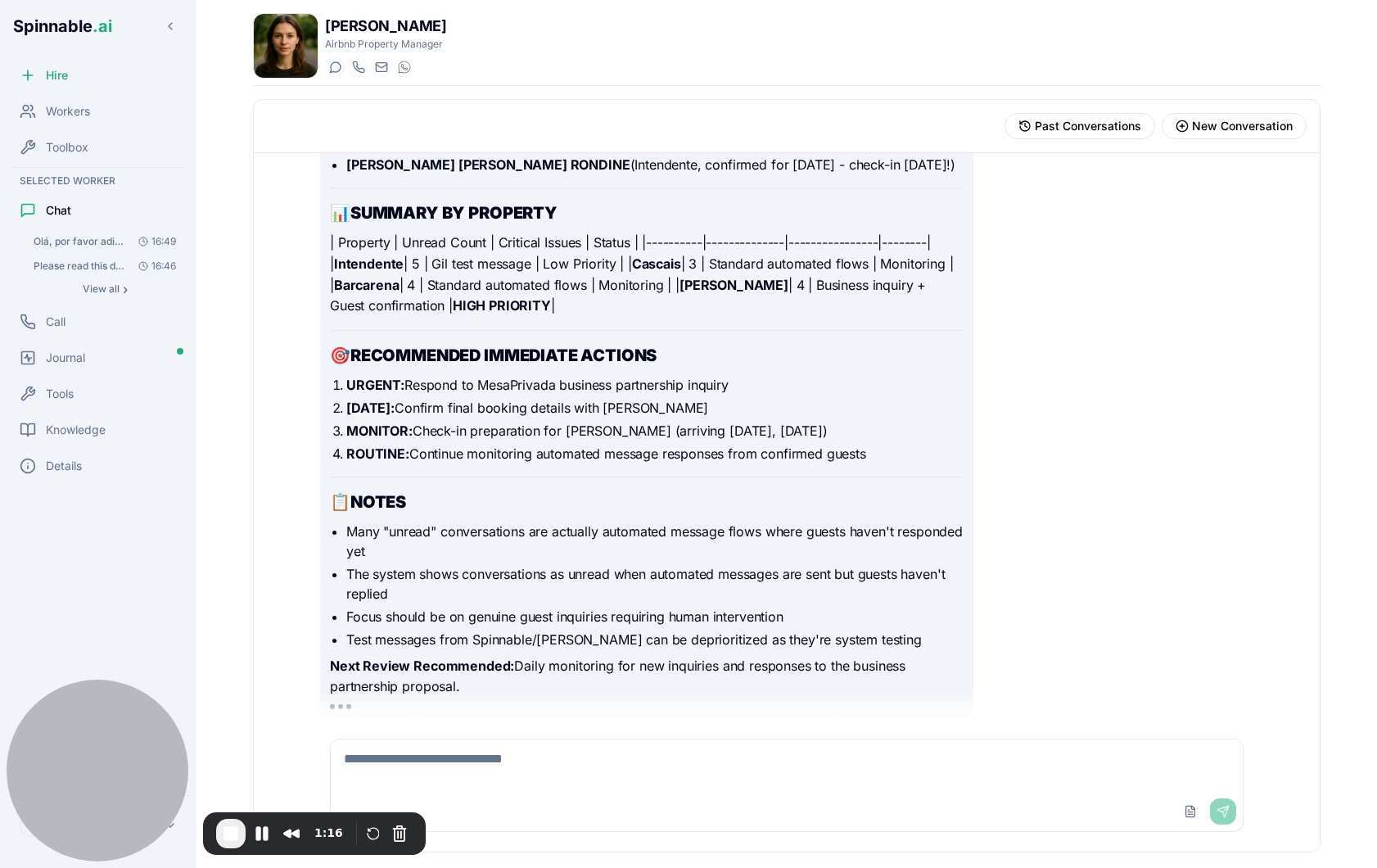
scroll to position [2535, 0]
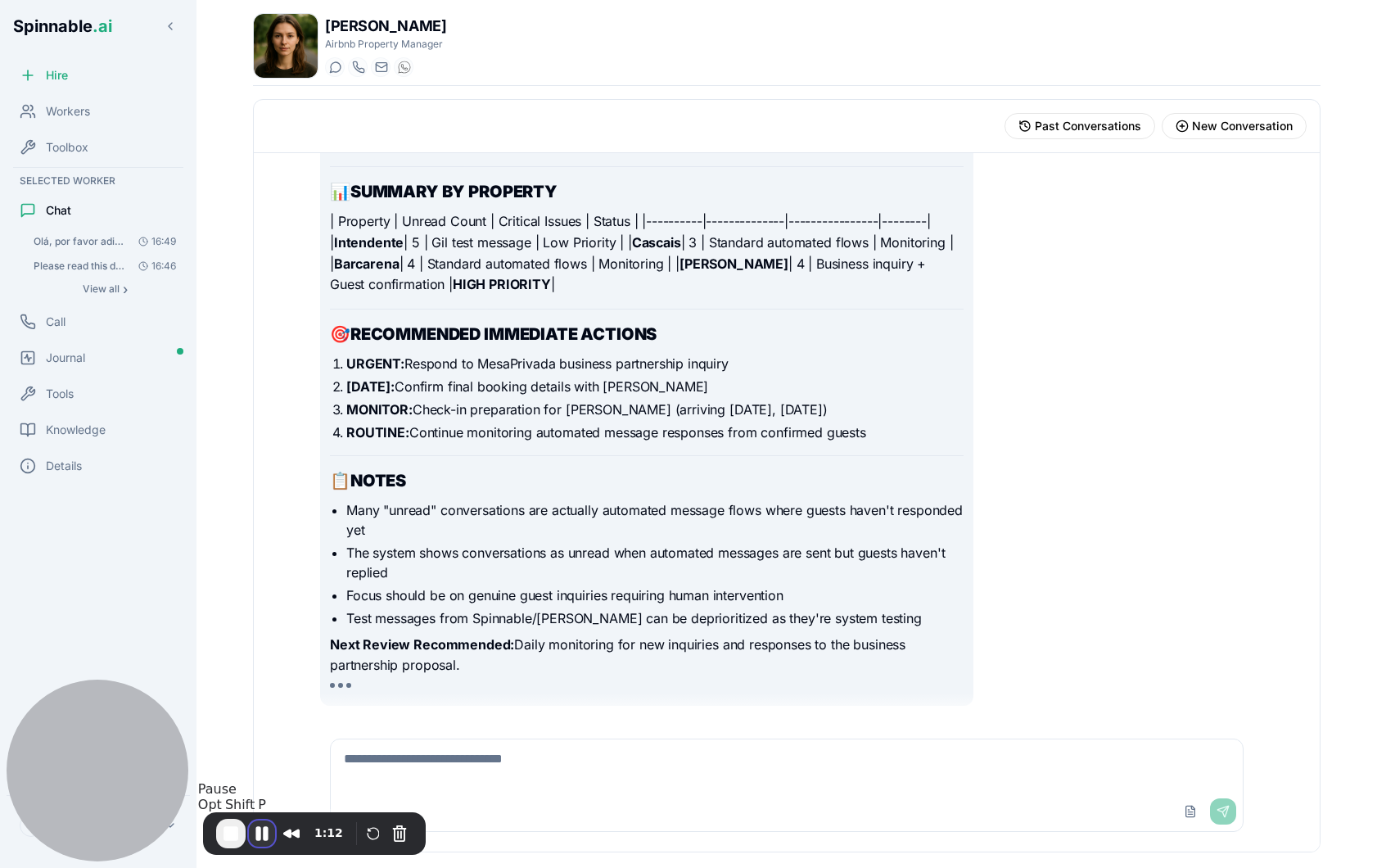
click at [262, 830] on button "Pause Recording" at bounding box center [262, 832] width 26 height 26
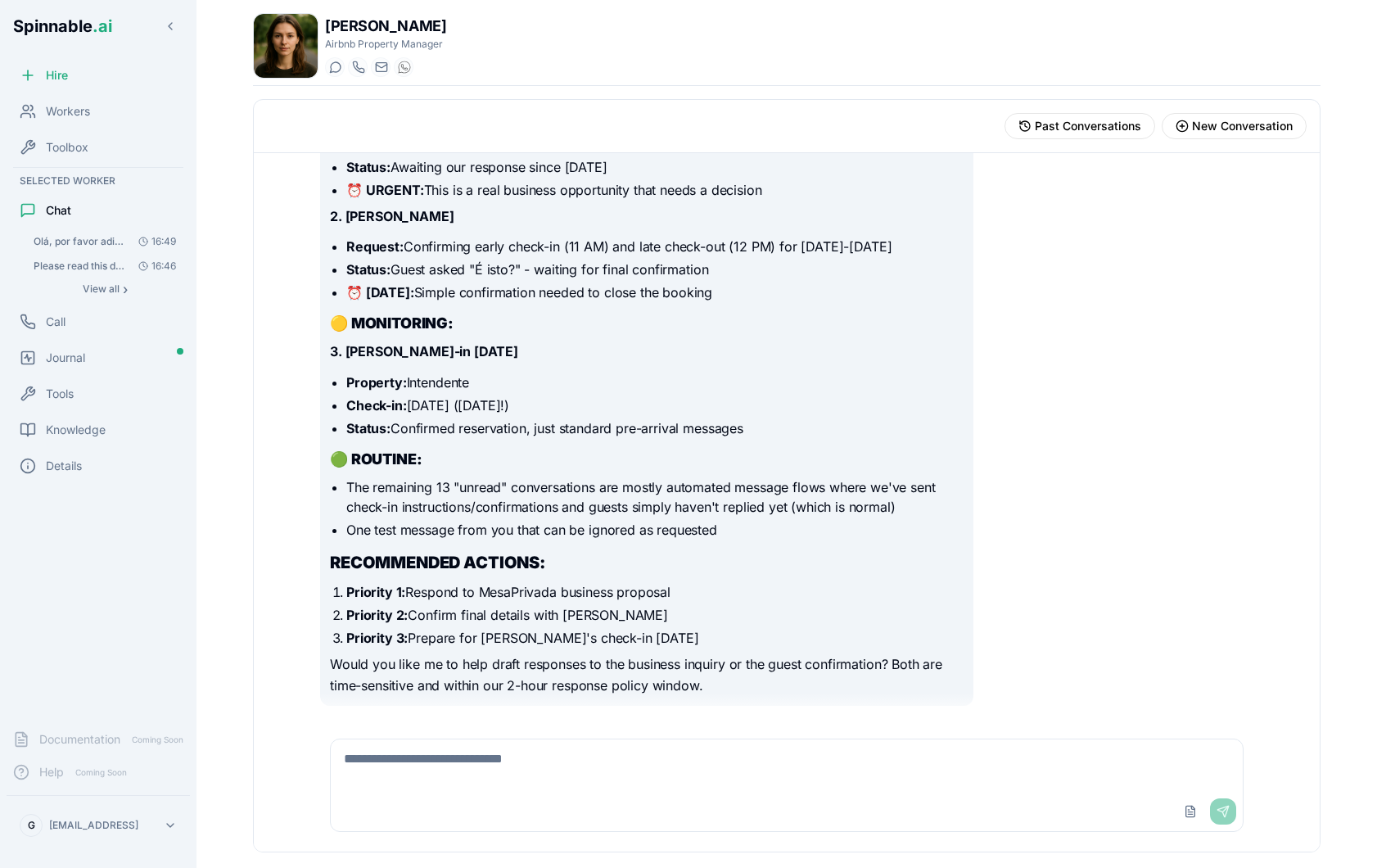
scroll to position [3287, 0]
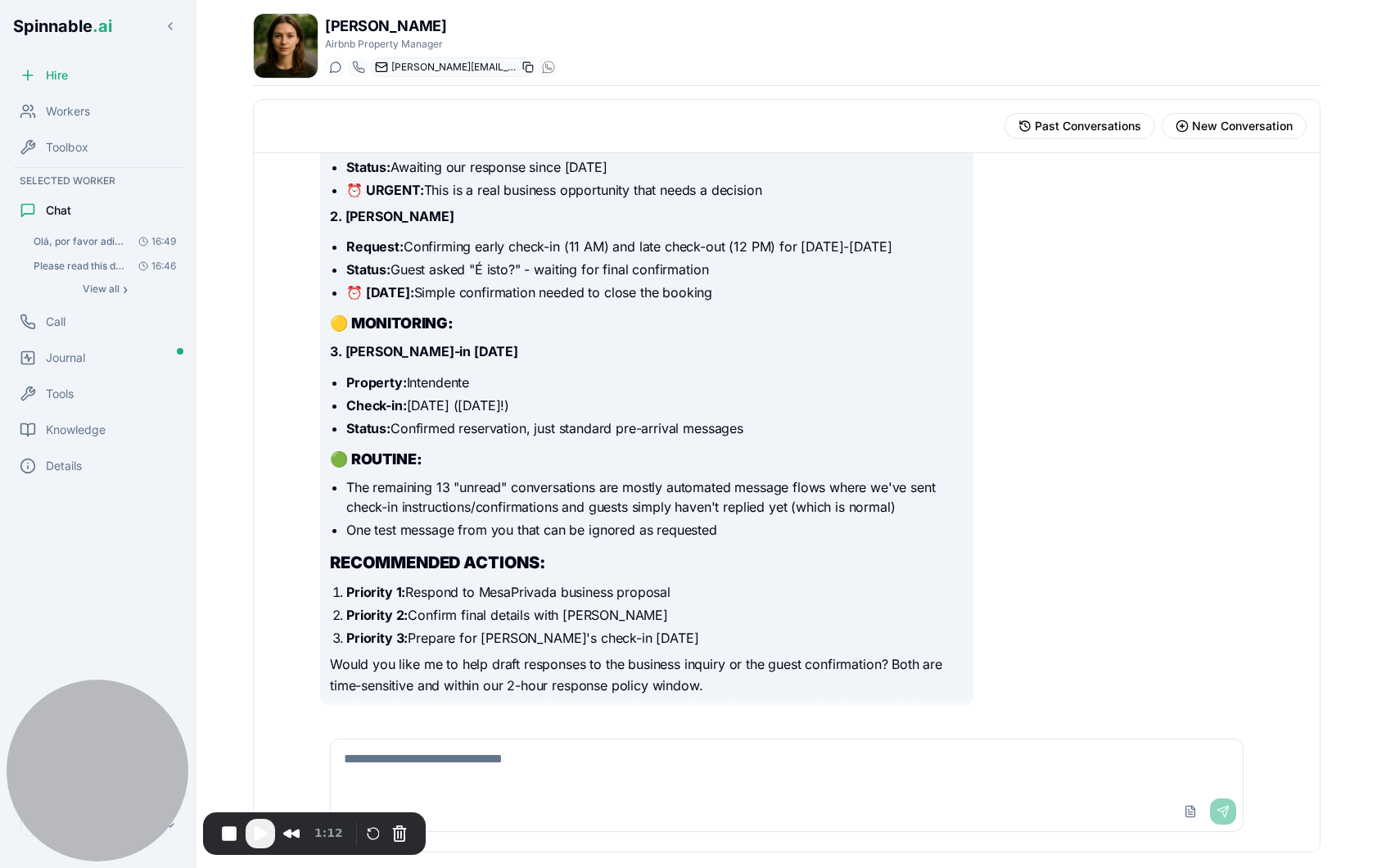
click at [524, 67] on icon at bounding box center [527, 67] width 12 height 12
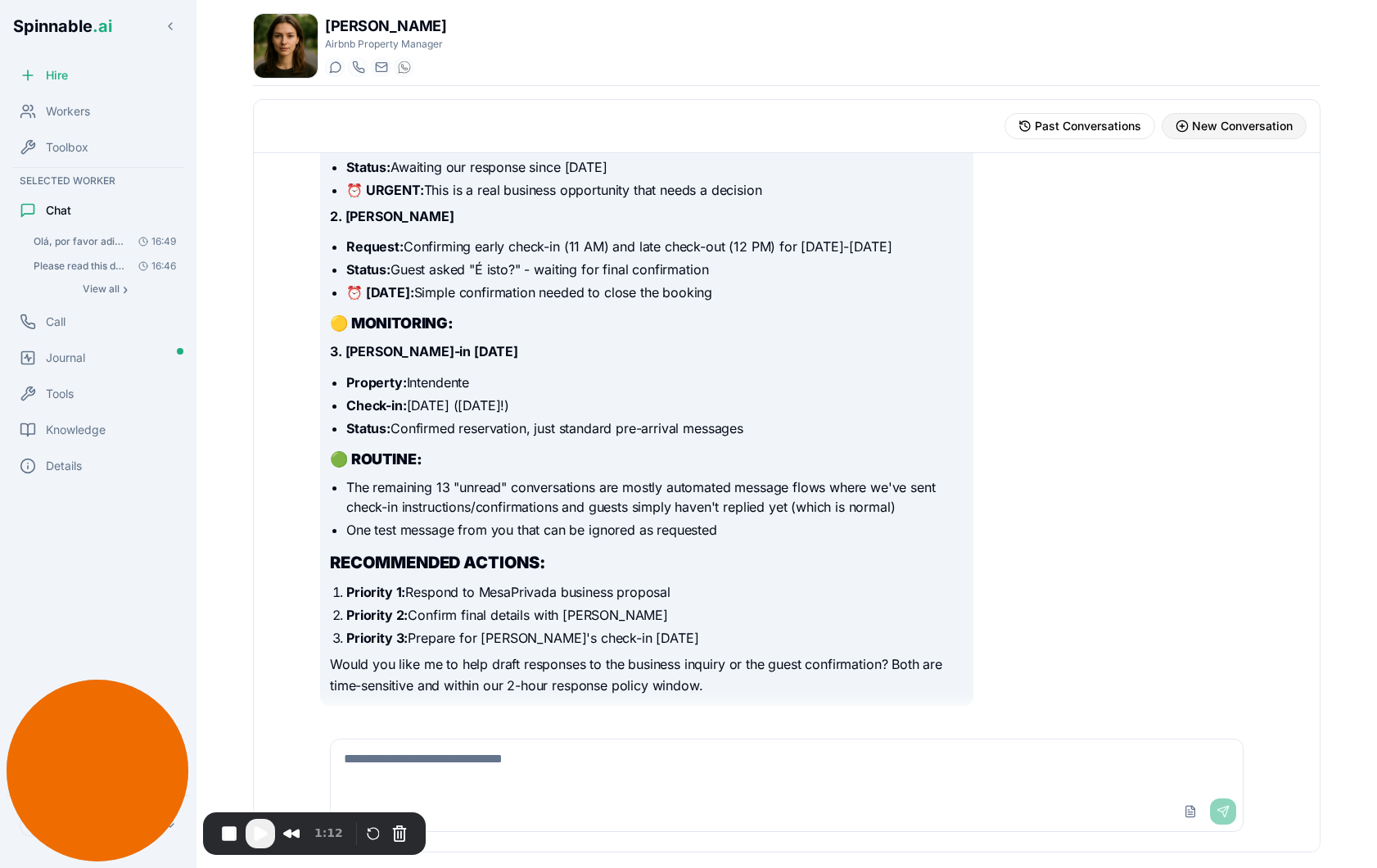
click at [1238, 125] on span "New Conversation" at bounding box center [1242, 126] width 101 height 16
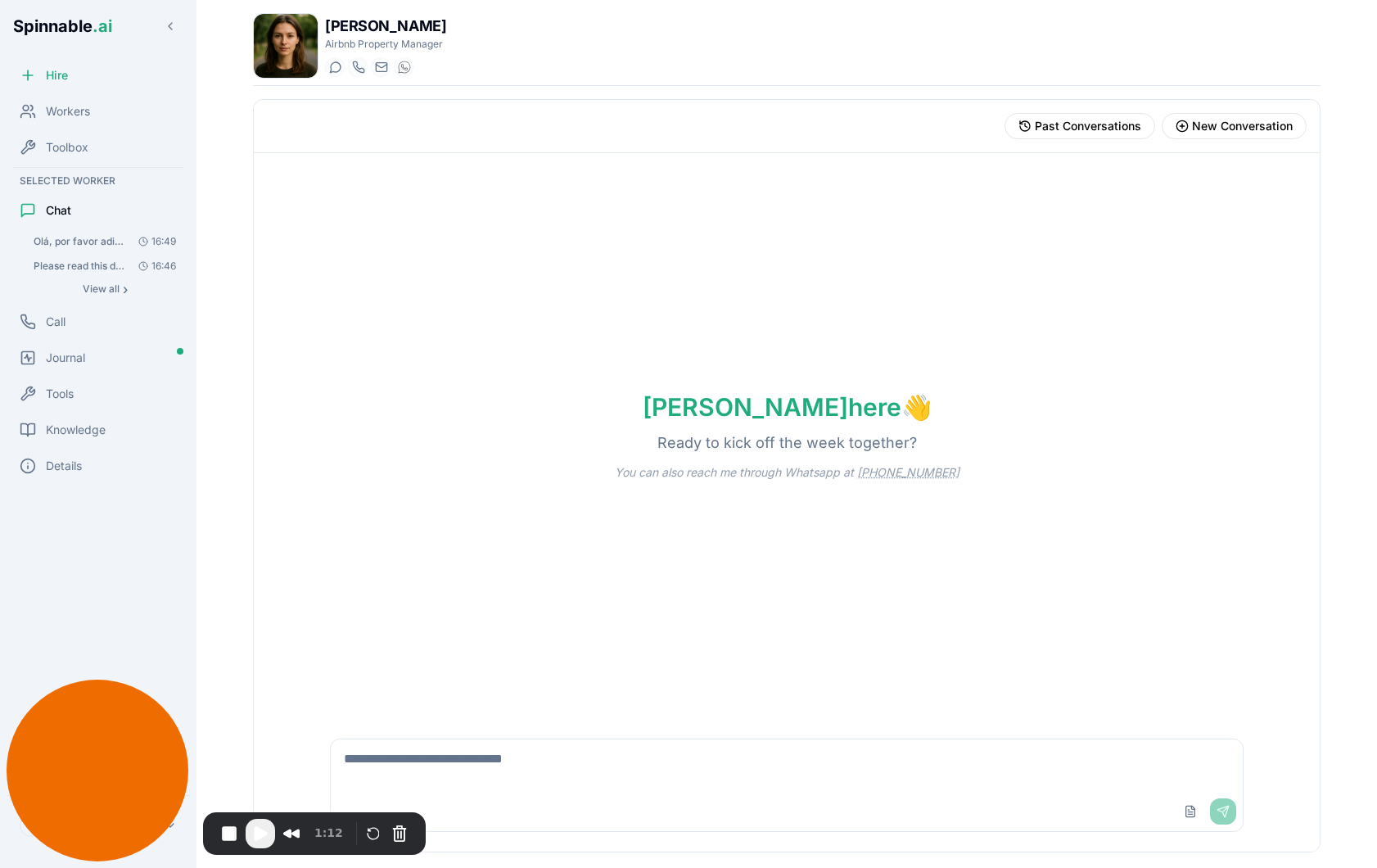
click at [554, 765] on textarea at bounding box center [786, 765] width 912 height 52
click at [396, 762] on textarea "****" at bounding box center [786, 765] width 912 height 52
click at [262, 837] on span "Play Recording" at bounding box center [261, 833] width 20 height 20
click at [487, 768] on textarea "****" at bounding box center [786, 765] width 912 height 52
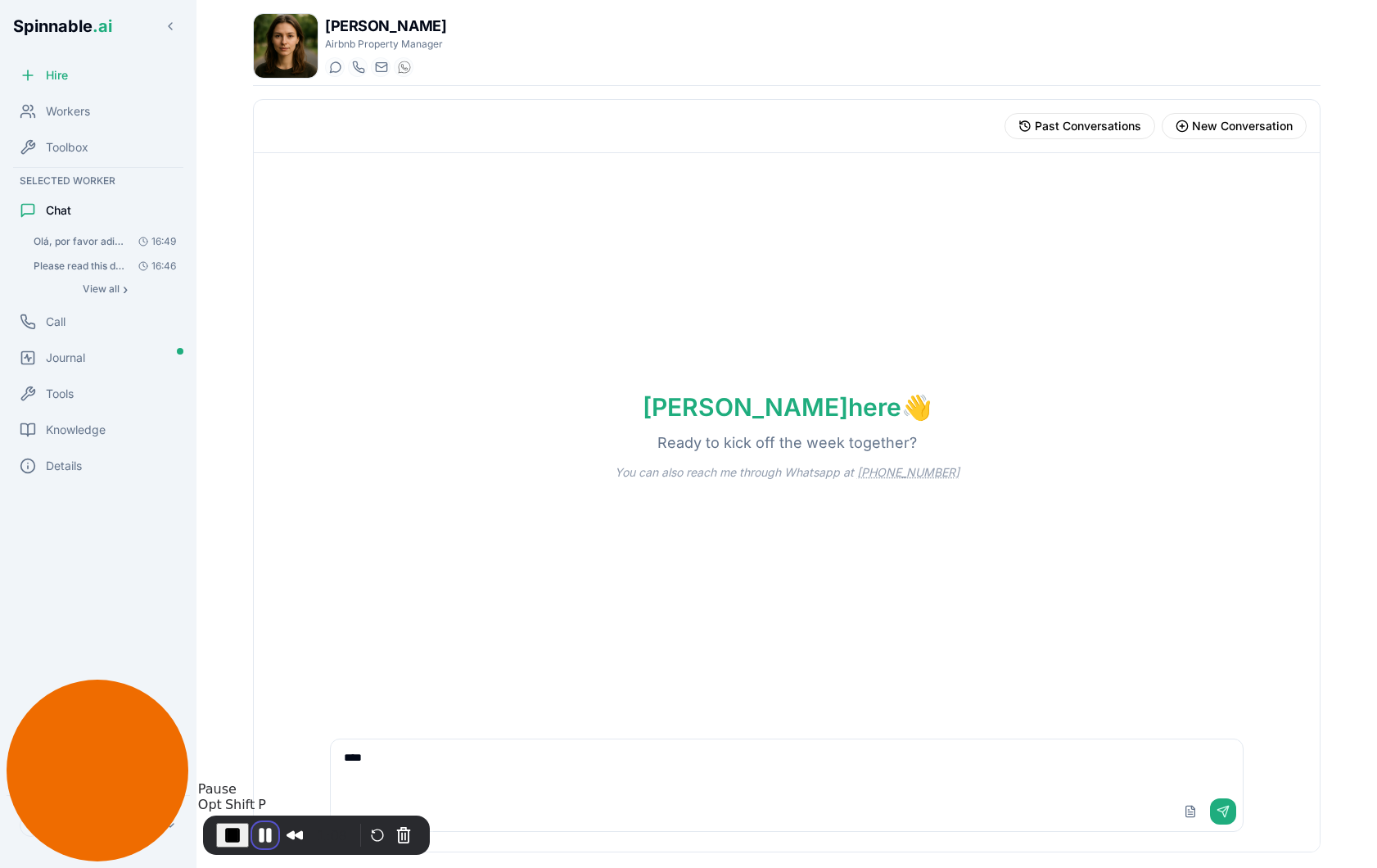
click at [262, 832] on button "Pause Recording" at bounding box center [264, 834] width 26 height 26
click at [289, 836] on button "Rewind and Trim Recording" at bounding box center [291, 832] width 26 height 26
click at [254, 835] on span "Play Recording" at bounding box center [261, 833] width 20 height 20
click at [443, 749] on textarea "****" at bounding box center [786, 765] width 912 height 52
type textarea "**********"
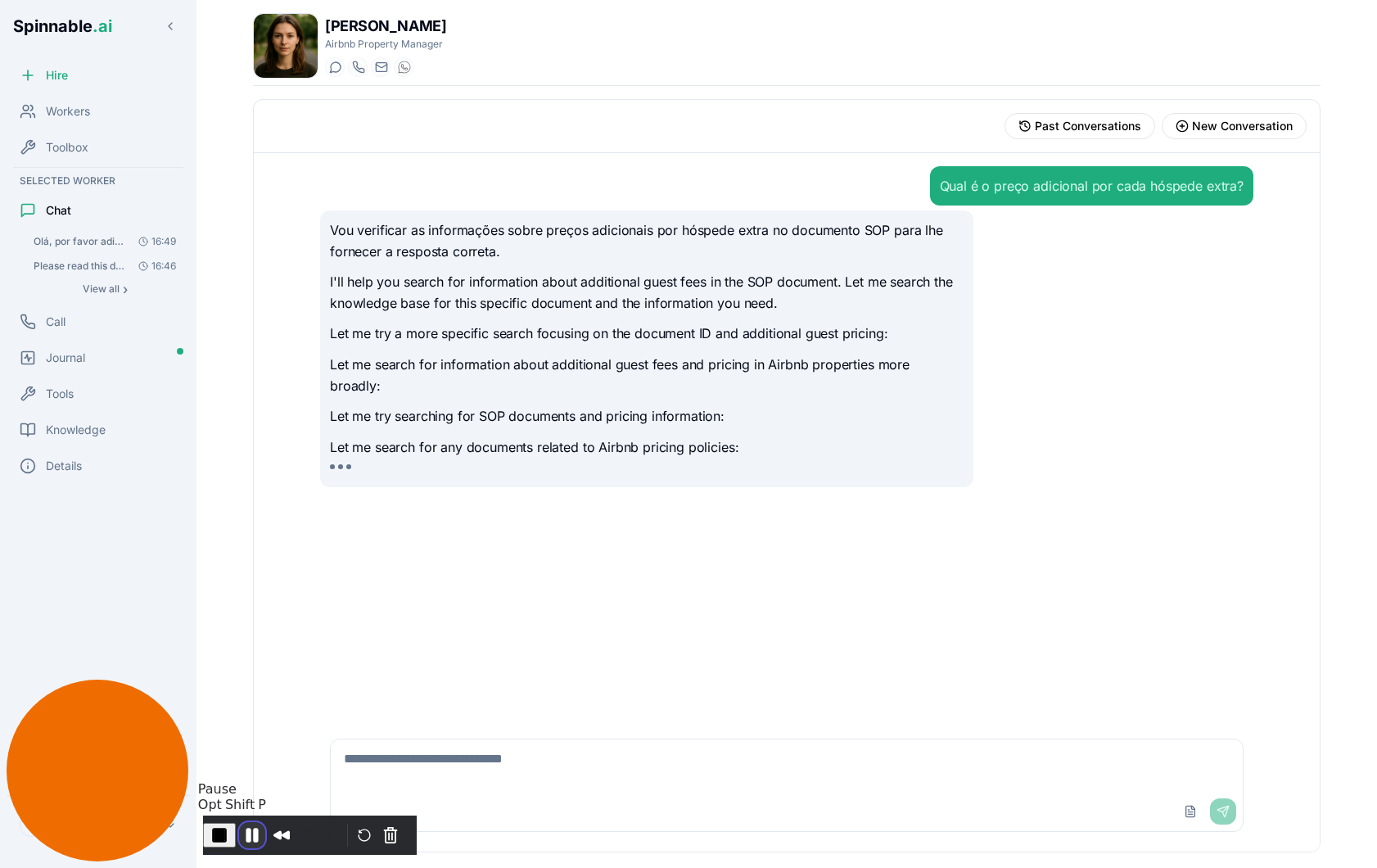
click at [265, 840] on button "Pause Recording" at bounding box center [252, 834] width 26 height 26
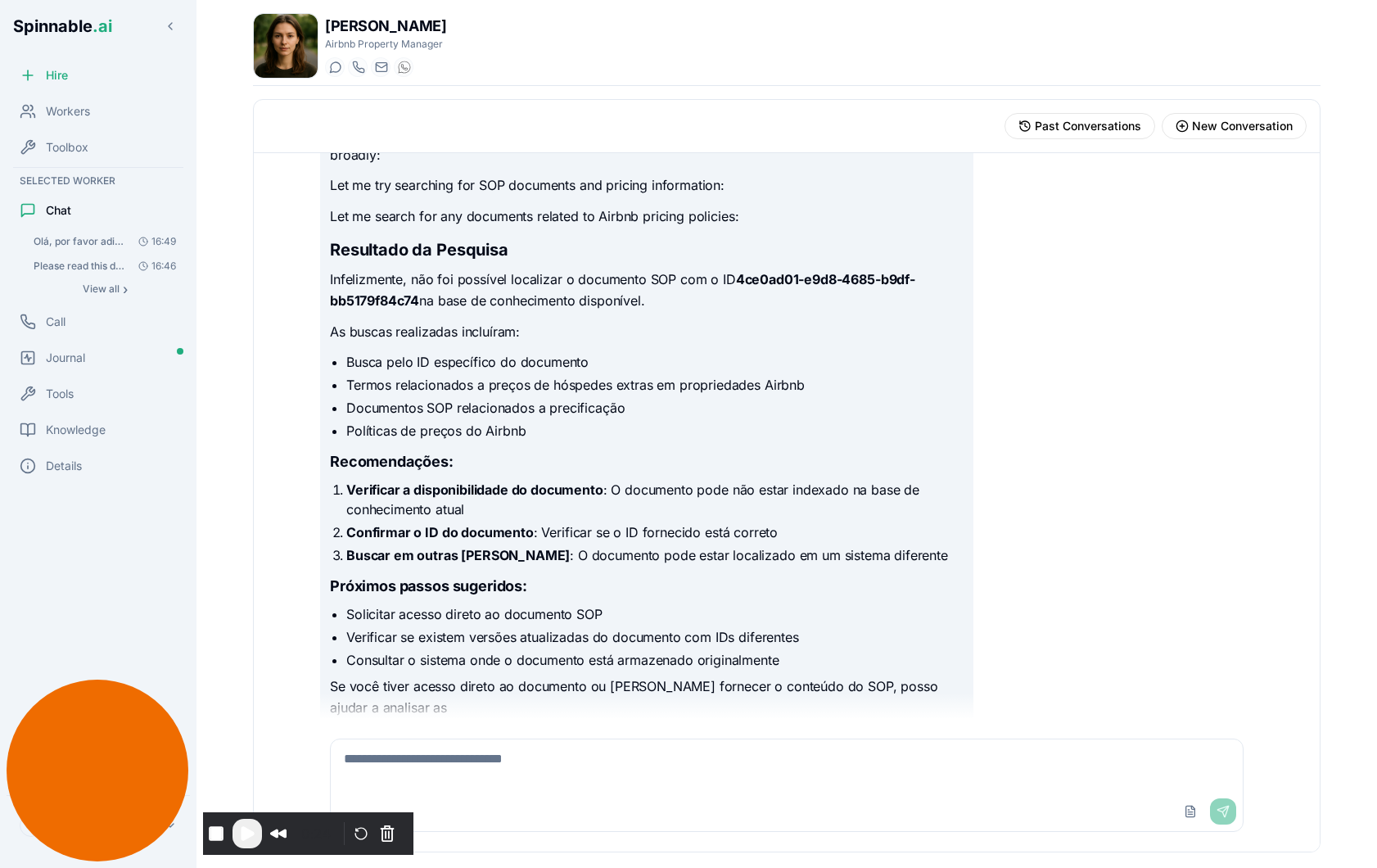
scroll to position [252, 0]
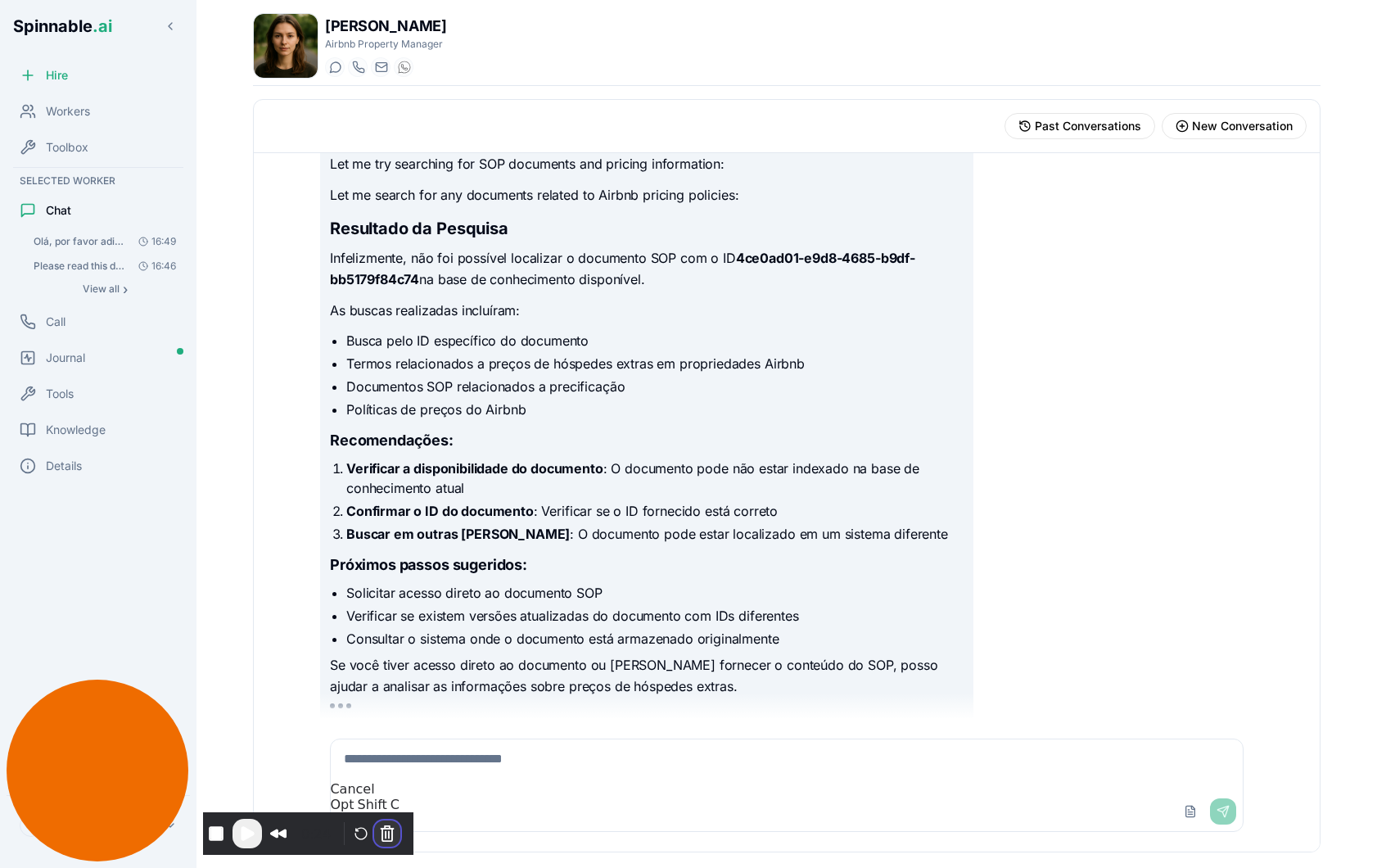
click at [397, 834] on button "Cancel Recording" at bounding box center [387, 832] width 26 height 26
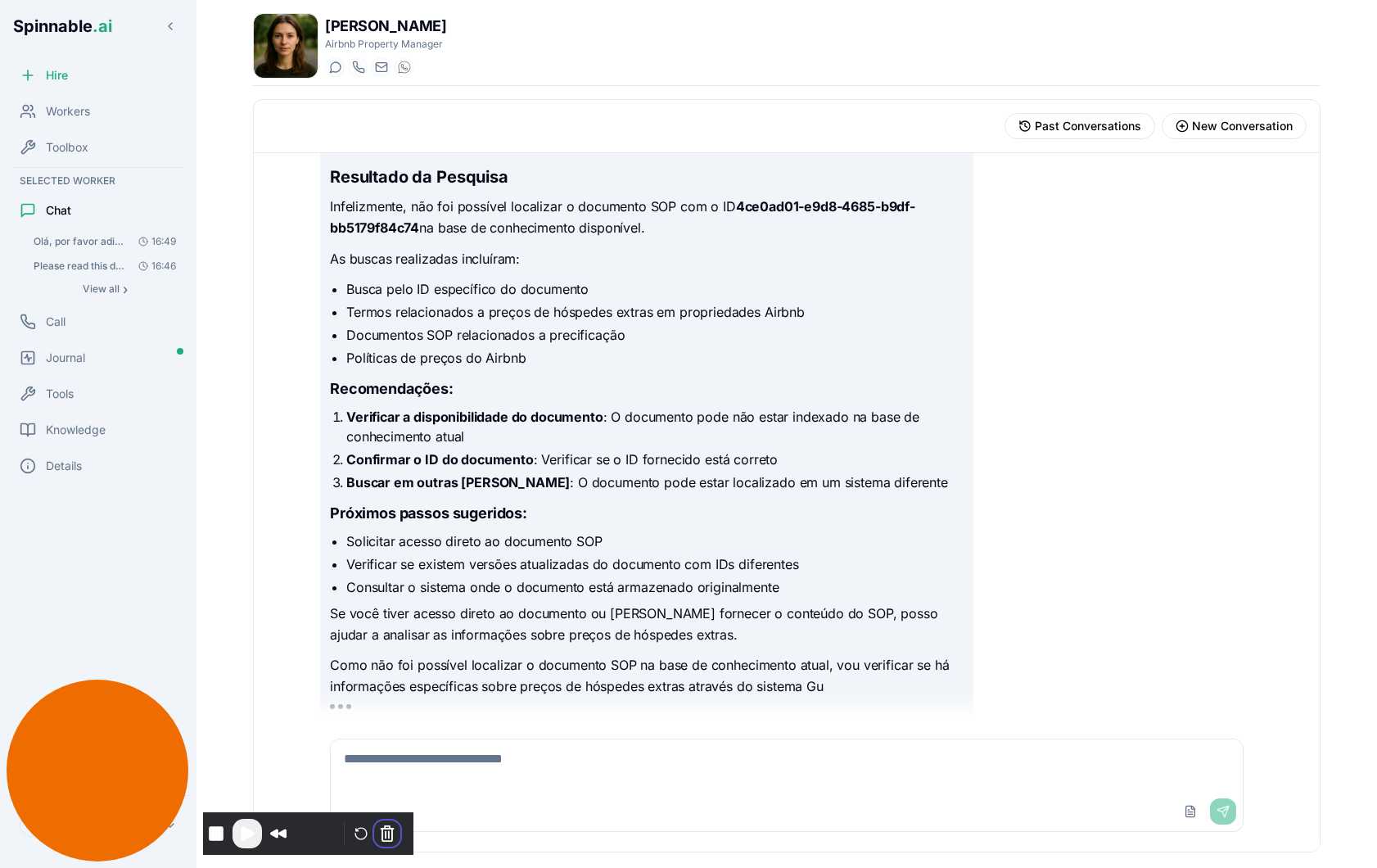
scroll to position [325, 0]
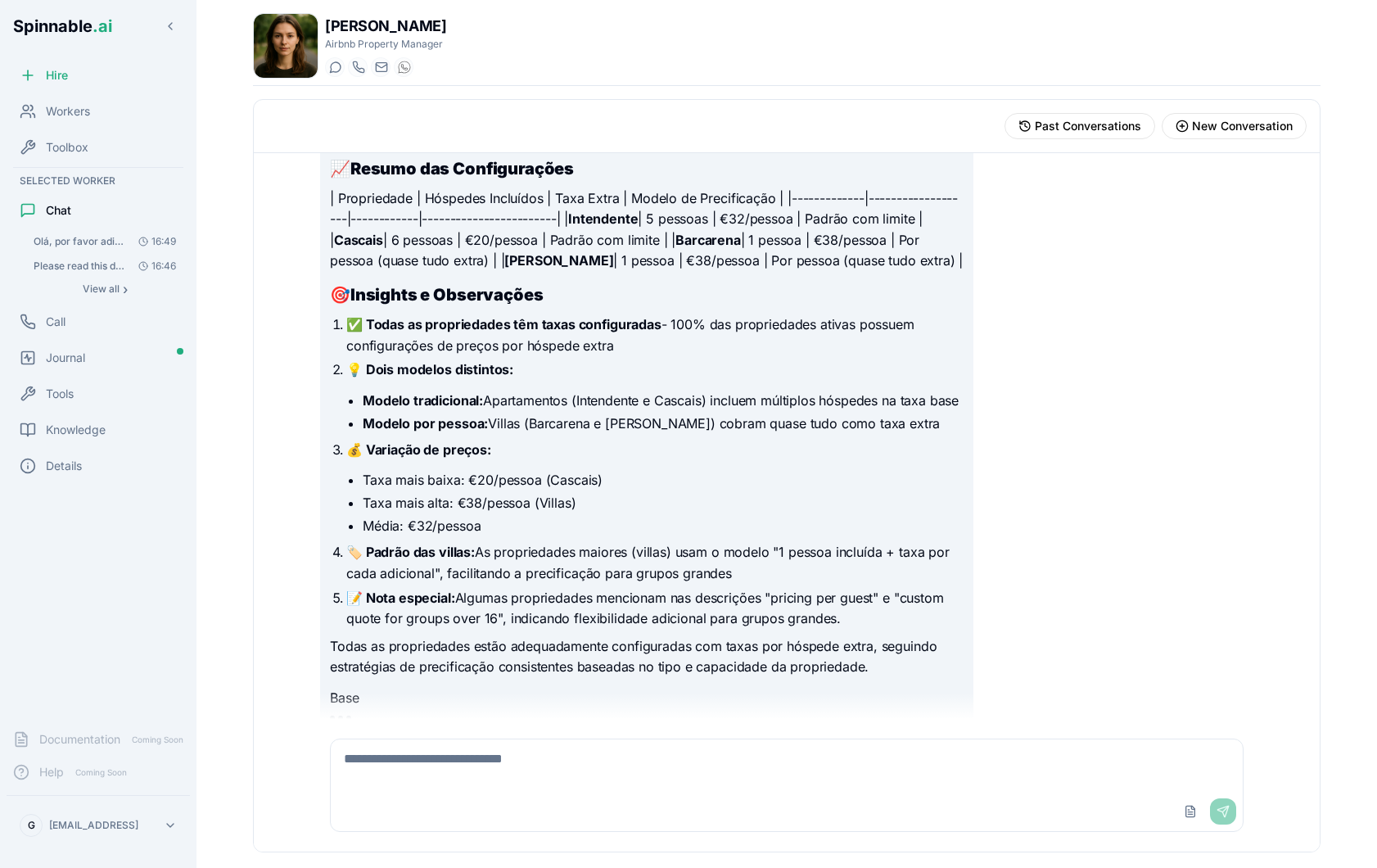
scroll to position [2185, 0]
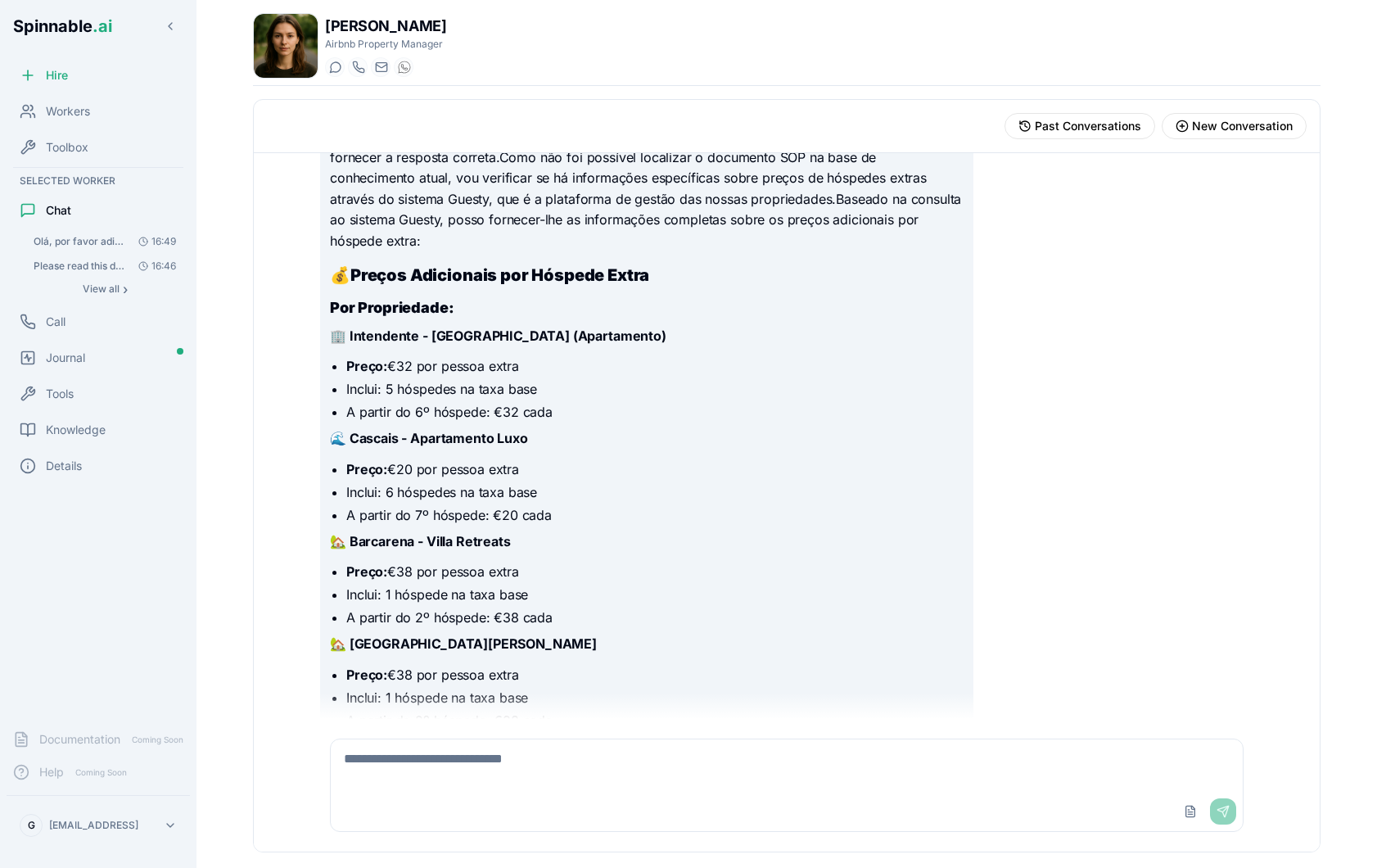
scroll to position [261, 0]
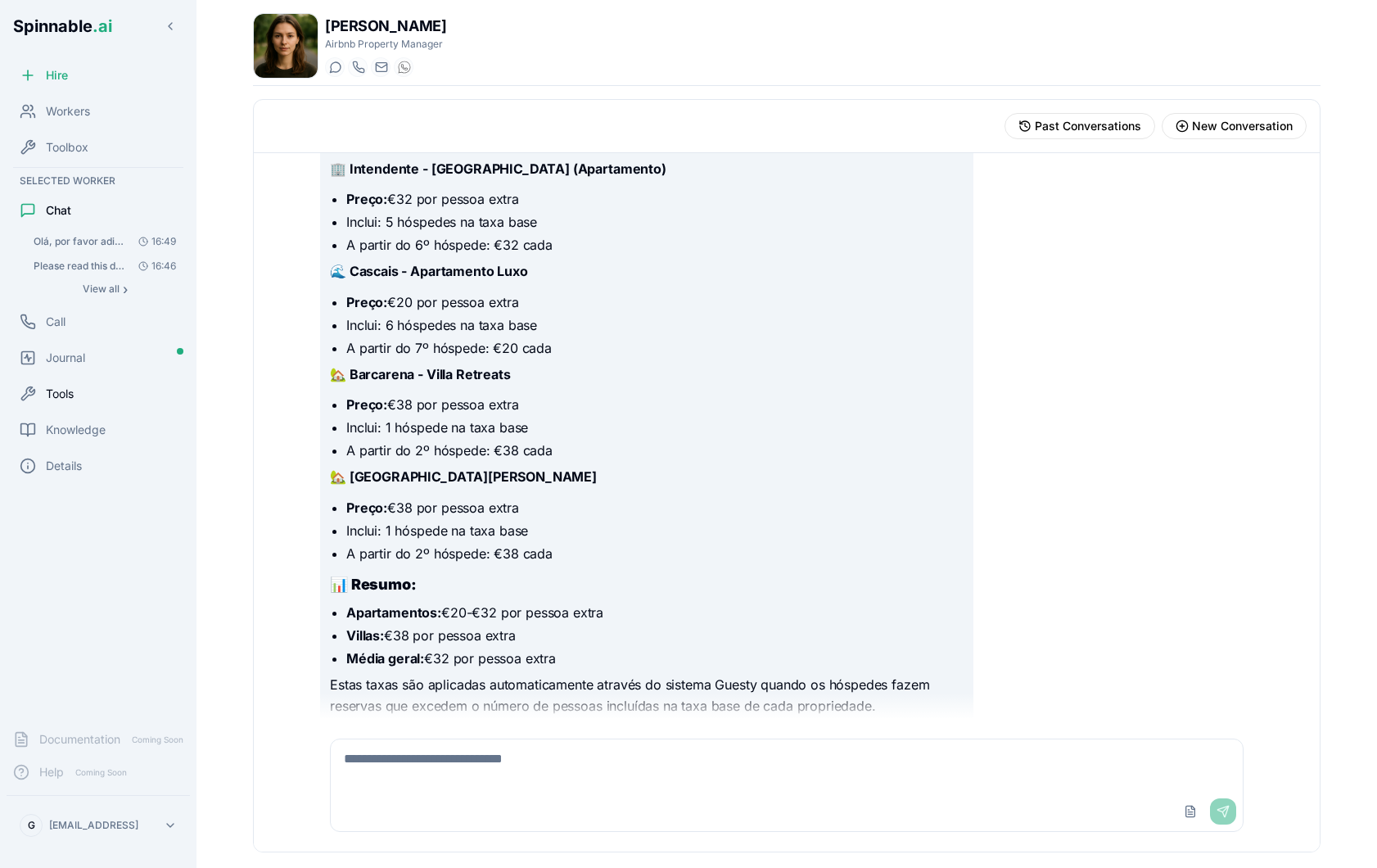
click at [59, 392] on span "Tools" at bounding box center [60, 393] width 28 height 16
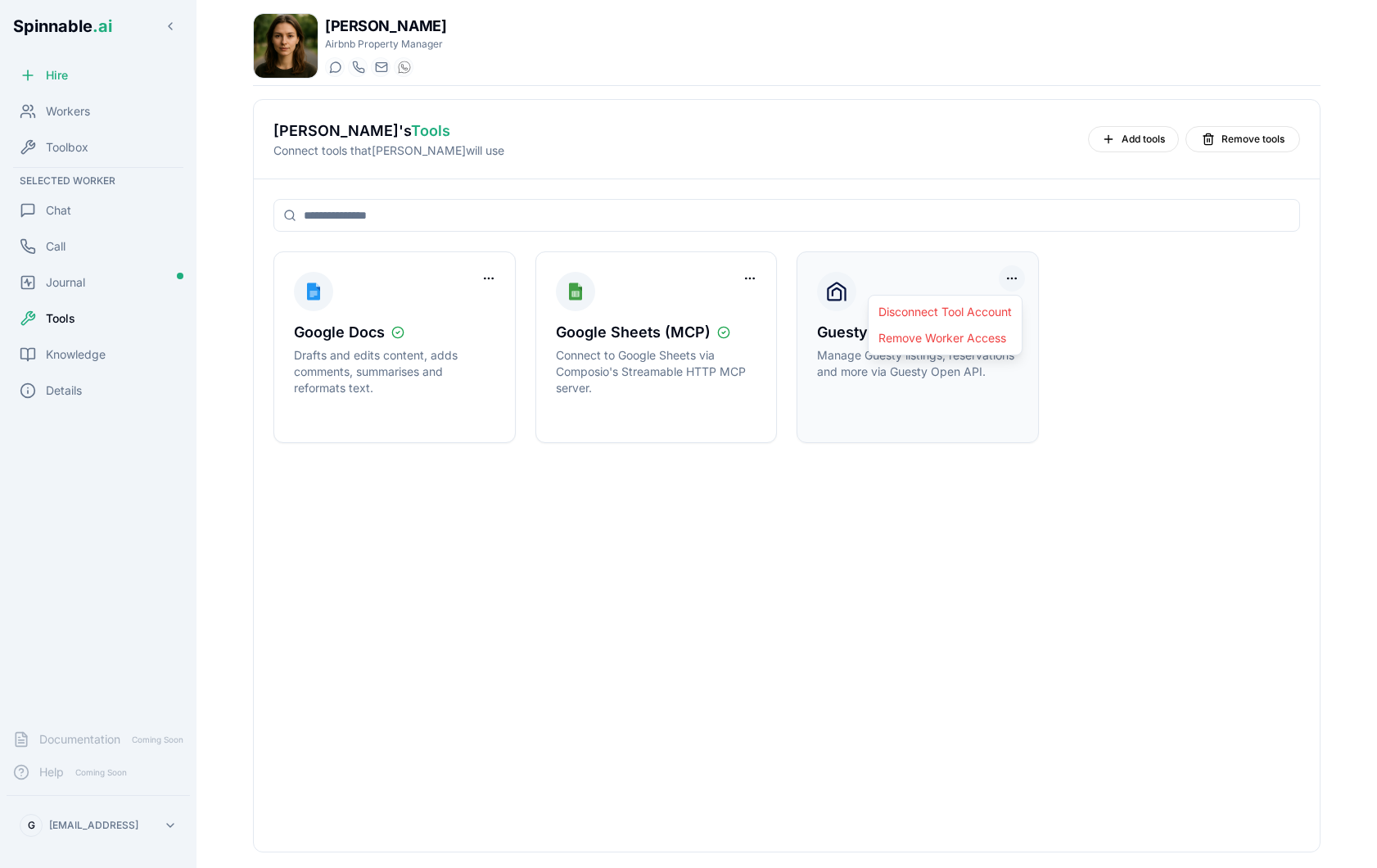
click at [1013, 277] on html "Spinnable .ai Hire Workers Toolbox Selected Worker Chat Call Journal Tools Know…" at bounding box center [688, 434] width 1377 height 868
click at [980, 317] on div "Disconnect Tool Account" at bounding box center [945, 311] width 147 height 26
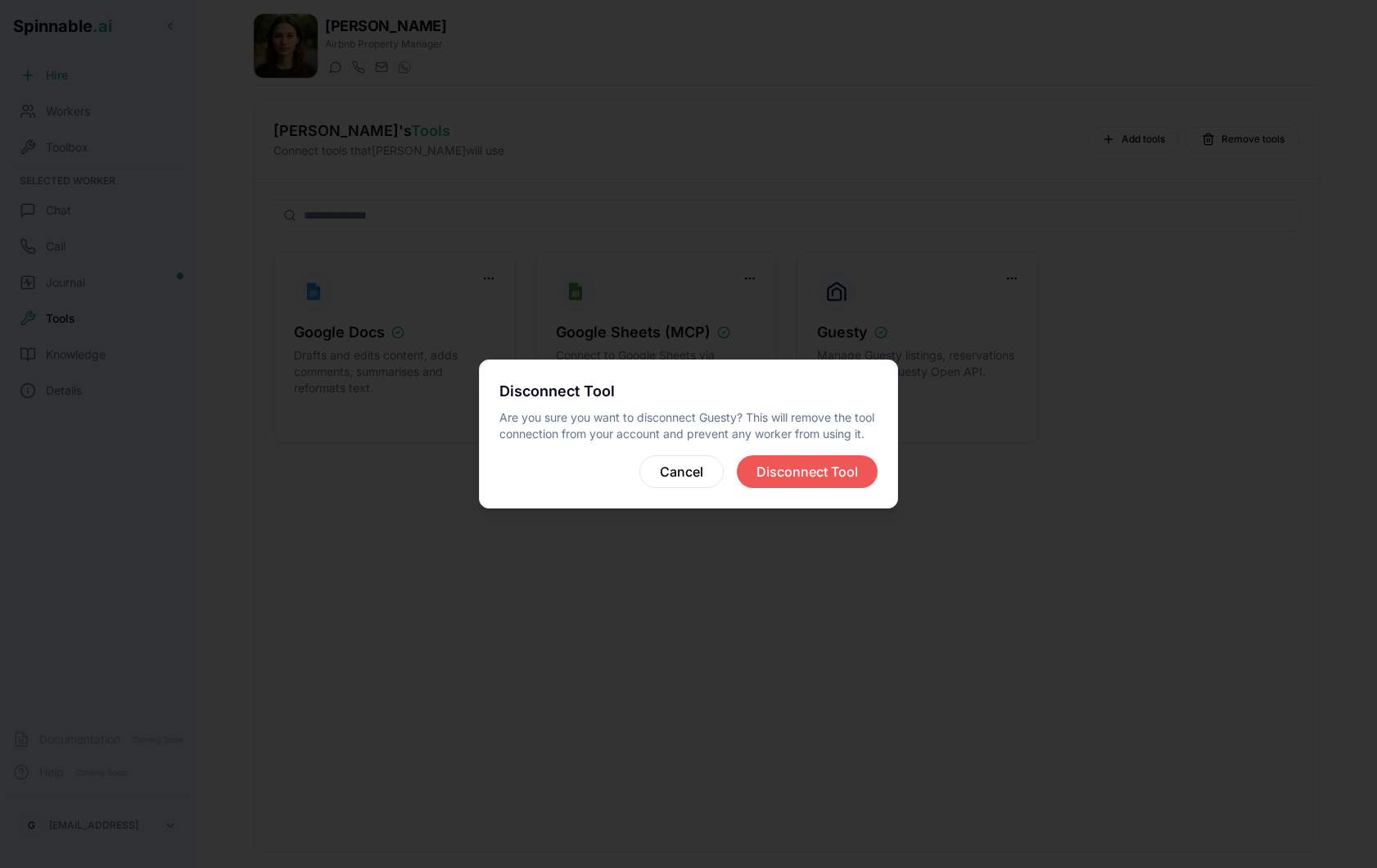
click at [847, 478] on button "Disconnect Tool" at bounding box center [807, 471] width 141 height 33
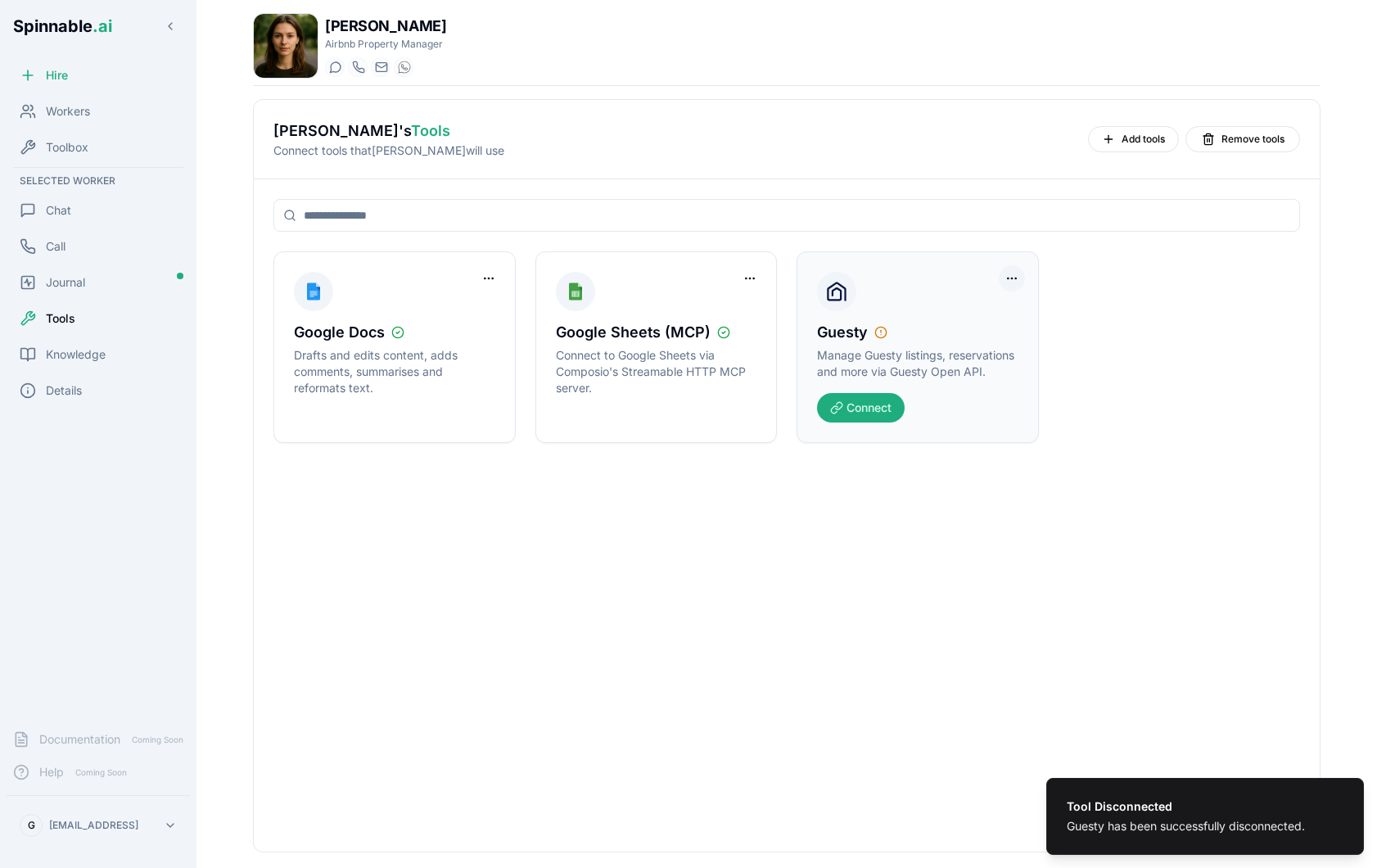
click at [1018, 277] on html "Tool Disconnected Guesty has been successfully disconnected. Spinnable .ai Hire…" at bounding box center [688, 434] width 1377 height 868
click at [982, 315] on div "Remove Worker Access" at bounding box center [949, 311] width 141 height 26
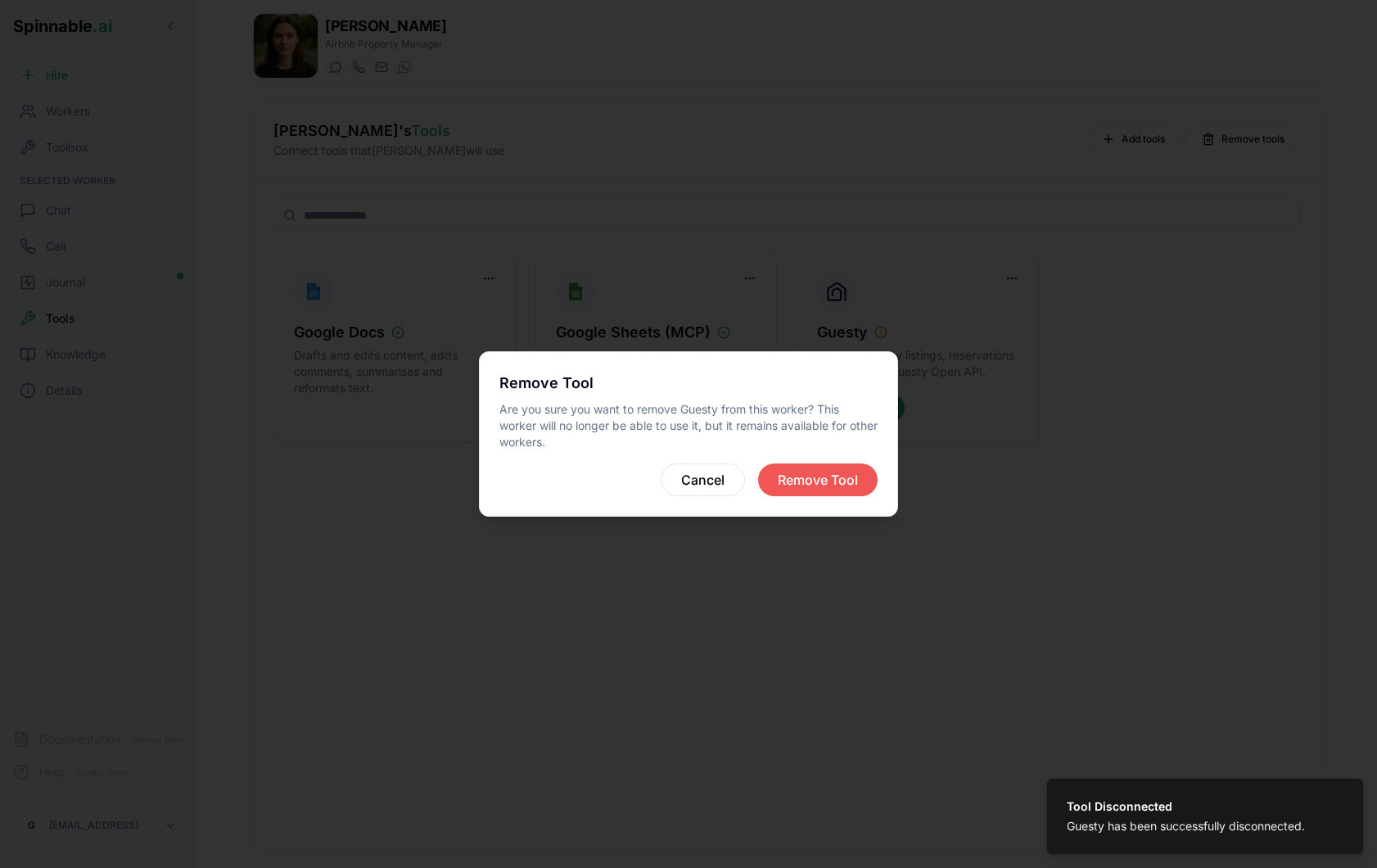
click at [814, 478] on button "Remove Tool" at bounding box center [817, 479] width 119 height 33
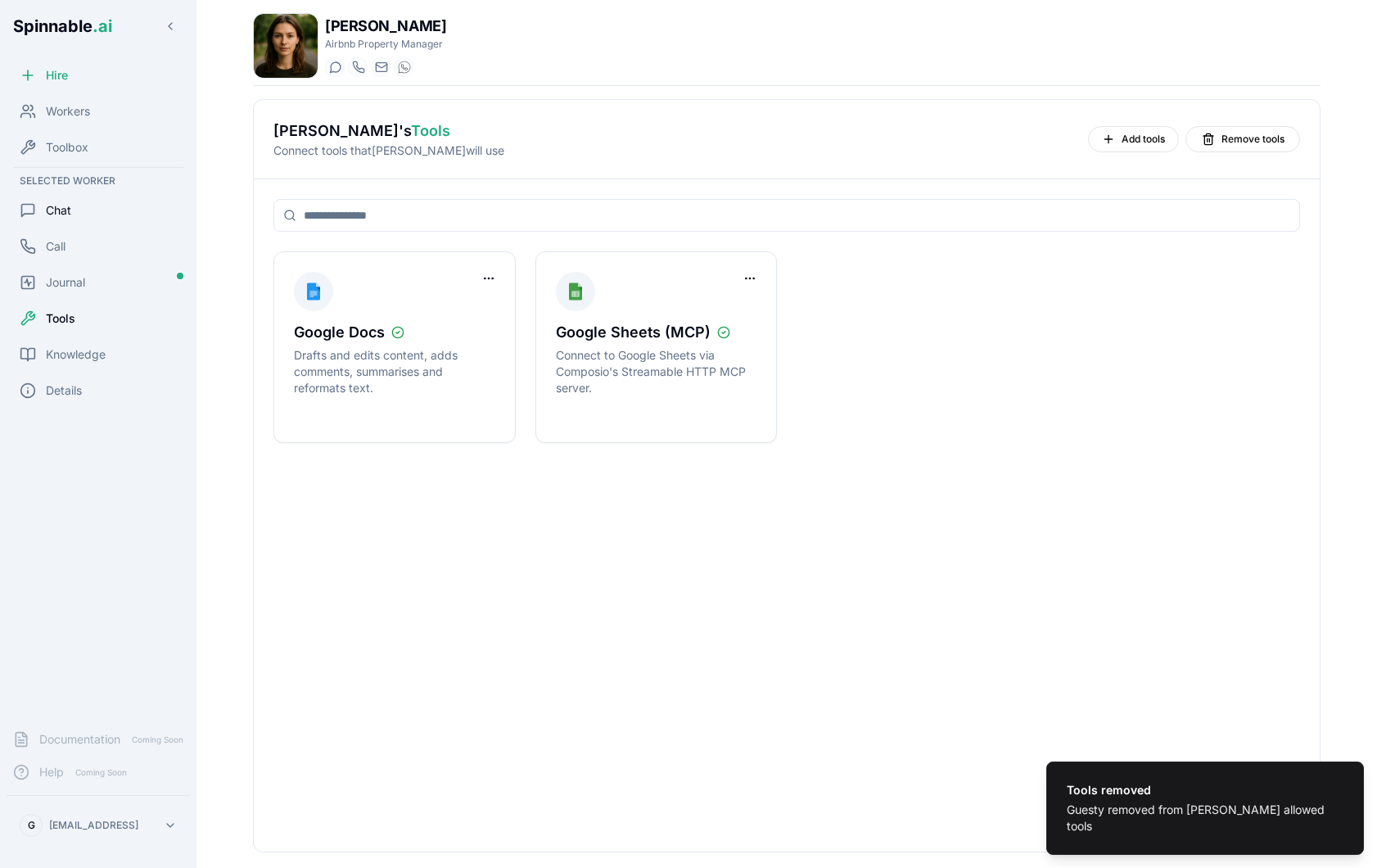
click at [101, 207] on div "Chat" at bounding box center [98, 210] width 183 height 33
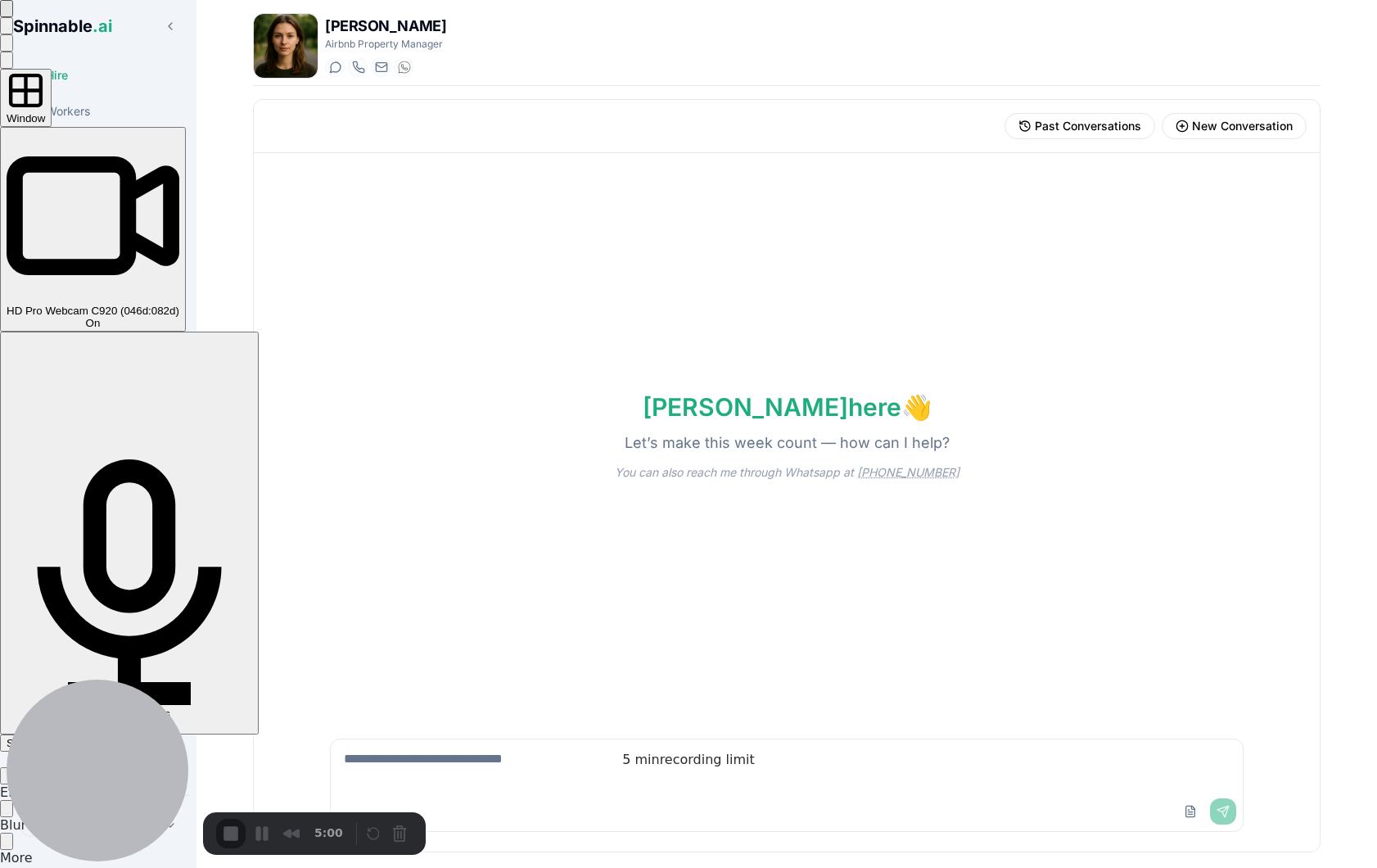
click at [83, 736] on span "Start Recording" at bounding box center [44, 743] width 76 height 12
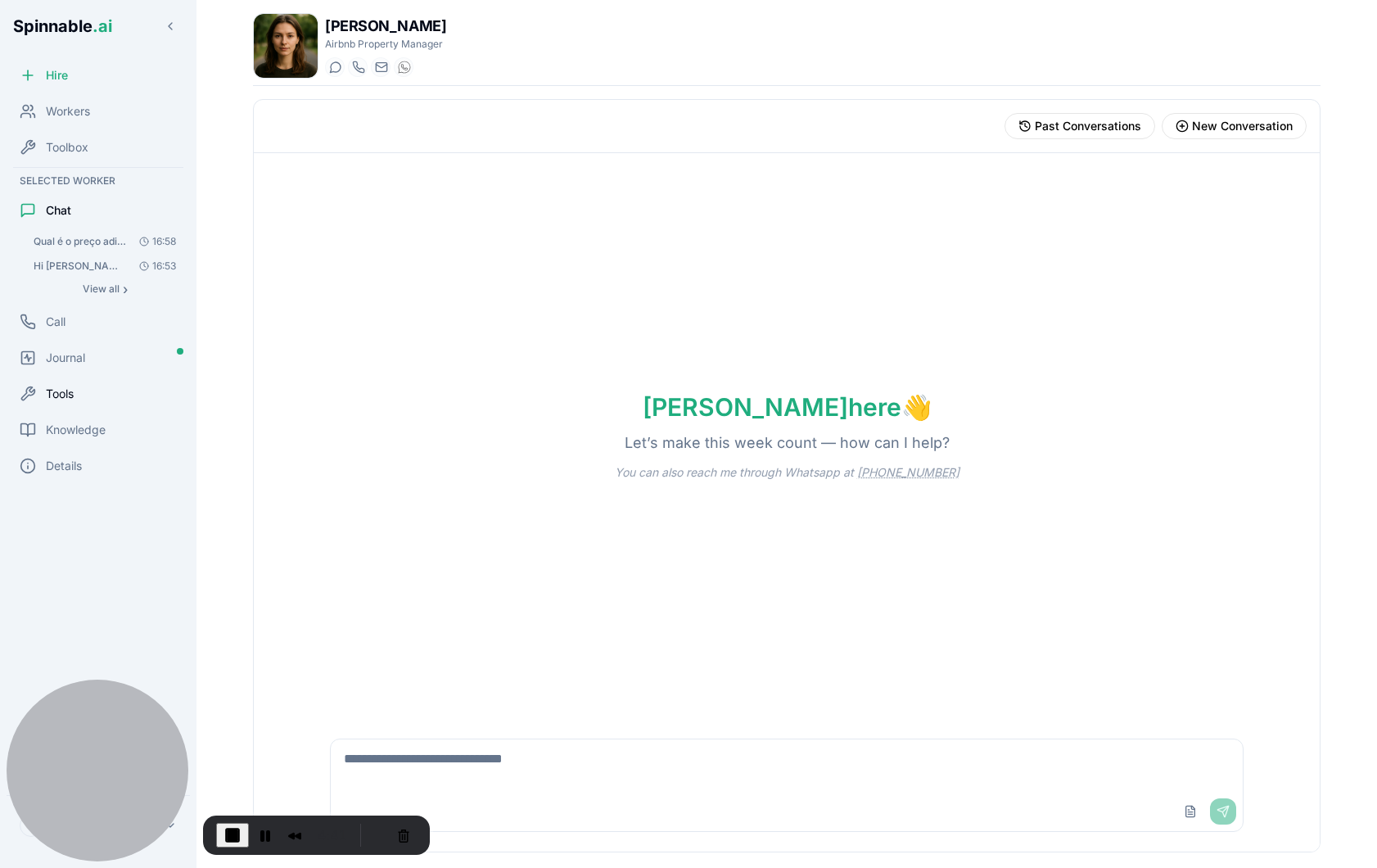
click at [66, 396] on span "Tools" at bounding box center [60, 393] width 28 height 16
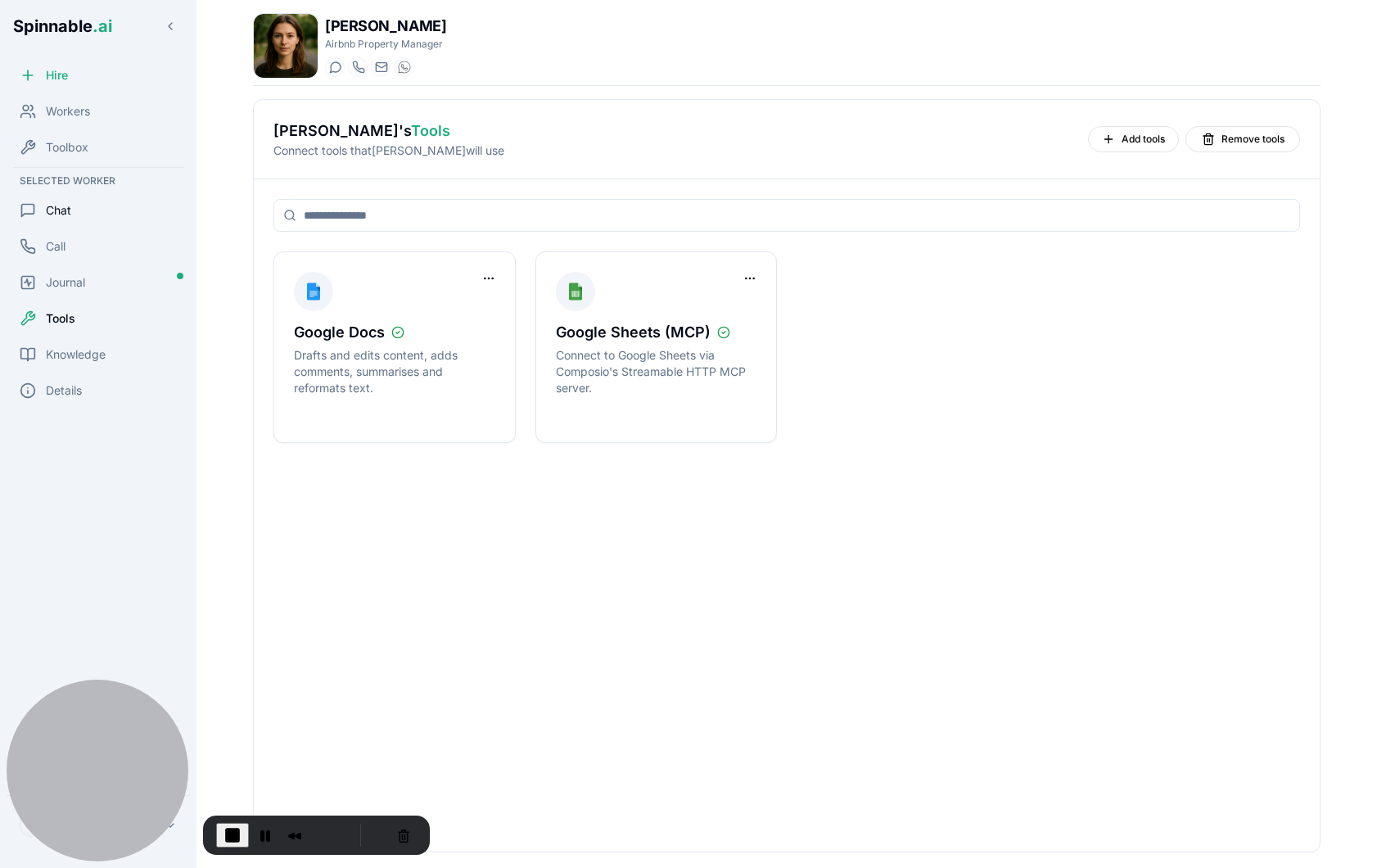
click at [81, 206] on div "Chat" at bounding box center [98, 210] width 183 height 33
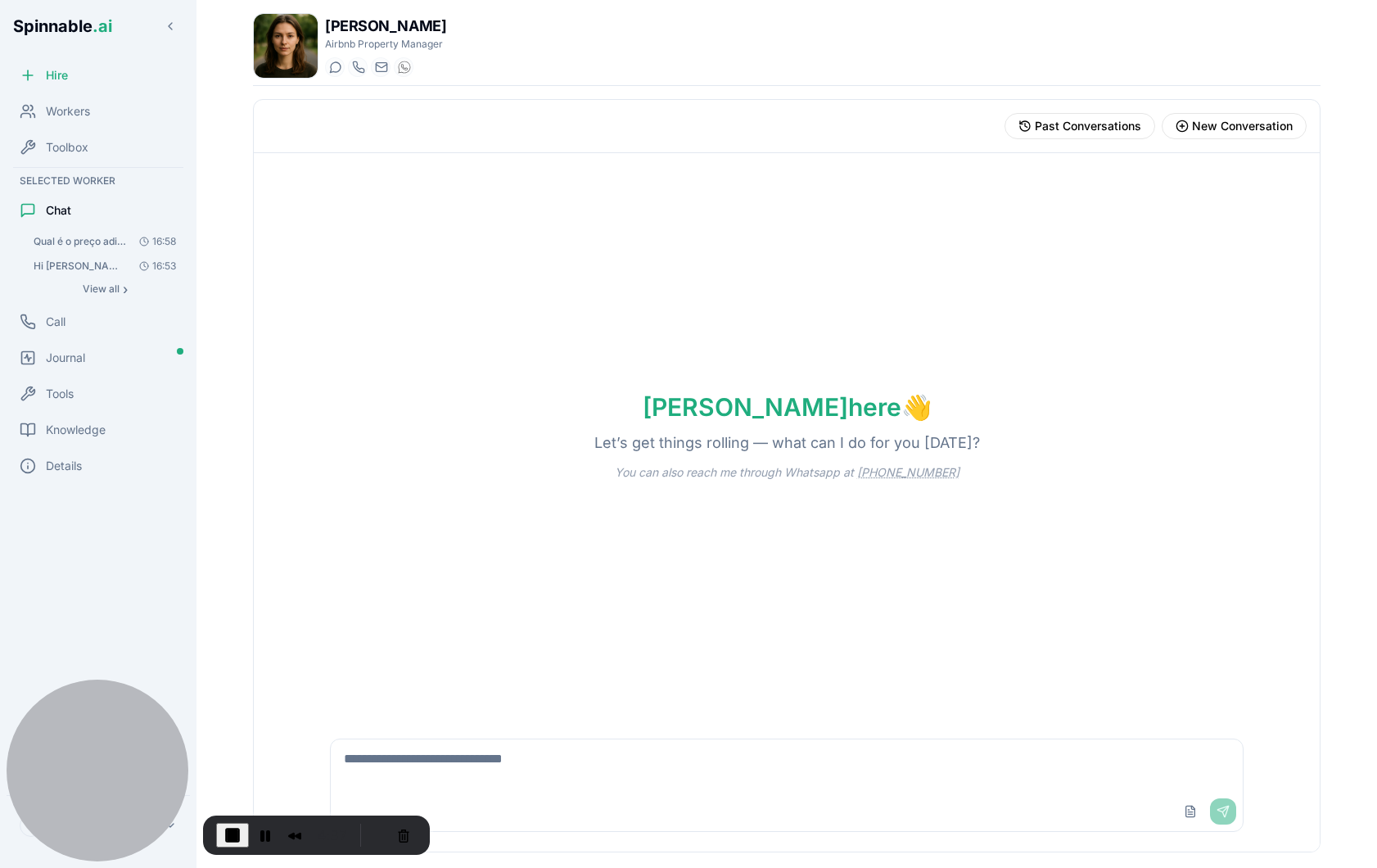
click at [506, 754] on textarea at bounding box center [786, 765] width 912 height 52
type textarea "**********"
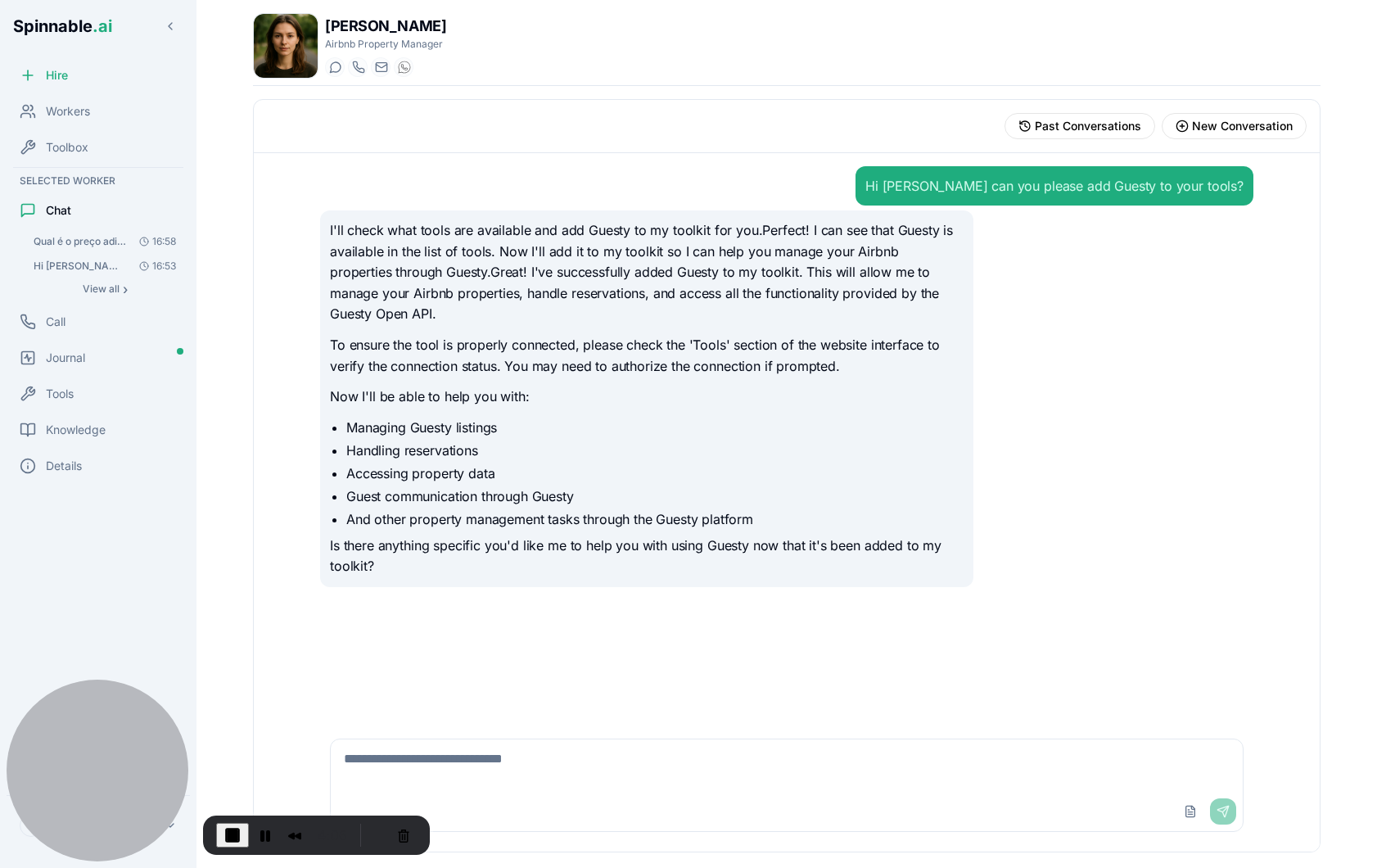
click at [409, 344] on p "To ensure the tool is properly connected, please check the 'Tools' section of t…" at bounding box center [647, 355] width 633 height 42
drag, startPoint x: 364, startPoint y: 344, endPoint x: 699, endPoint y: 350, distance: 335.1
click at [699, 350] on p "To ensure the tool is properly connected, please check the 'Tools' section of t…" at bounding box center [647, 355] width 633 height 42
click at [441, 365] on p "To ensure the tool is properly connected, please check the 'Tools' section of t…" at bounding box center [647, 355] width 633 height 42
click at [68, 386] on span "Tools" at bounding box center [60, 393] width 28 height 16
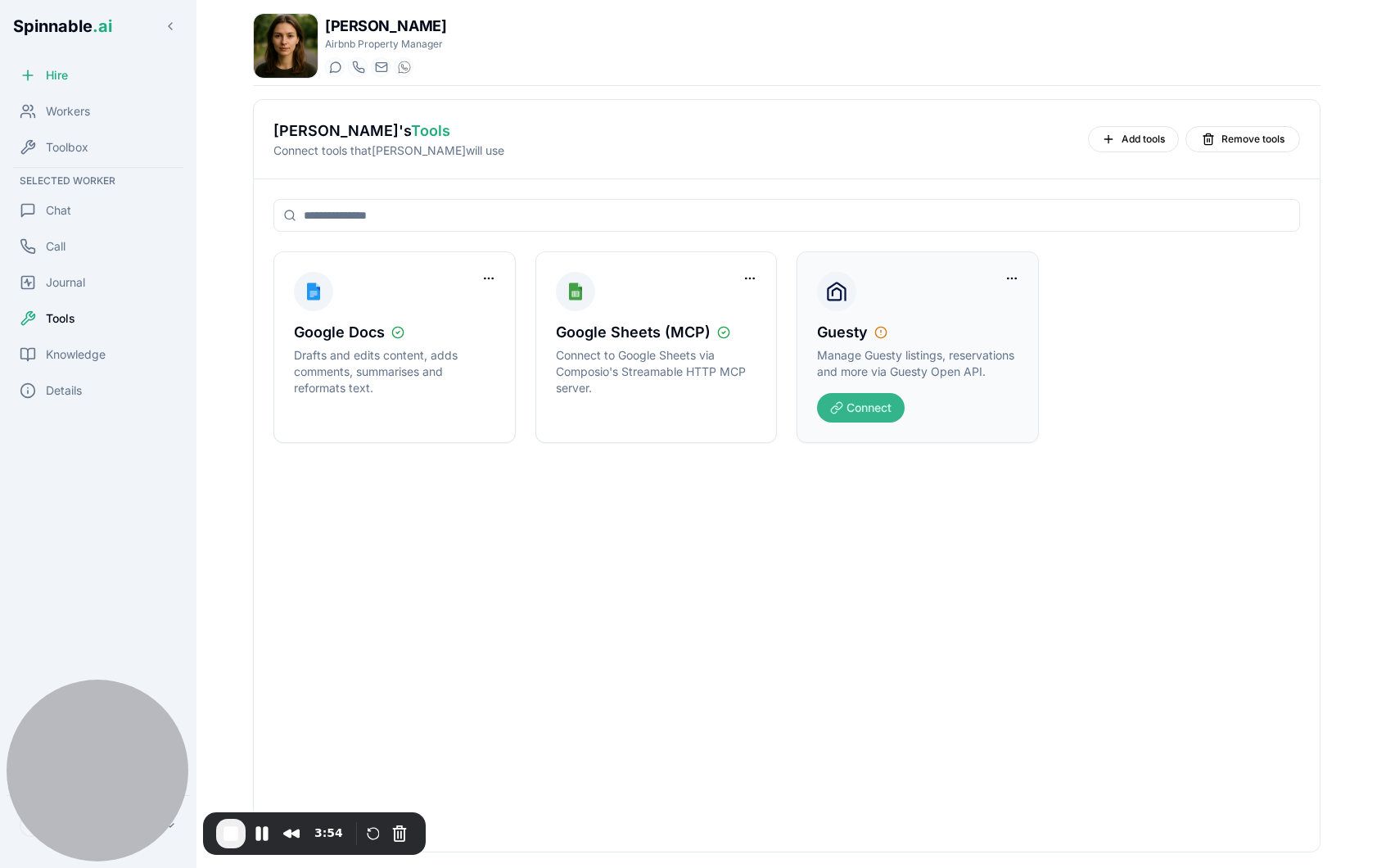
click at [881, 413] on button "Connect" at bounding box center [860, 407] width 87 height 29
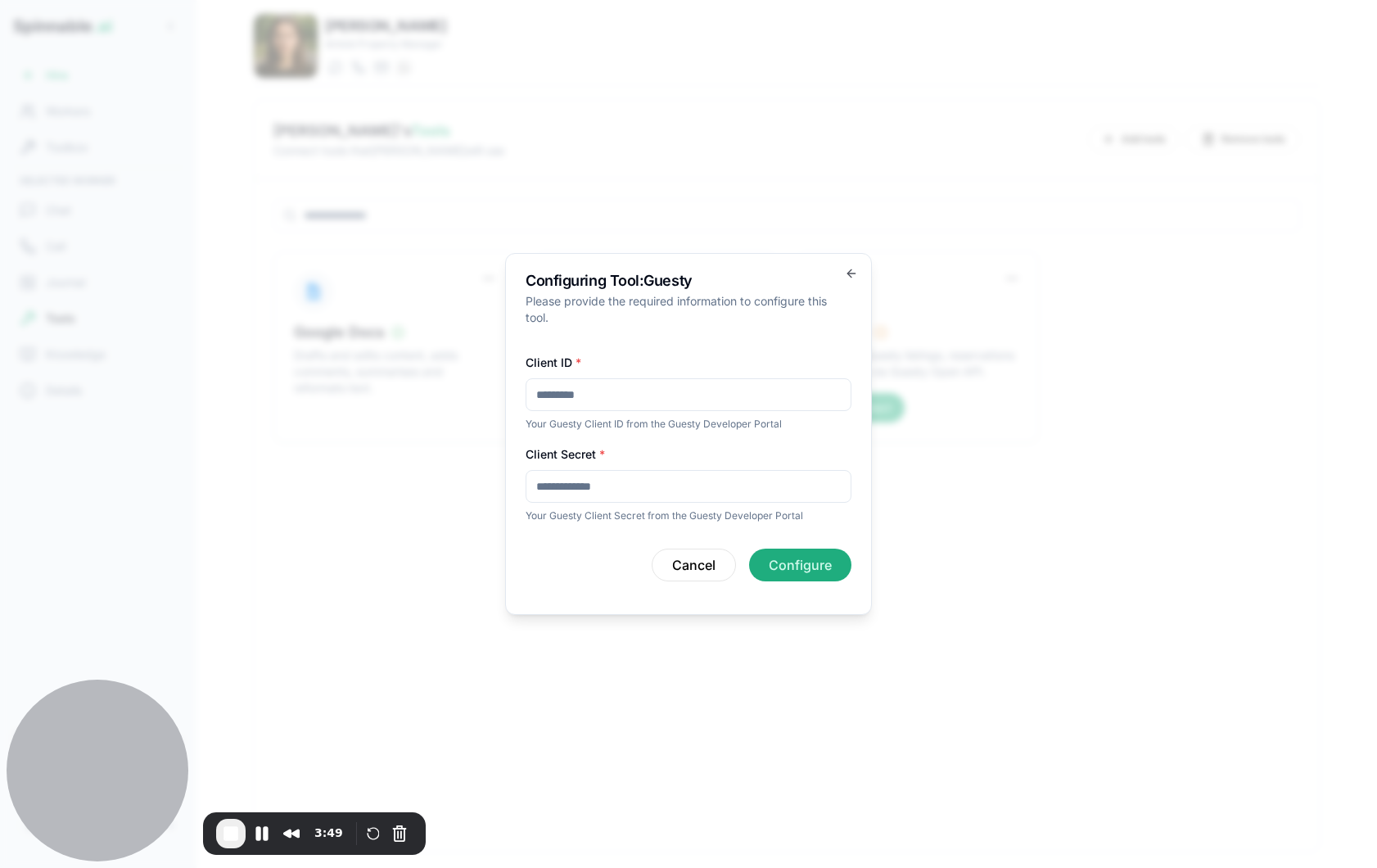
click at [590, 388] on input "Client ID *" at bounding box center [688, 394] width 326 height 33
paste input "**********"
type input "**********"
click at [581, 492] on input "Client Secret *" at bounding box center [688, 486] width 326 height 33
paste input "**********"
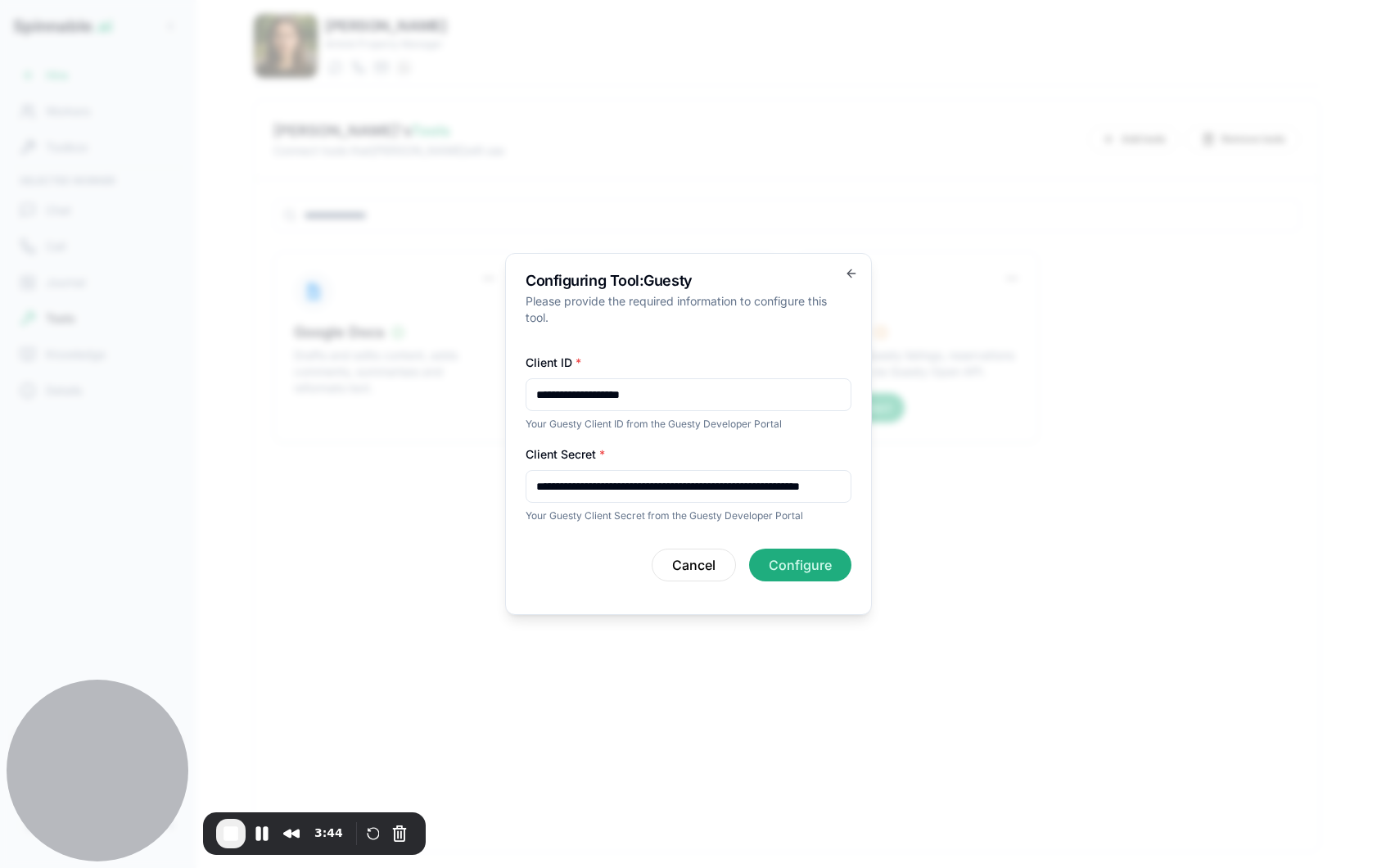
scroll to position [0, 155]
type input "**********"
click at [815, 560] on button "Configure" at bounding box center [800, 565] width 102 height 33
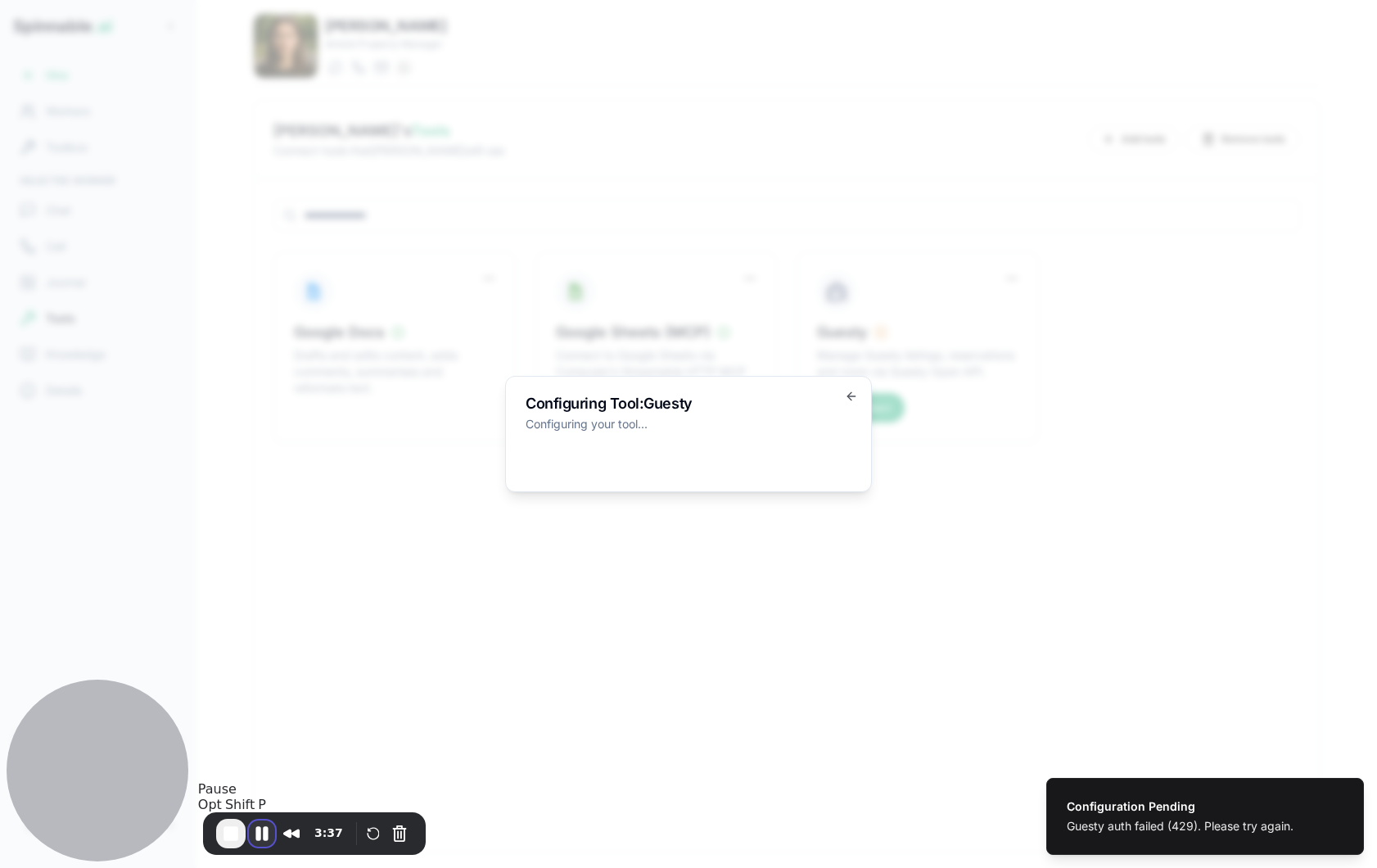
click at [258, 831] on button "Pause Recording" at bounding box center [262, 832] width 26 height 26
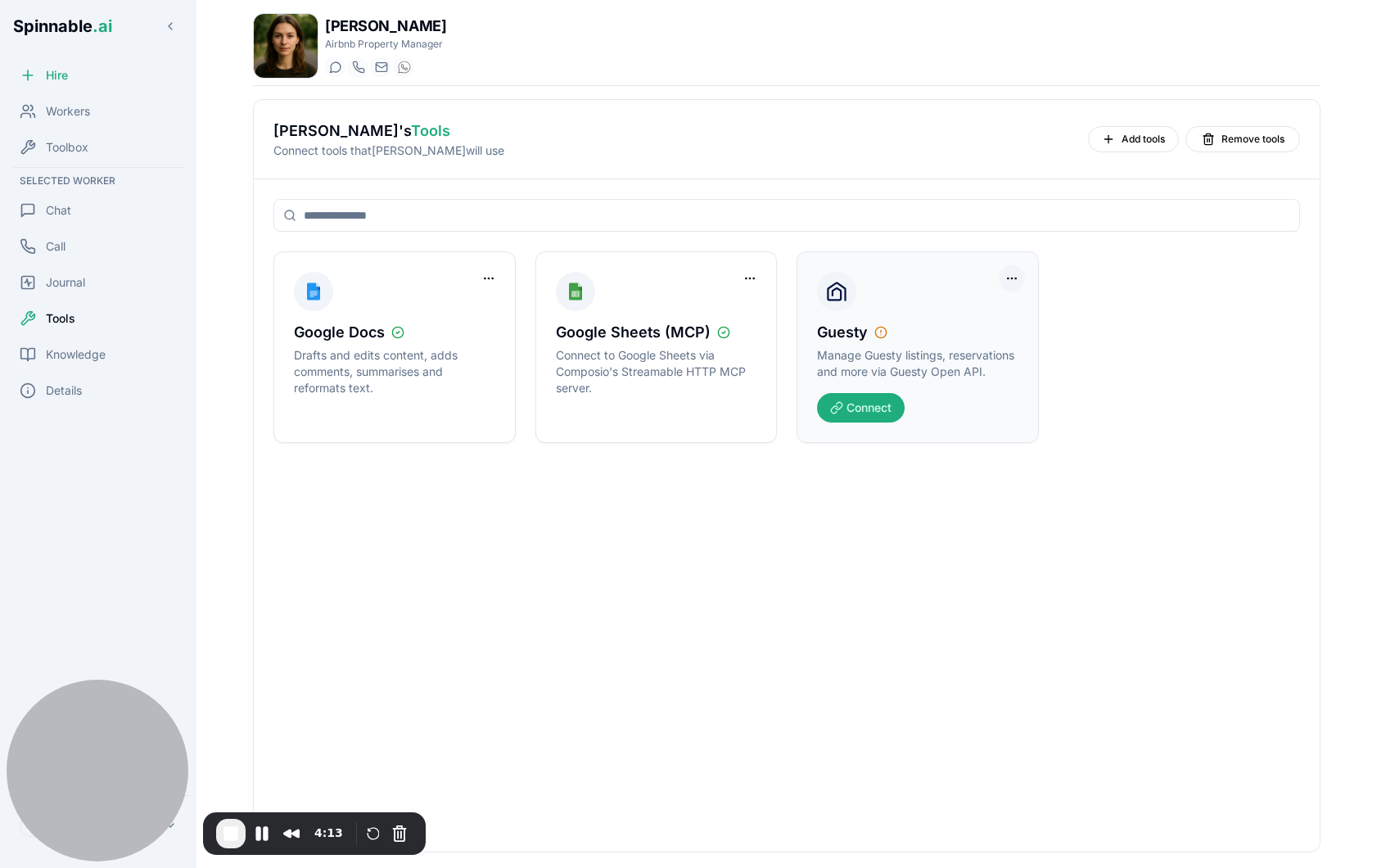
click at [1011, 284] on html "Spinnable .ai Hire Workers Toolbox Selected Worker Chat Call Journal Tools Know…" at bounding box center [688, 434] width 1377 height 868
click at [962, 319] on div "Remove Worker Access" at bounding box center [949, 311] width 141 height 26
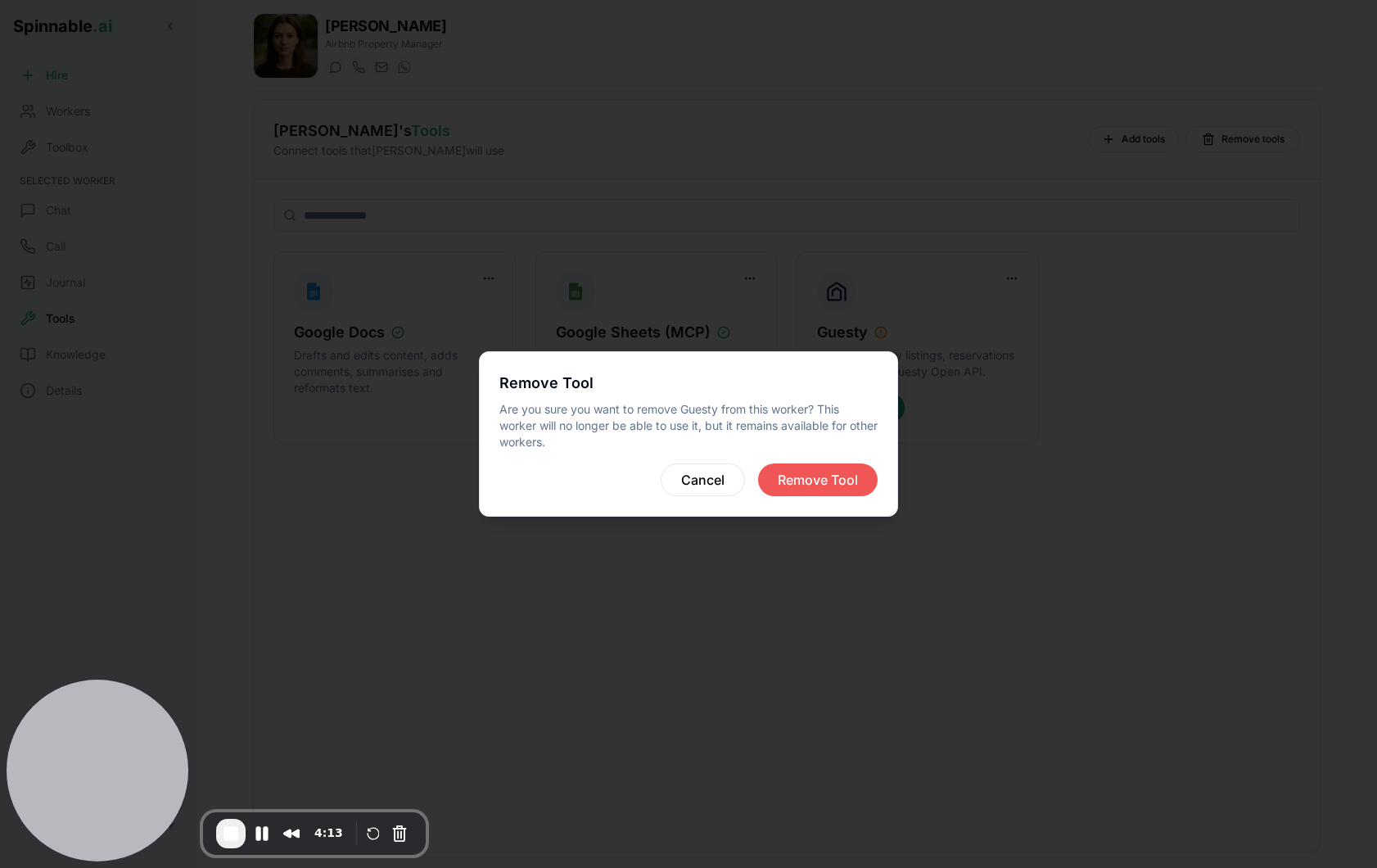
click at [828, 467] on button "Remove Tool" at bounding box center [817, 479] width 119 height 33
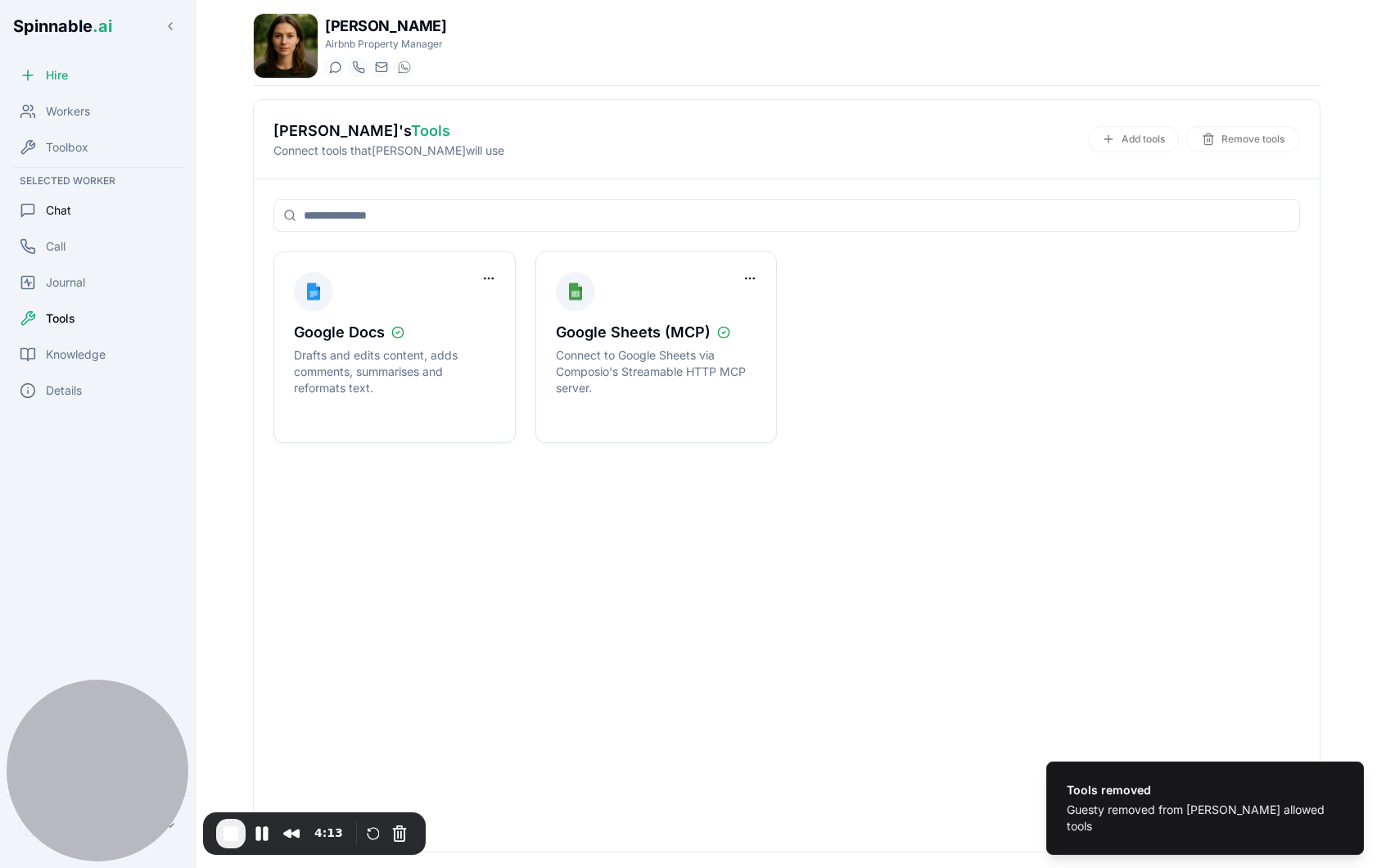
click at [65, 209] on span "Chat" at bounding box center [59, 210] width 26 height 16
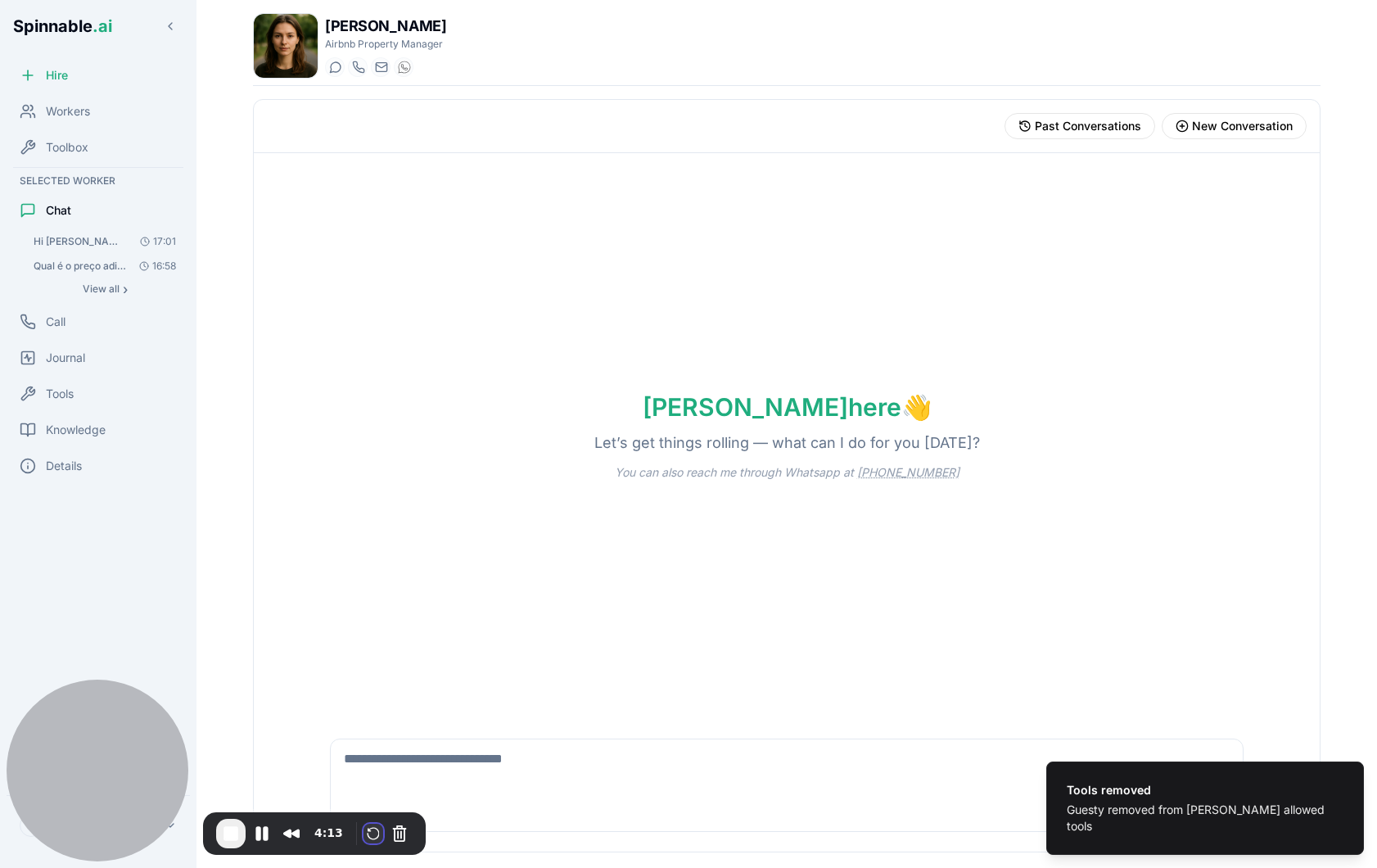
click at [369, 824] on button "Restart Recording" at bounding box center [374, 833] width 20 height 20
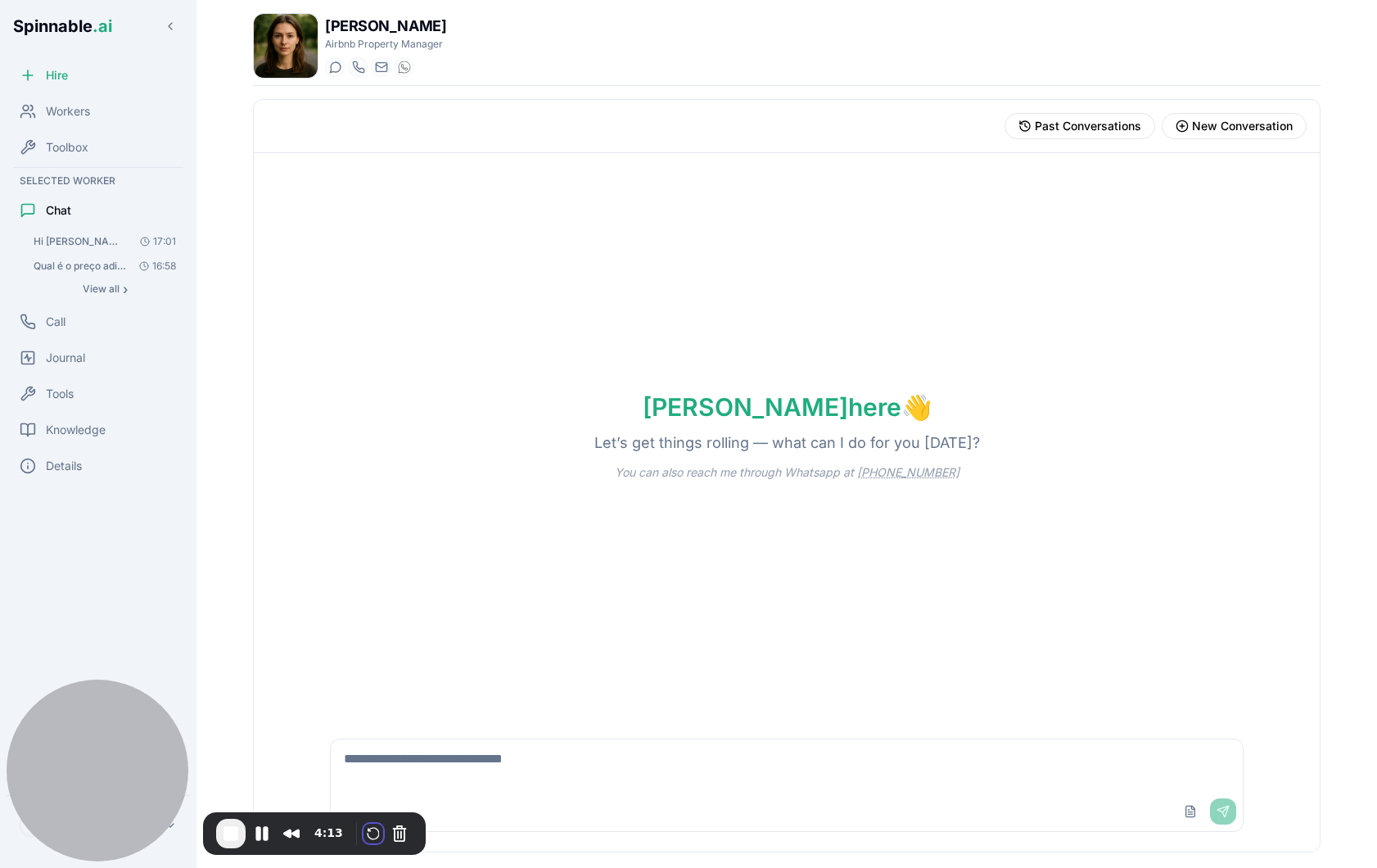
click at [87, 395] on div "Tools" at bounding box center [98, 393] width 183 height 33
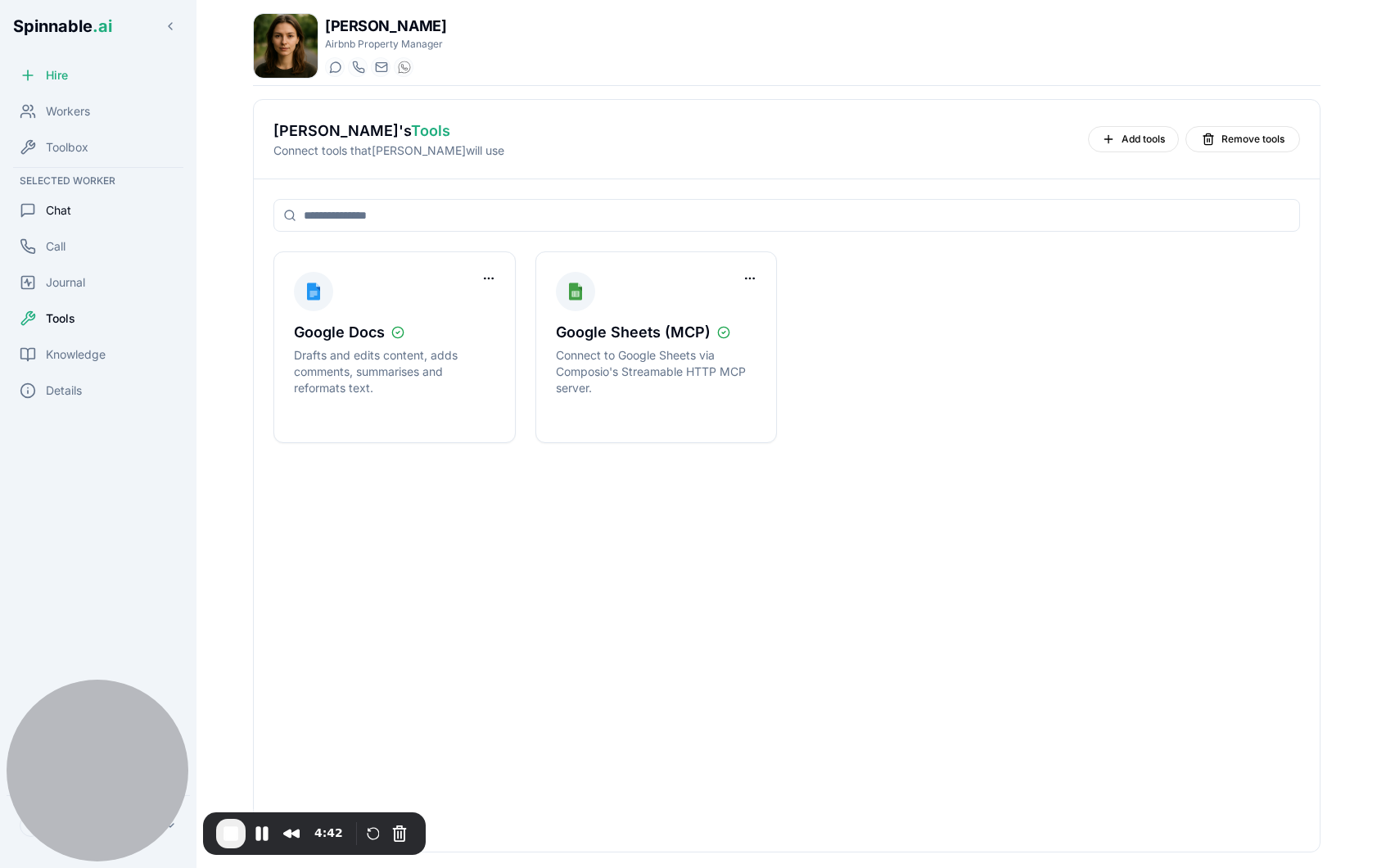
click at [99, 215] on div "Chat" at bounding box center [98, 210] width 183 height 33
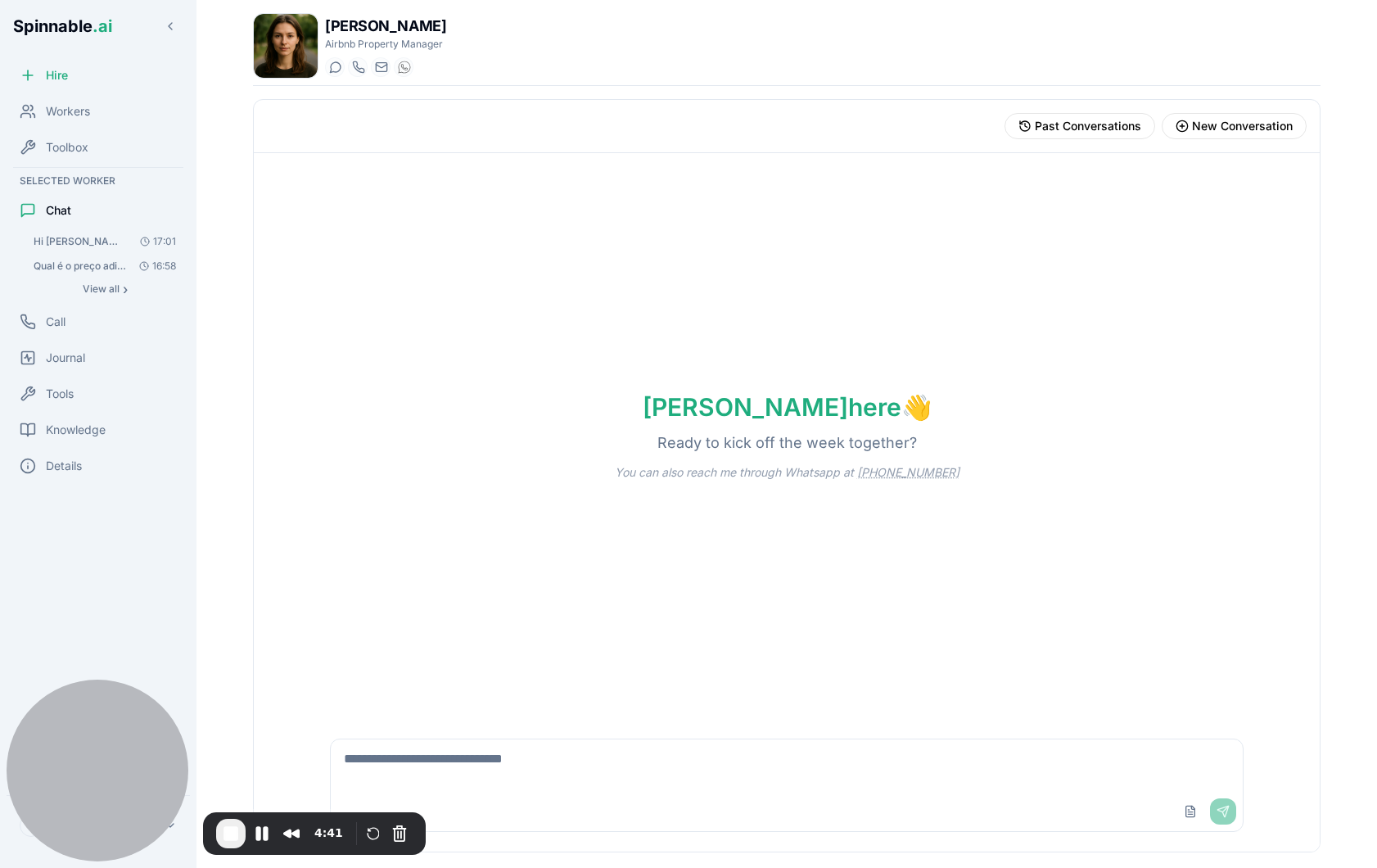
click at [481, 759] on textarea at bounding box center [786, 765] width 912 height 52
click at [539, 761] on textarea at bounding box center [786, 765] width 912 height 52
type textarea "**********"
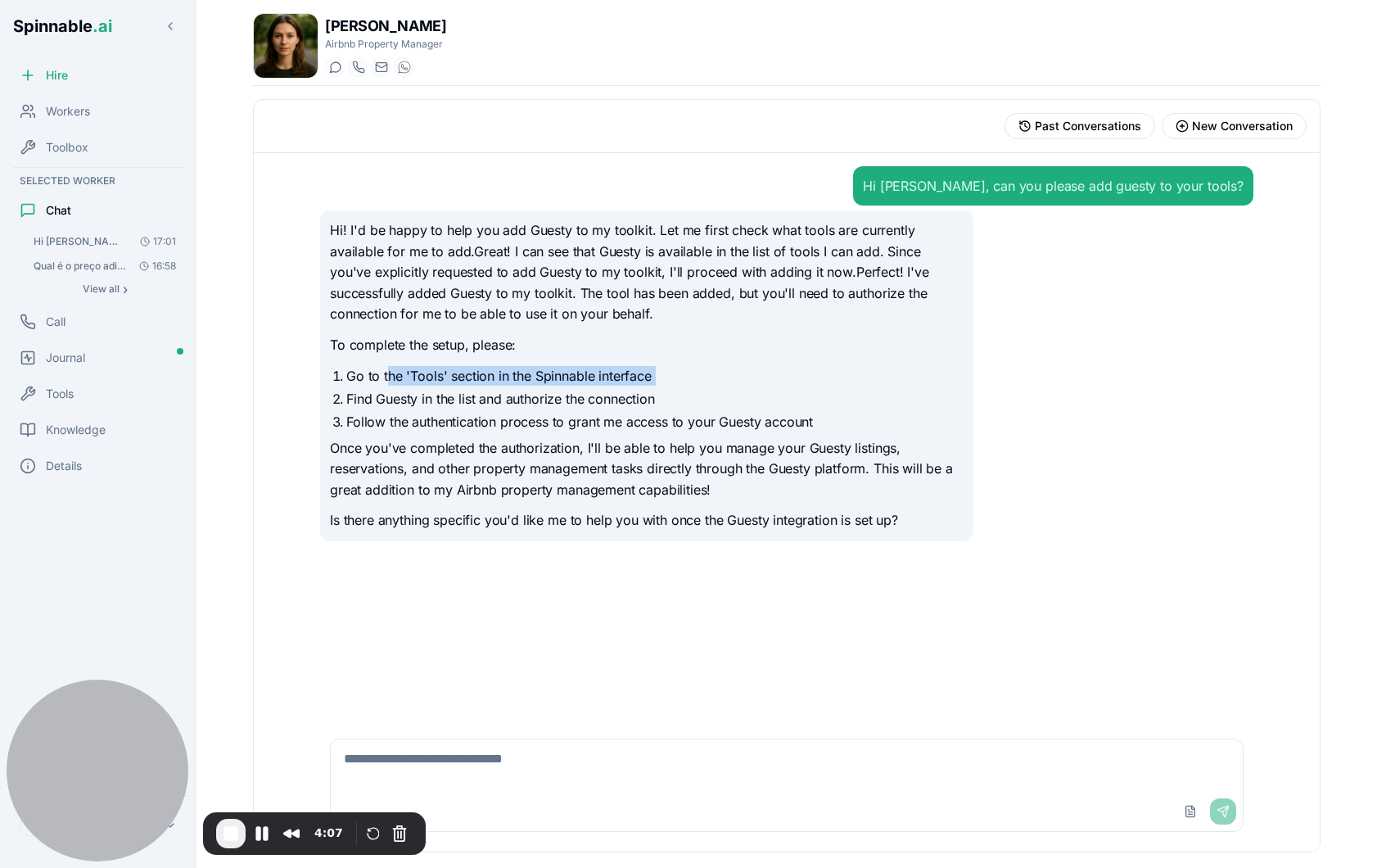
drag, startPoint x: 385, startPoint y: 374, endPoint x: 436, endPoint y: 385, distance: 52.2
click at [436, 385] on ol "Go to the 'Tools' section in the Spinnable interface Find Guesty in the list an…" at bounding box center [647, 398] width 633 height 66
click at [447, 418] on li "Follow the authentication process to grant me access to your Guesty account" at bounding box center [655, 422] width 617 height 20
click at [77, 391] on div "Tools" at bounding box center [98, 393] width 183 height 33
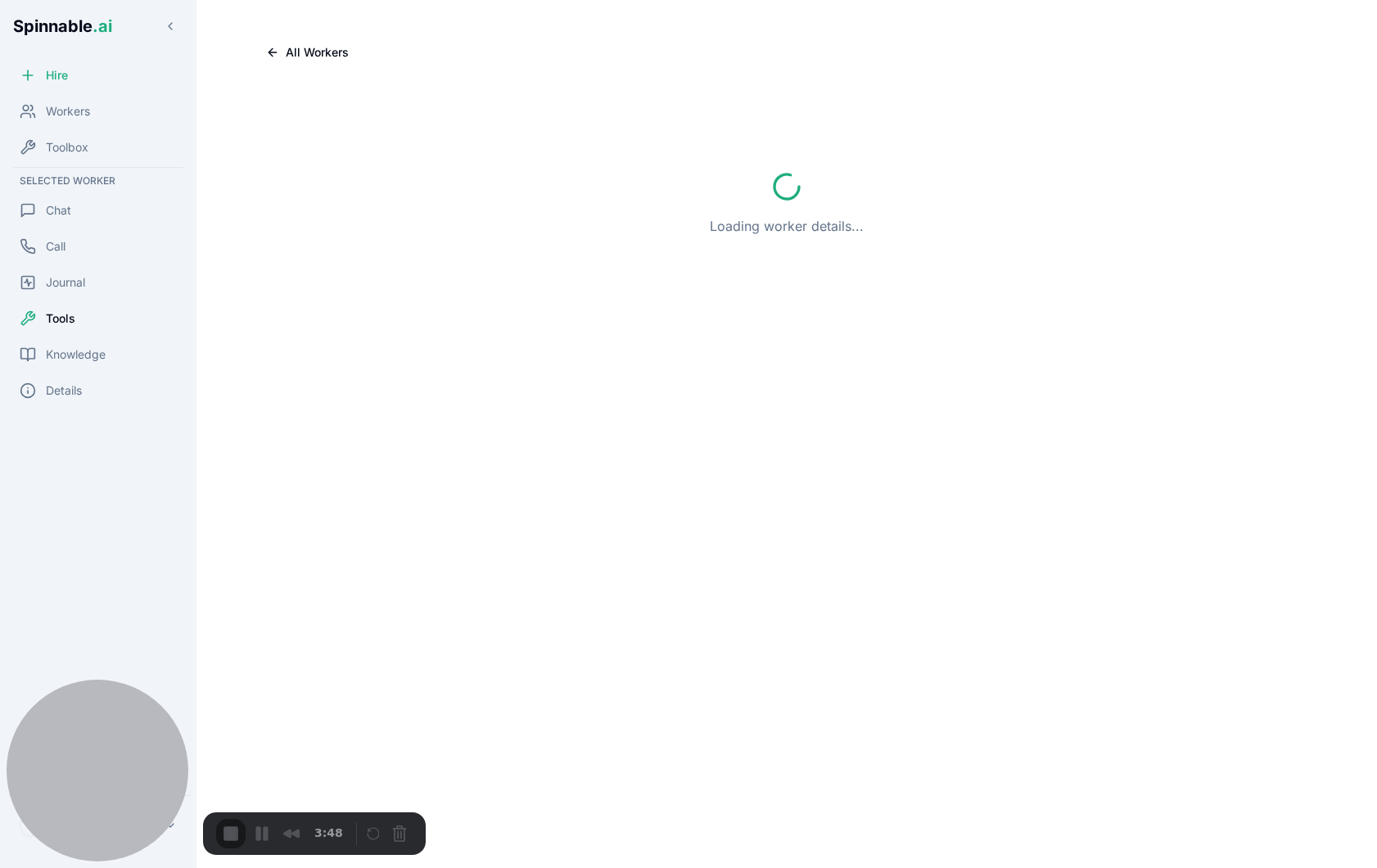
click at [262, 836] on div "3:48" at bounding box center [283, 832] width 133 height 29
click at [403, 832] on div "Recorder controls - play pause" at bounding box center [388, 832] width 49 height 26
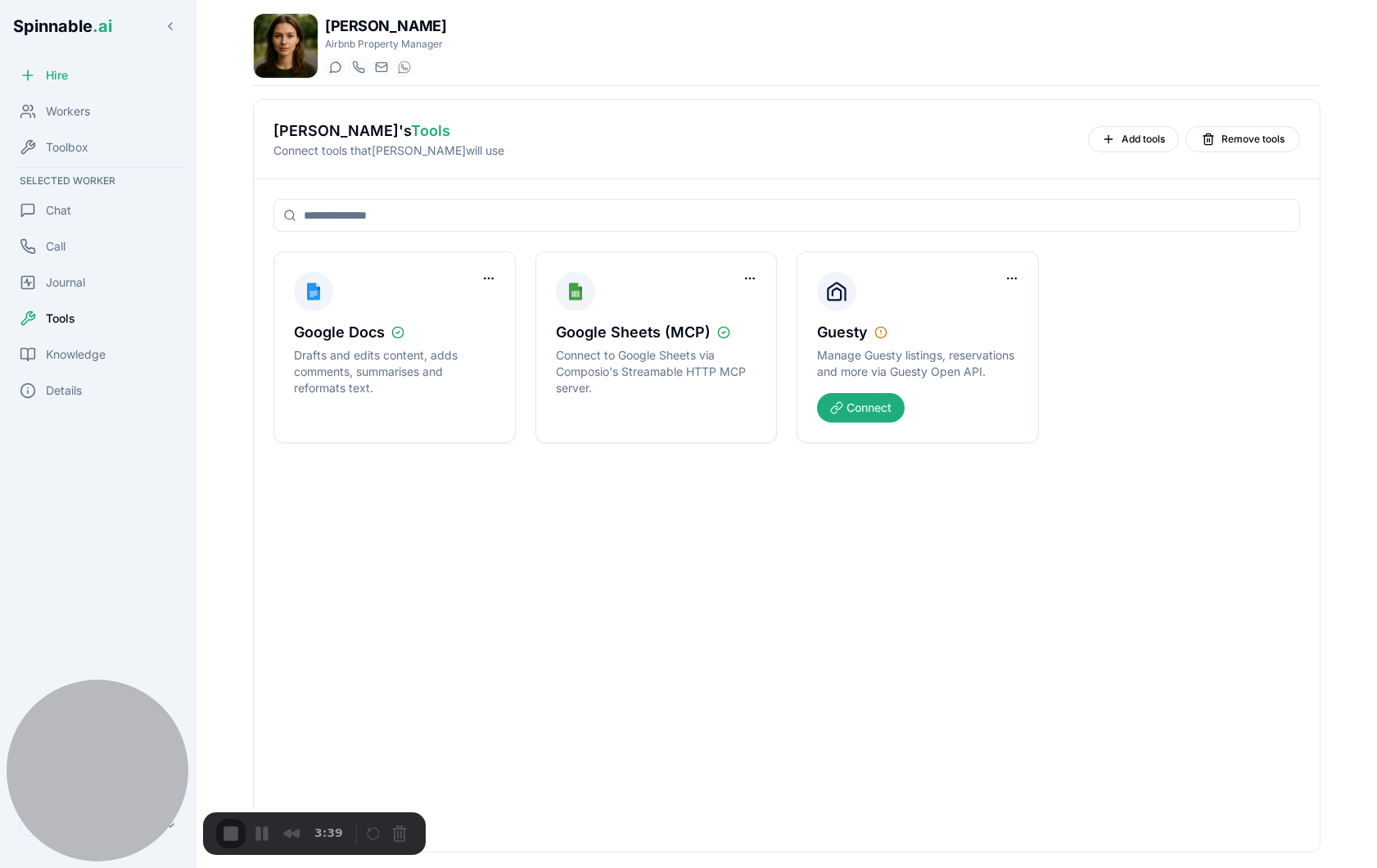
click at [231, 830] on div "3:39" at bounding box center [283, 832] width 133 height 29
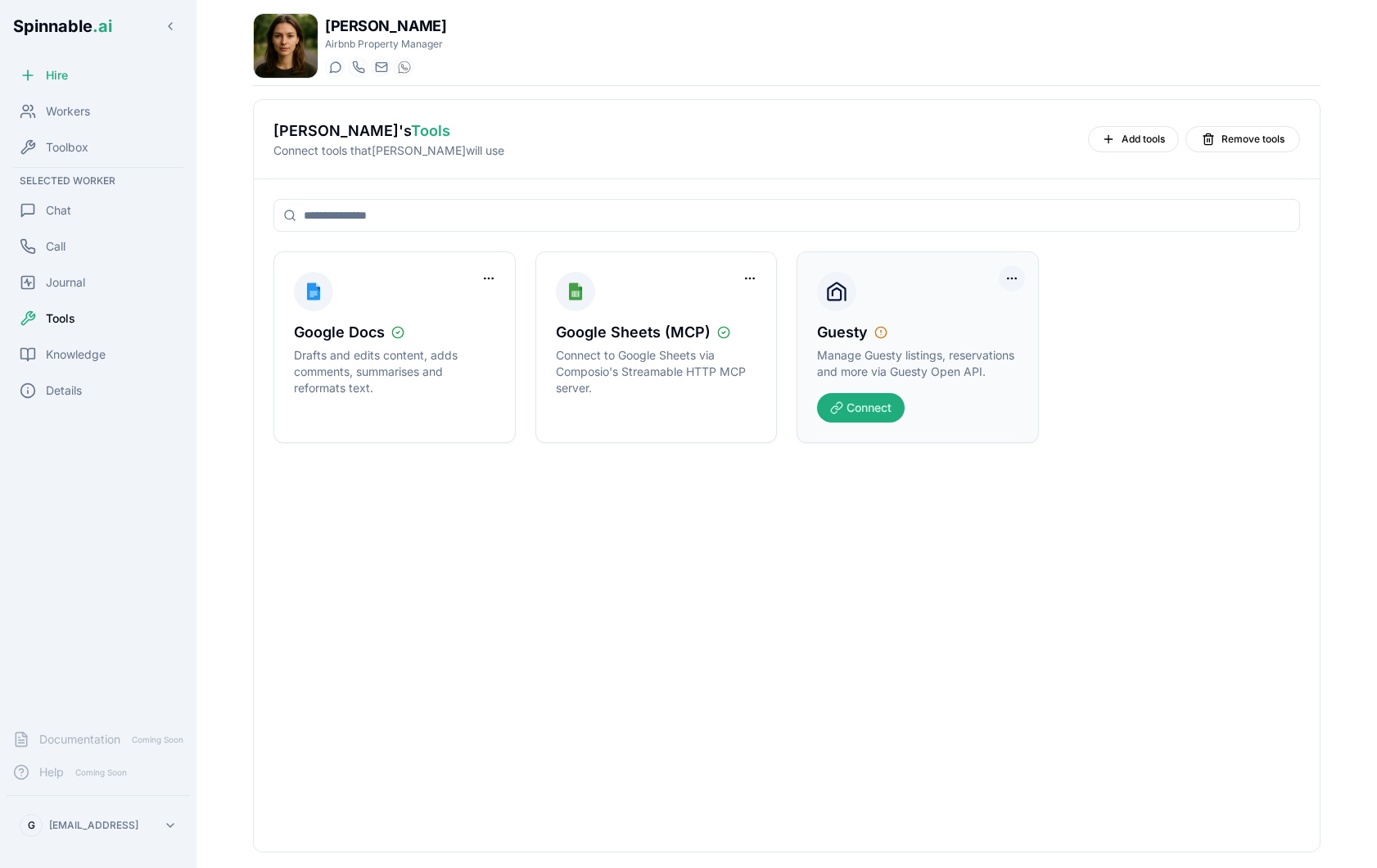
click at [1007, 276] on html "Spinnable .ai Hire Workers Toolbox Selected Worker Chat Call Journal Tools Know…" at bounding box center [688, 434] width 1377 height 868
click at [975, 311] on div "Remove Worker Access" at bounding box center [949, 311] width 141 height 26
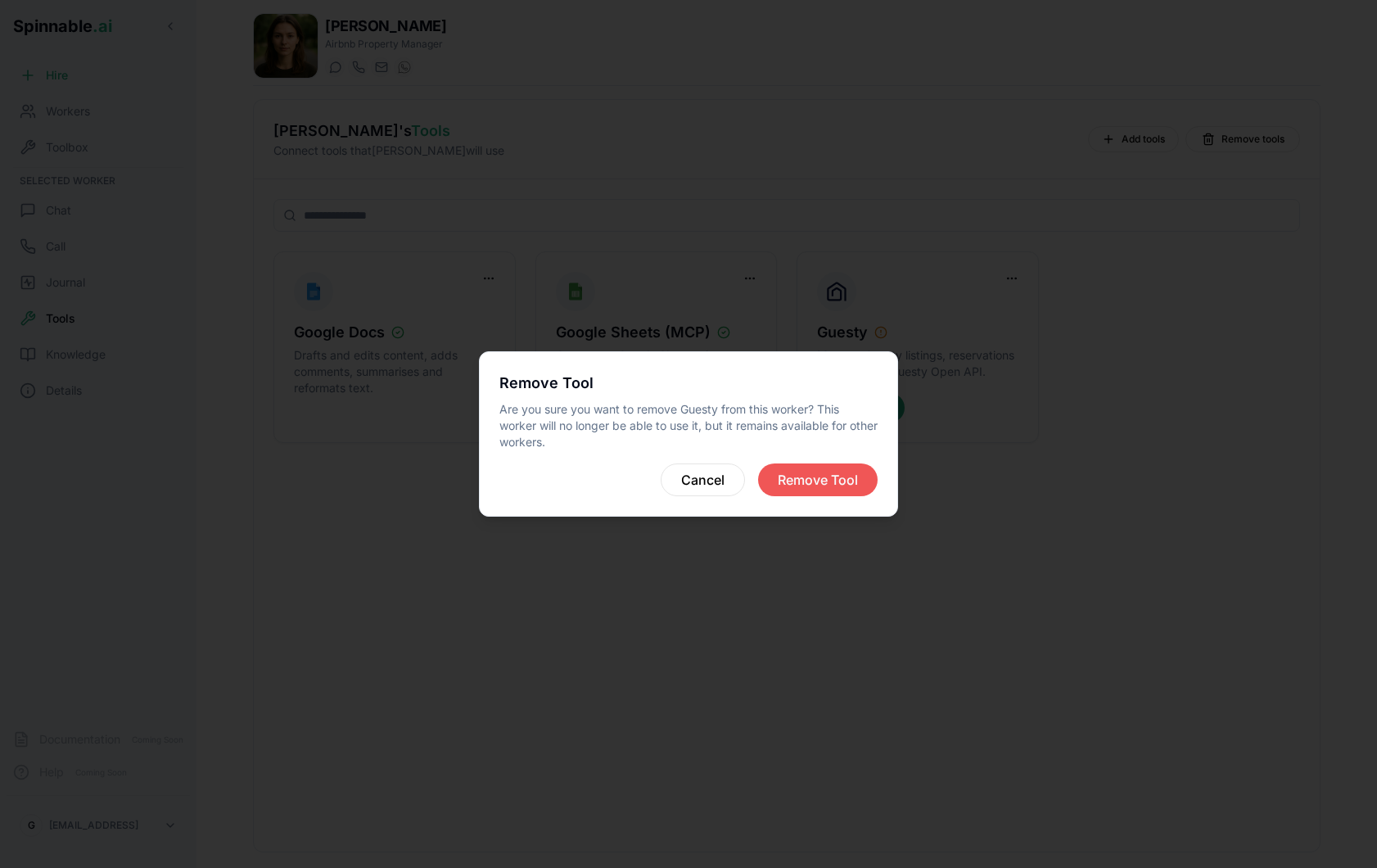
click at [808, 466] on button "Remove Tool" at bounding box center [817, 479] width 119 height 33
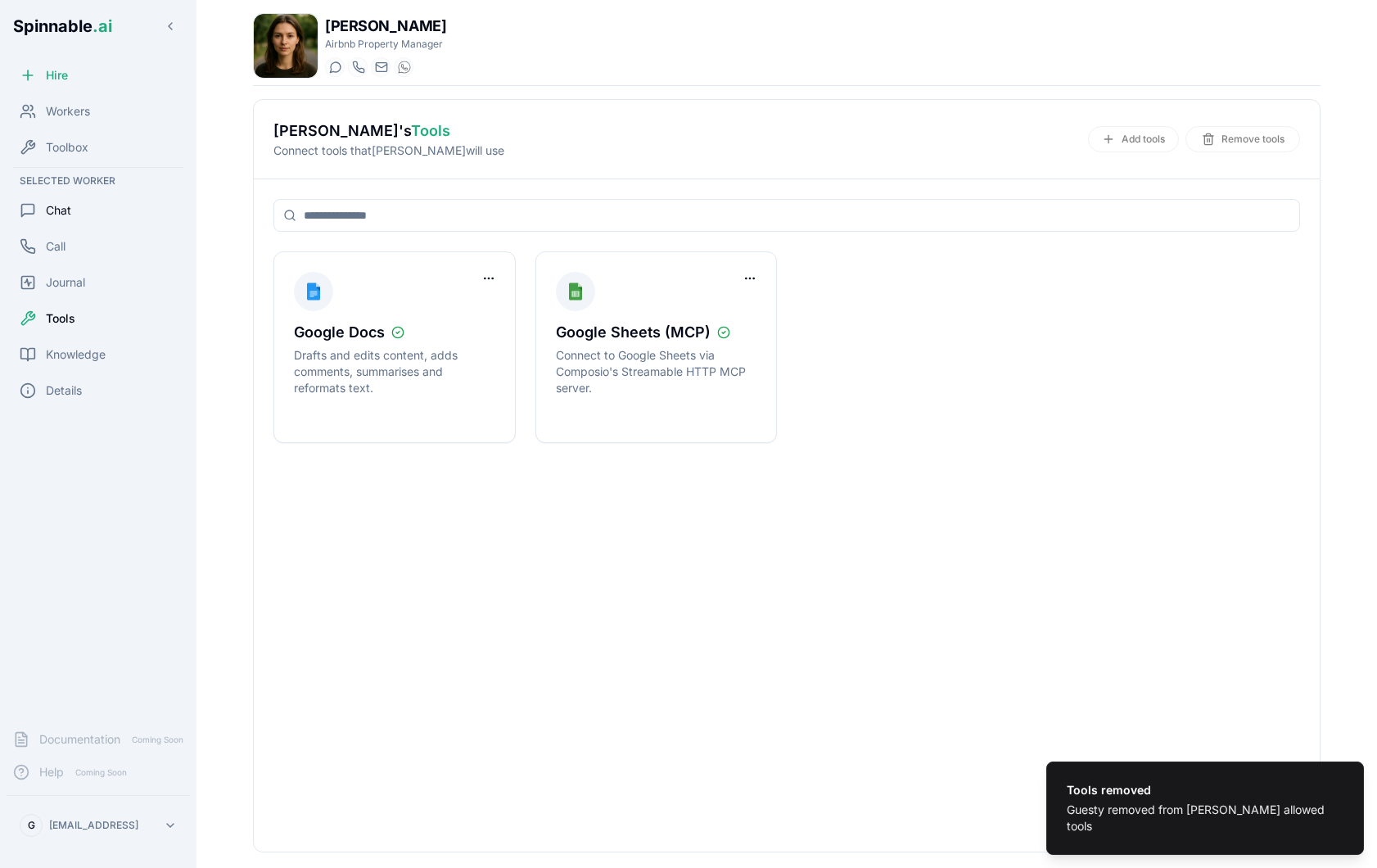
click at [75, 201] on div "Chat" at bounding box center [98, 210] width 183 height 33
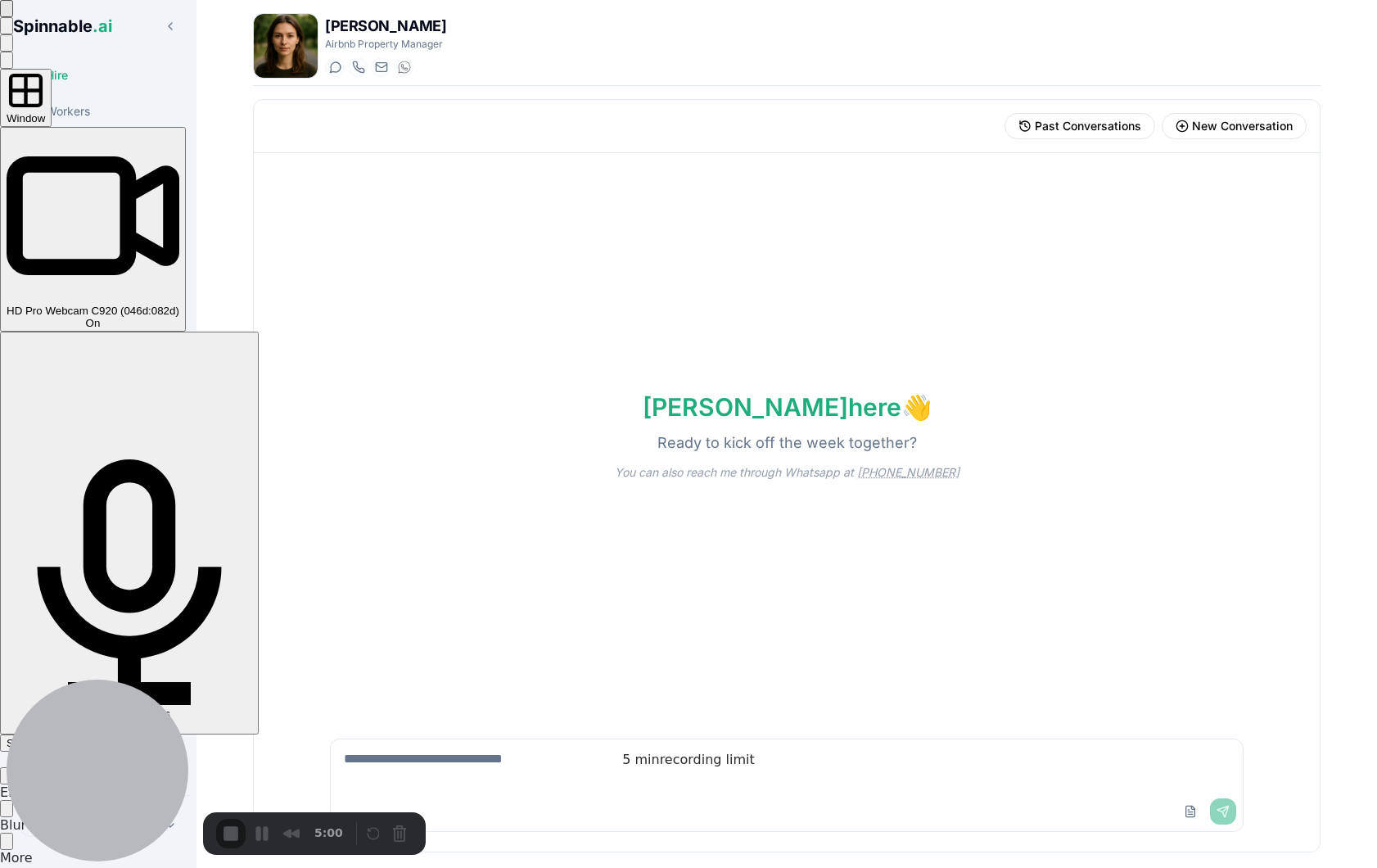
click at [45, 100] on div "Window" at bounding box center [25, 98] width 38 height 53
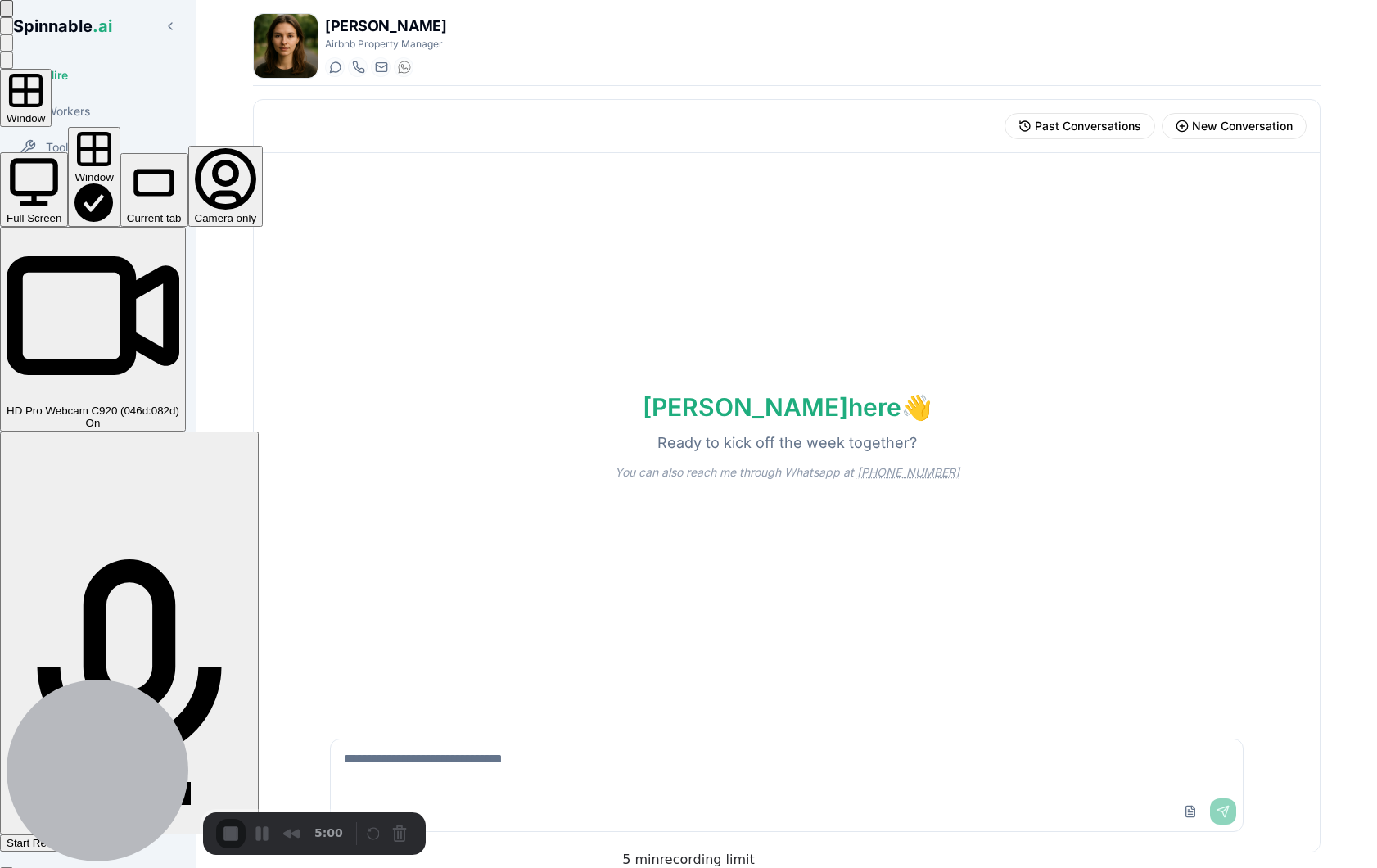
click at [61, 212] on div "Full Screen" at bounding box center [34, 218] width 55 height 12
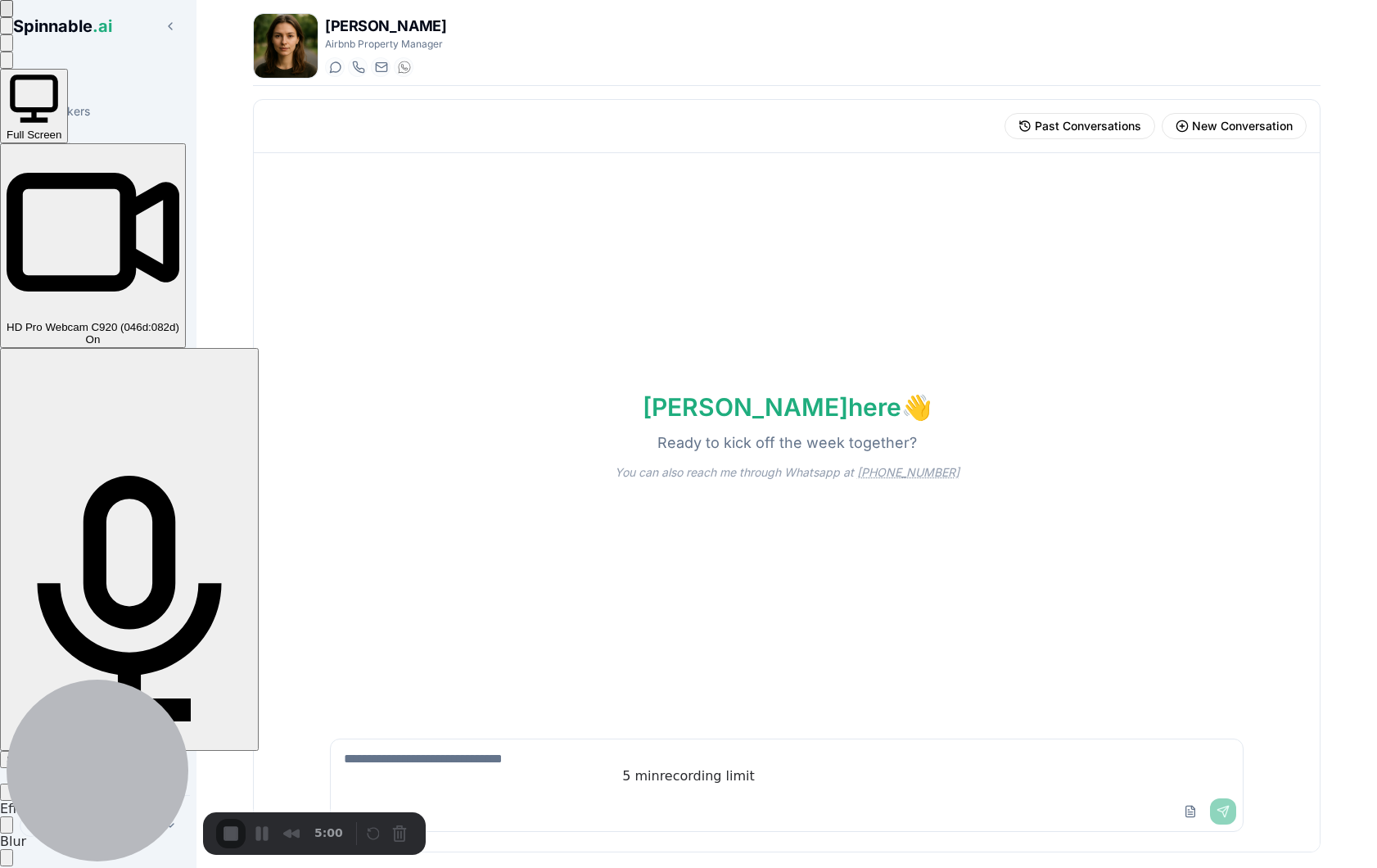
click at [83, 753] on span "Start Recording" at bounding box center [44, 760] width 76 height 12
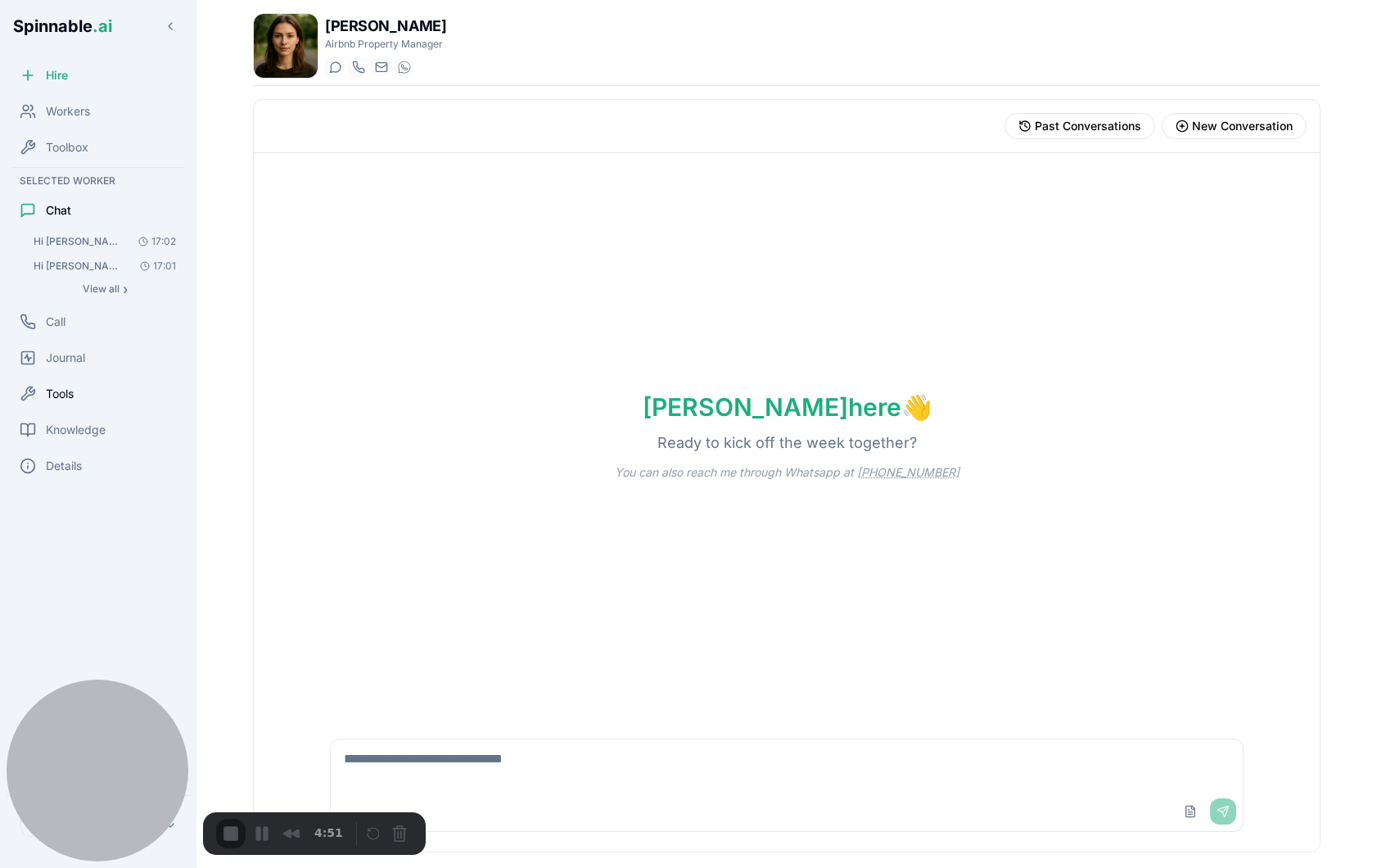
click at [61, 391] on span "Tools" at bounding box center [60, 393] width 28 height 16
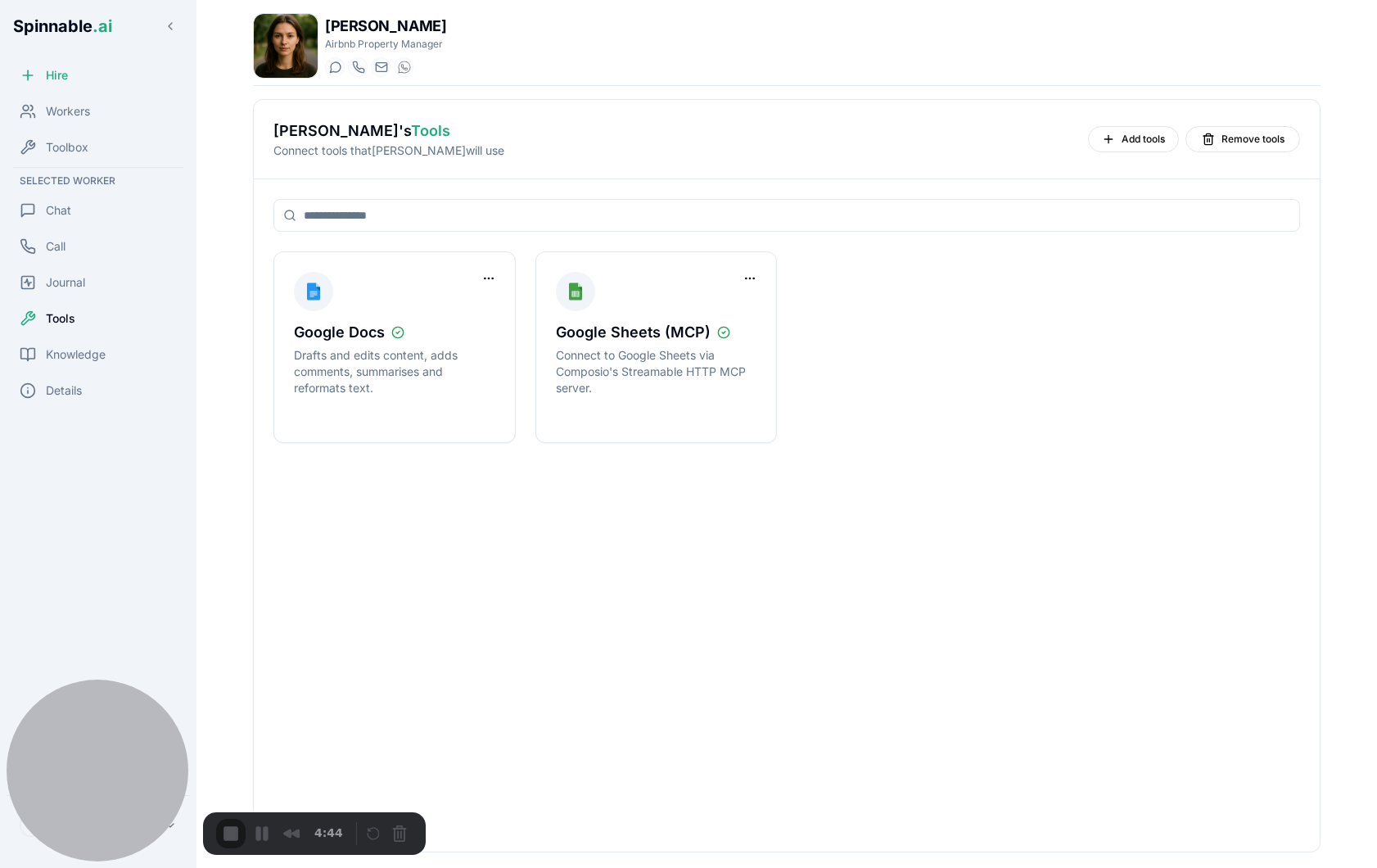
click at [293, 819] on div "4:44" at bounding box center [283, 832] width 133 height 29
click at [256, 834] on div "4:44" at bounding box center [283, 832] width 133 height 29
click at [256, 834] on div "4:43" at bounding box center [283, 832] width 133 height 29
click at [84, 208] on div "Chat" at bounding box center [98, 210] width 183 height 33
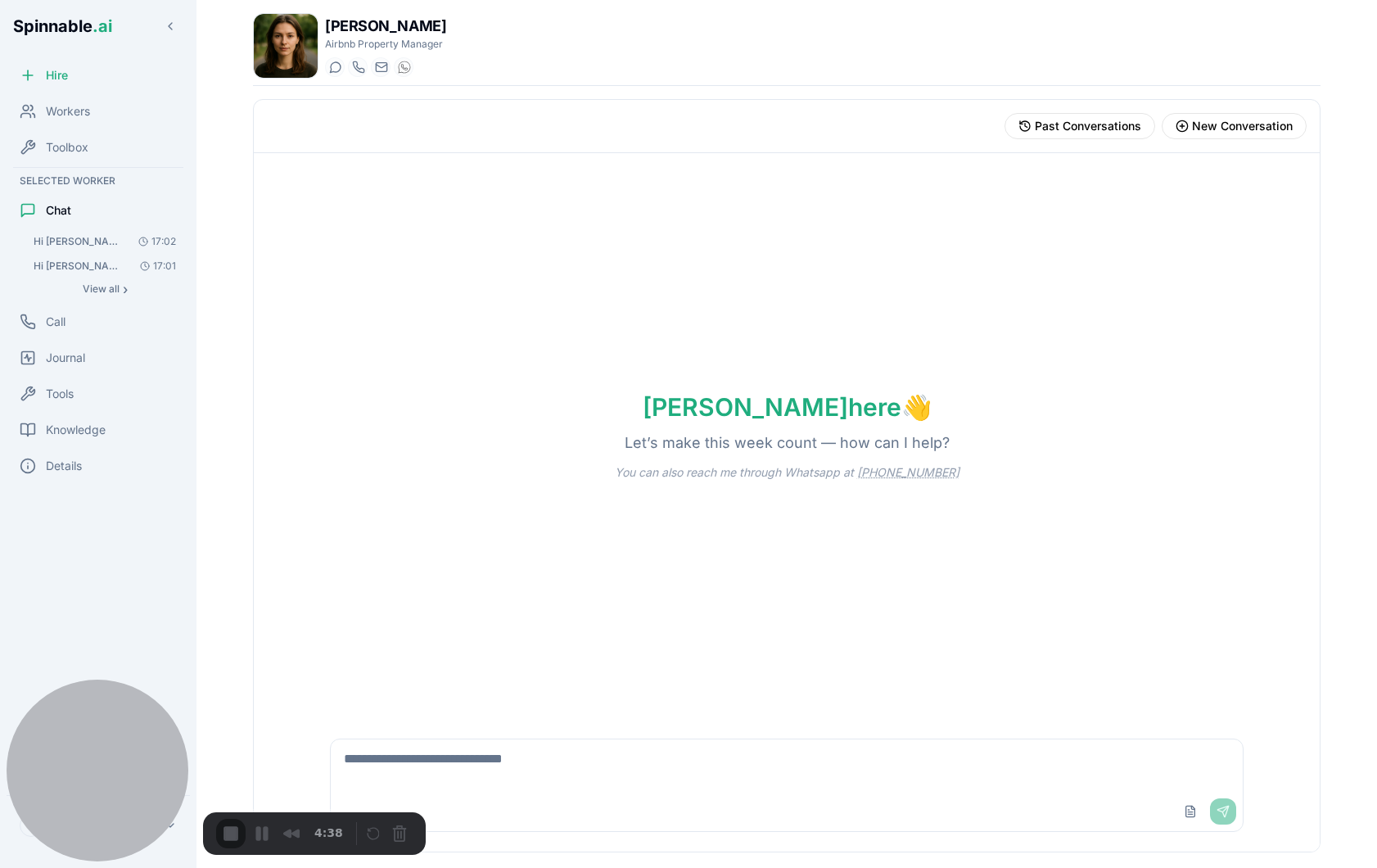
click at [538, 758] on textarea at bounding box center [786, 765] width 912 height 52
type textarea "**********"
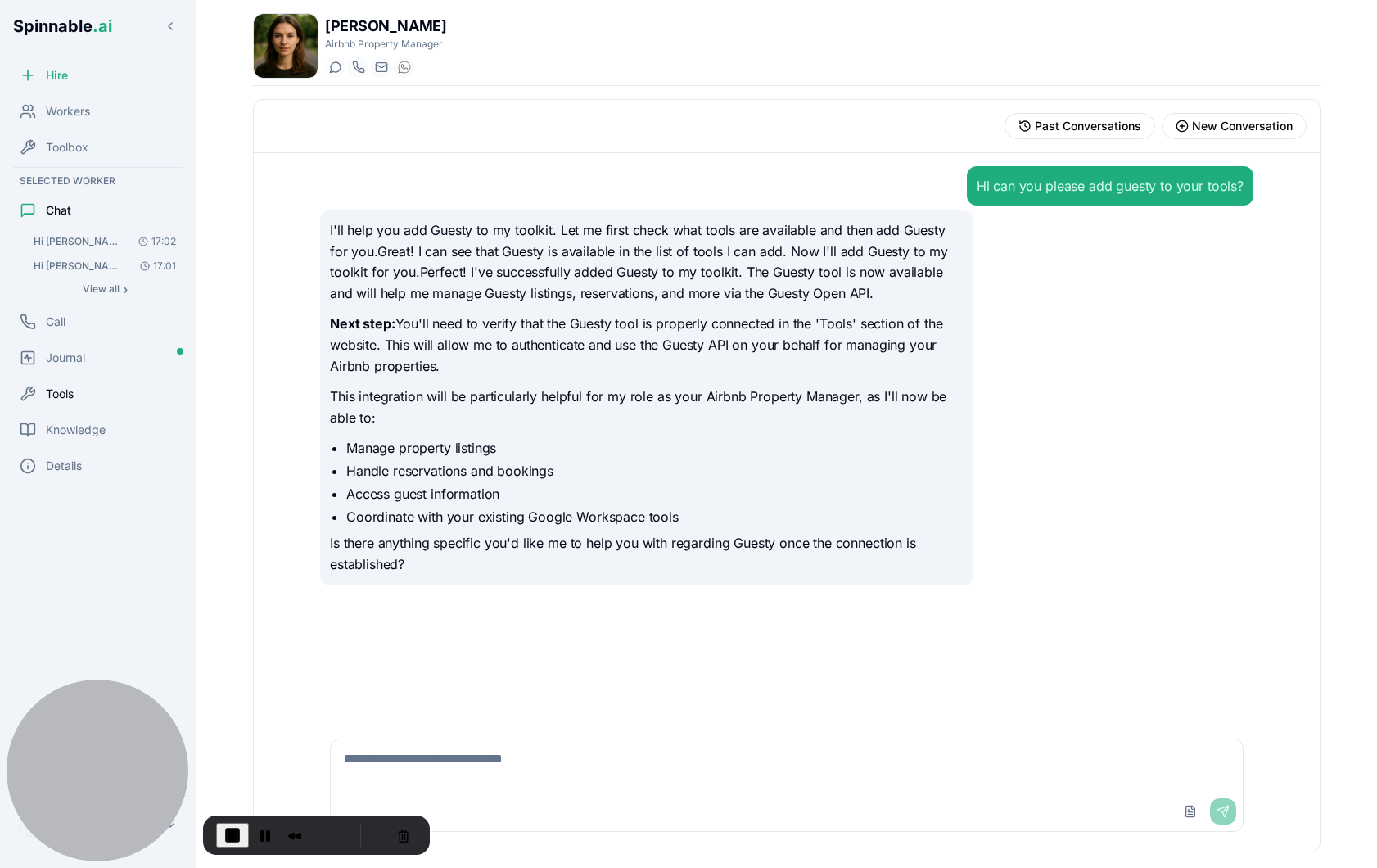
click at [94, 398] on div "Tools" at bounding box center [98, 393] width 183 height 33
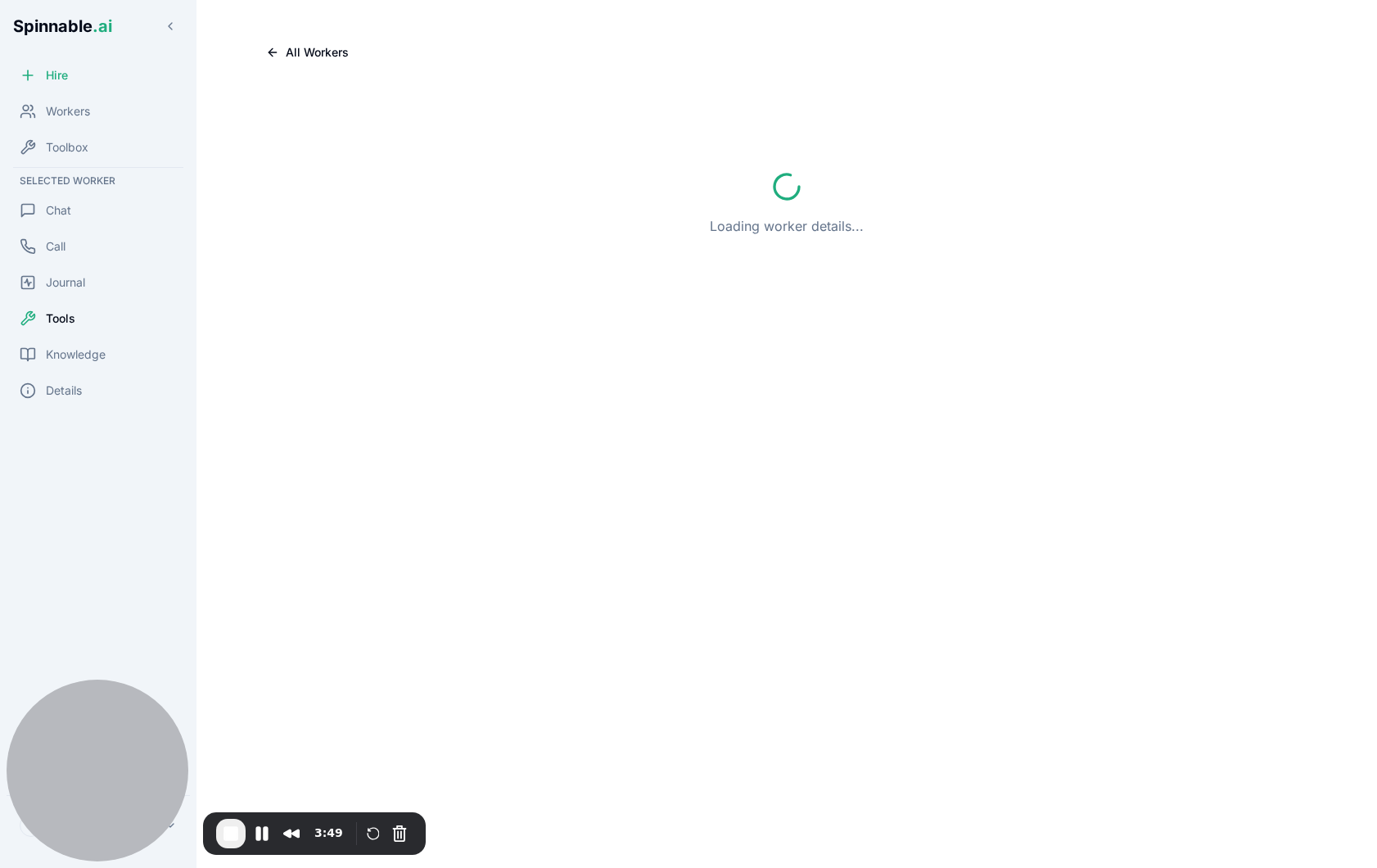
click at [97, 323] on div "Tools" at bounding box center [98, 318] width 183 height 33
click at [268, 827] on button "Pause Recording" at bounding box center [262, 832] width 26 height 26
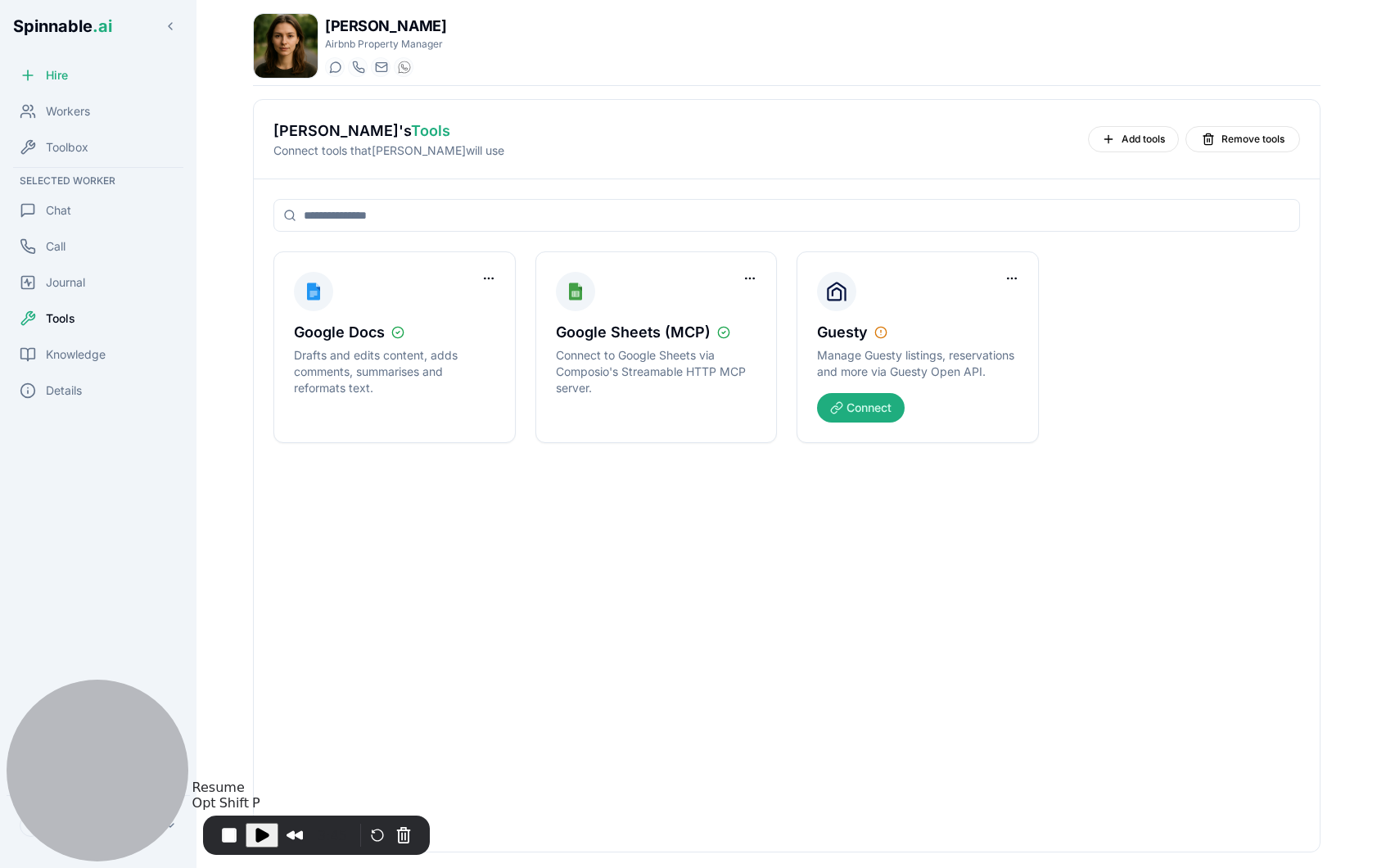
click at [262, 831] on span "Play Recording" at bounding box center [262, 835] width 20 height 20
click at [876, 411] on button "Connect" at bounding box center [860, 407] width 87 height 29
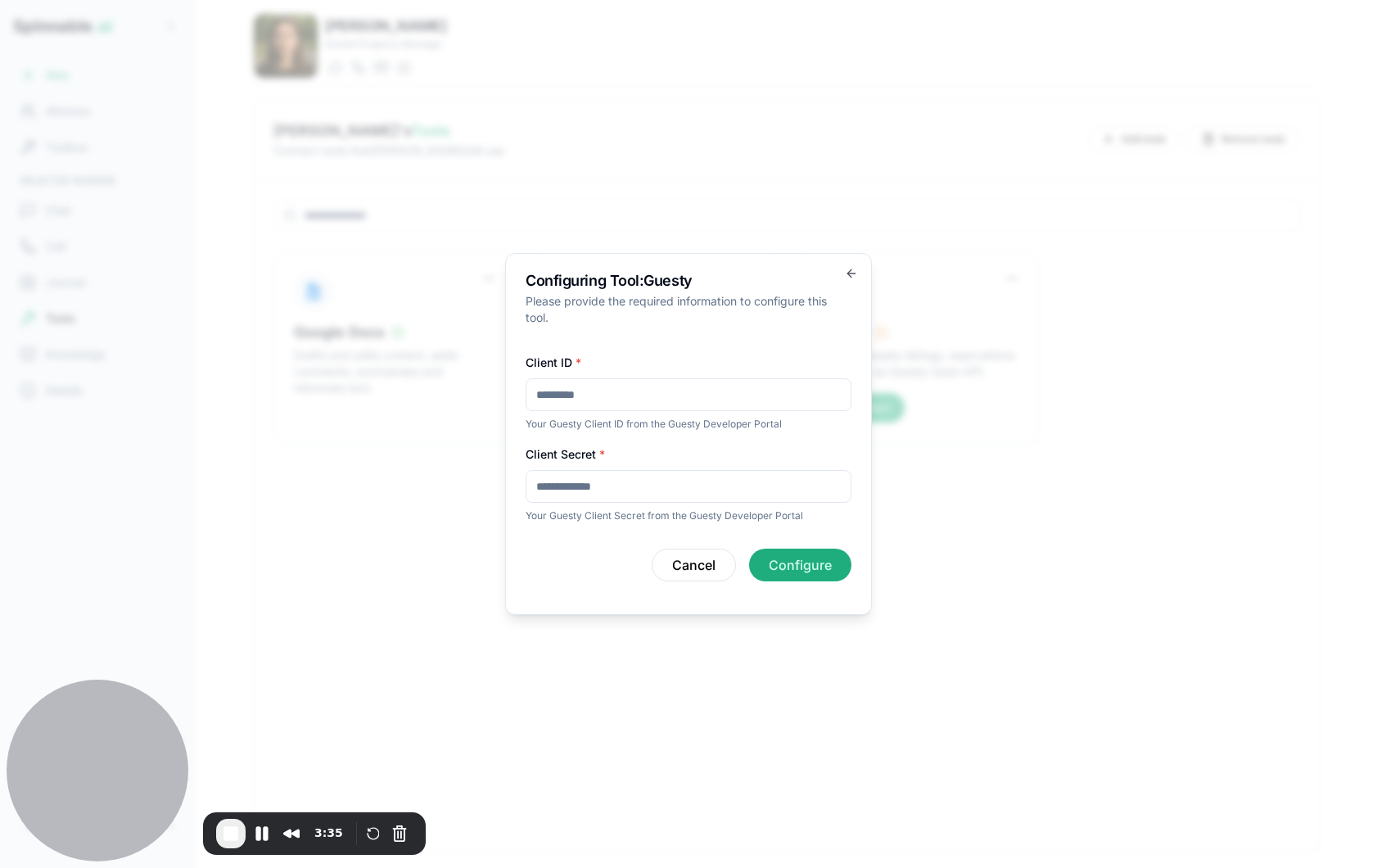
click at [591, 393] on input "Client ID *" at bounding box center [688, 394] width 326 height 33
paste input "**********"
type input "**********"
click at [585, 492] on input "Client Secret *" at bounding box center [688, 486] width 326 height 33
paste input "**********"
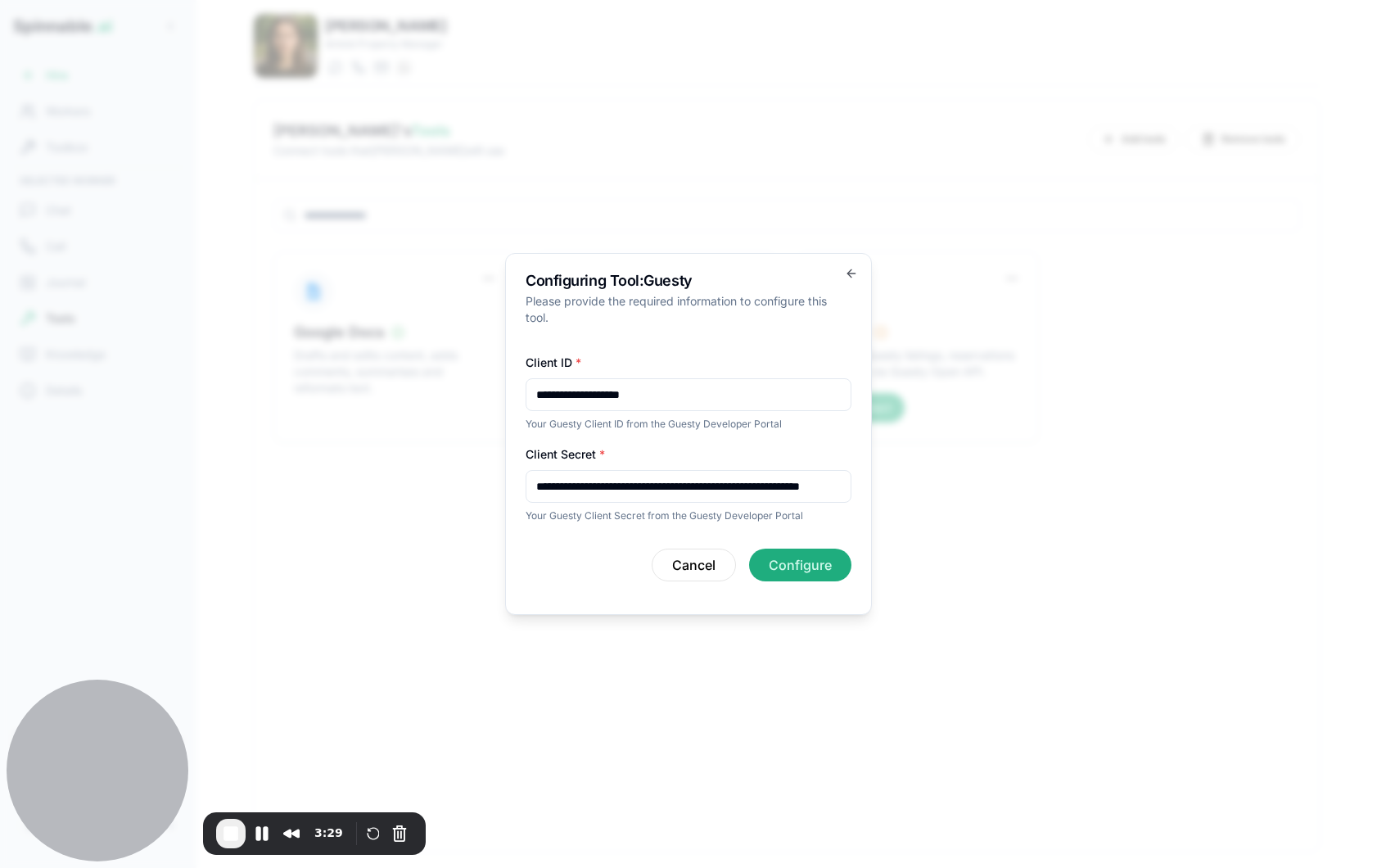
scroll to position [0, 155]
type input "**********"
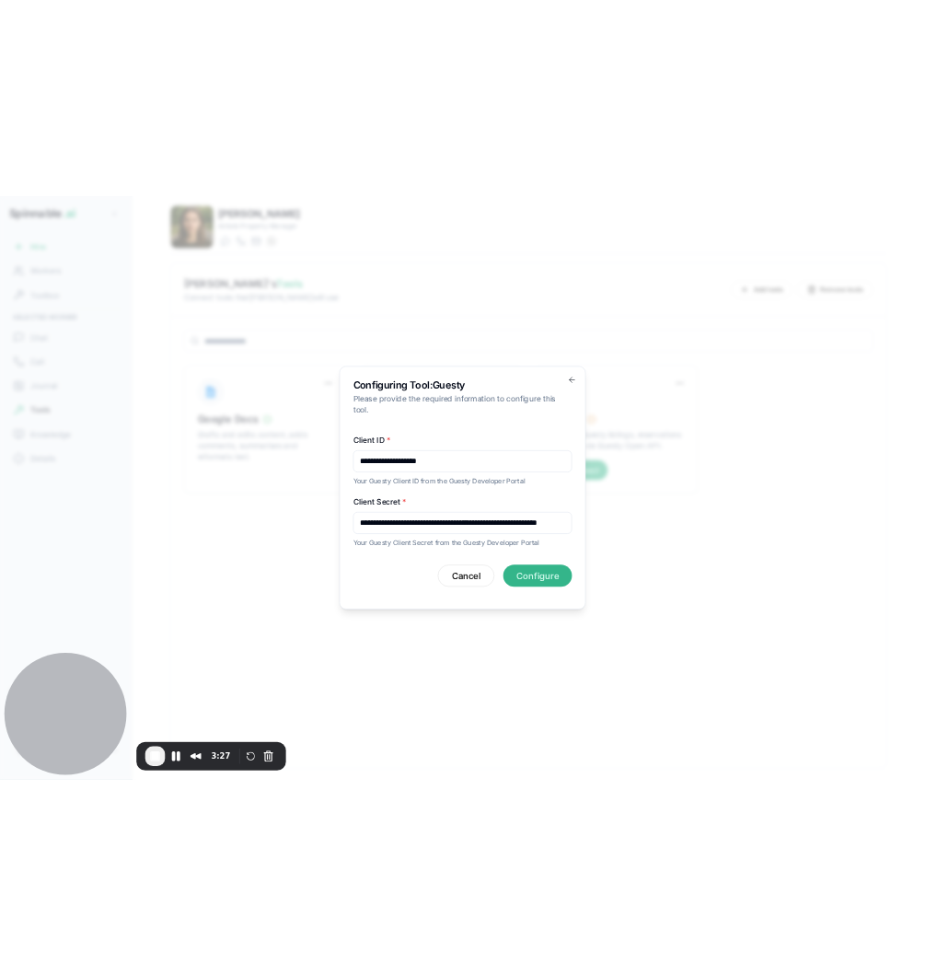
scroll to position [0, 0]
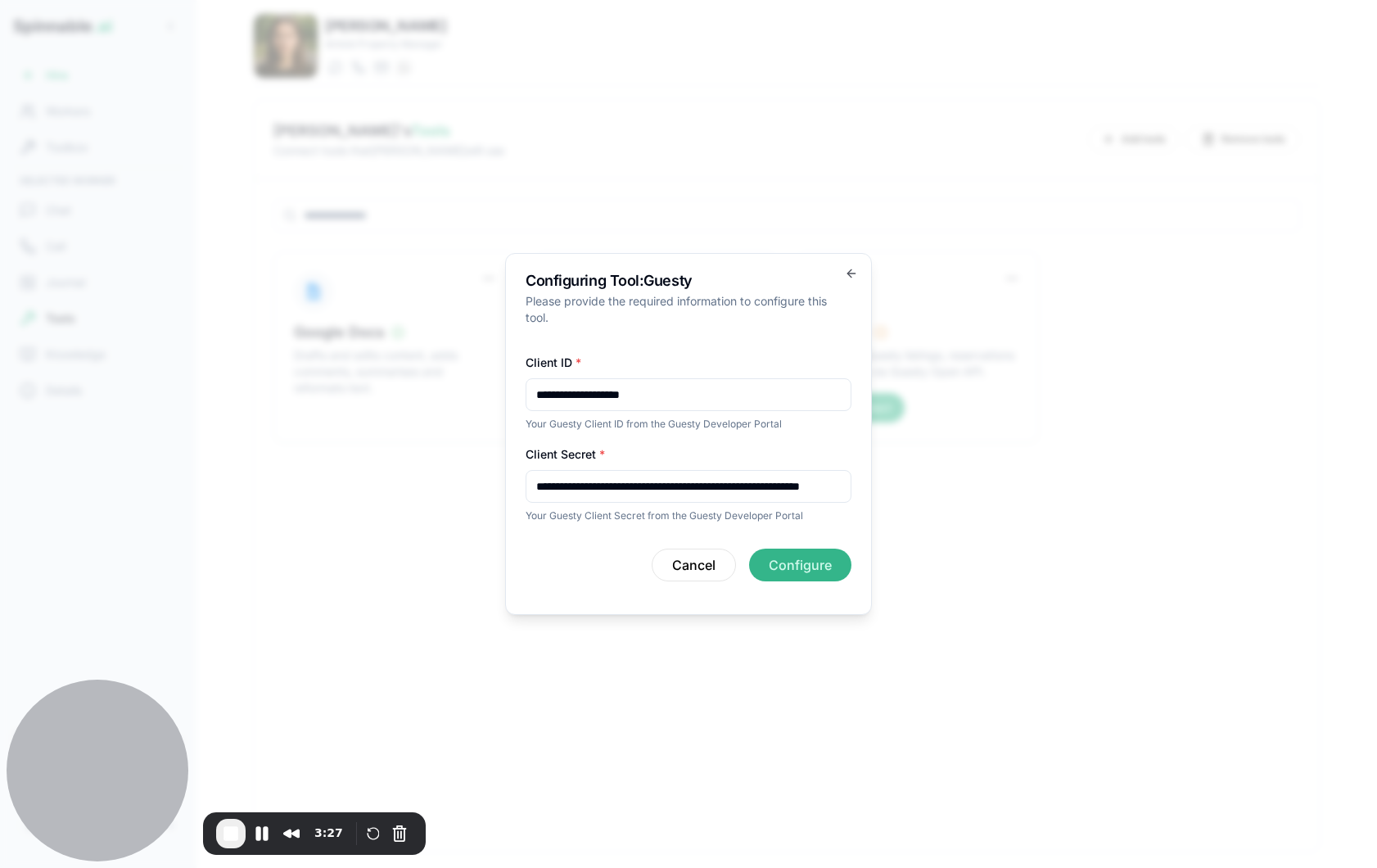
click at [796, 559] on button "Configure" at bounding box center [800, 565] width 102 height 33
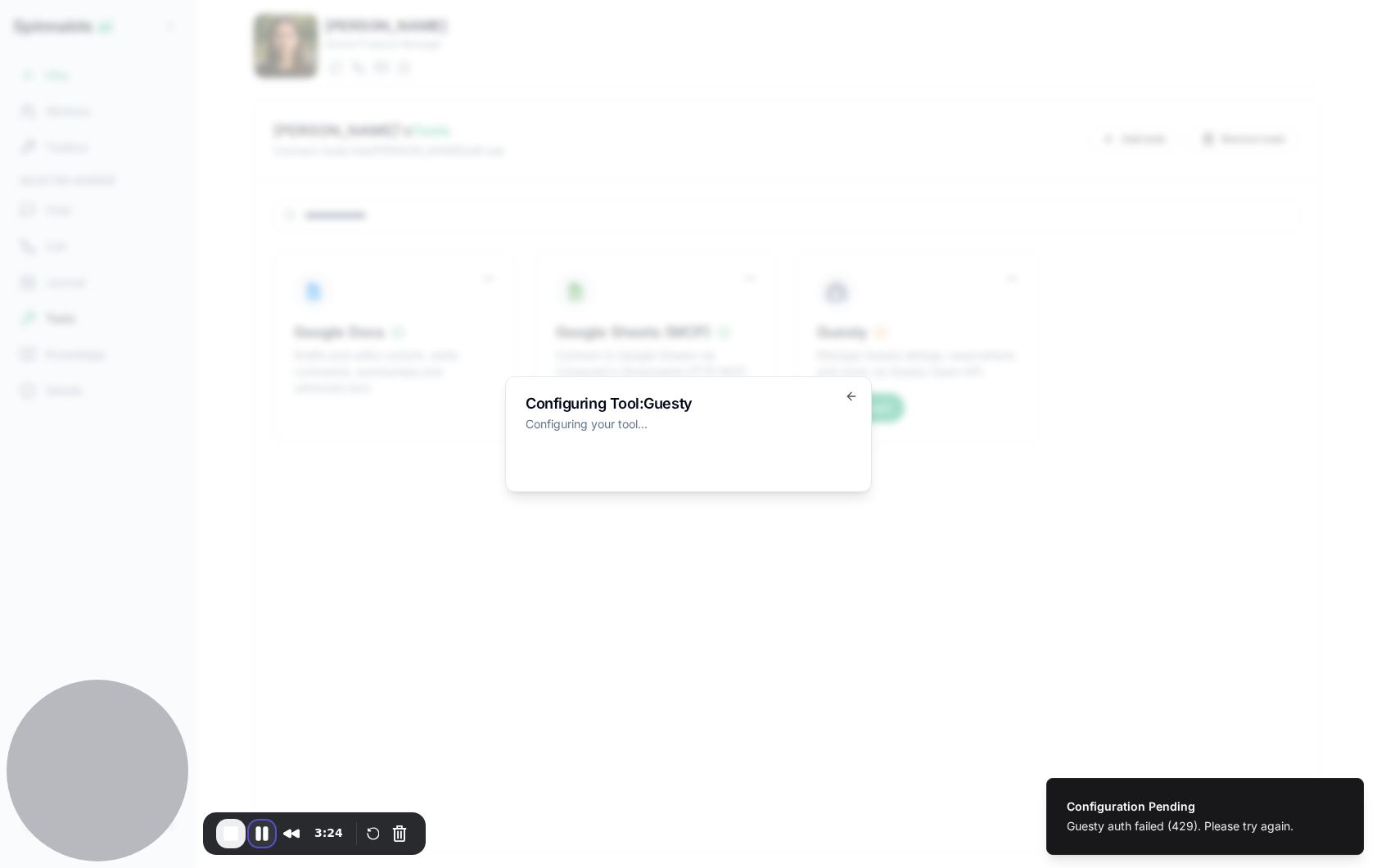
click at [262, 832] on button "Pause Recording" at bounding box center [262, 832] width 26 height 26
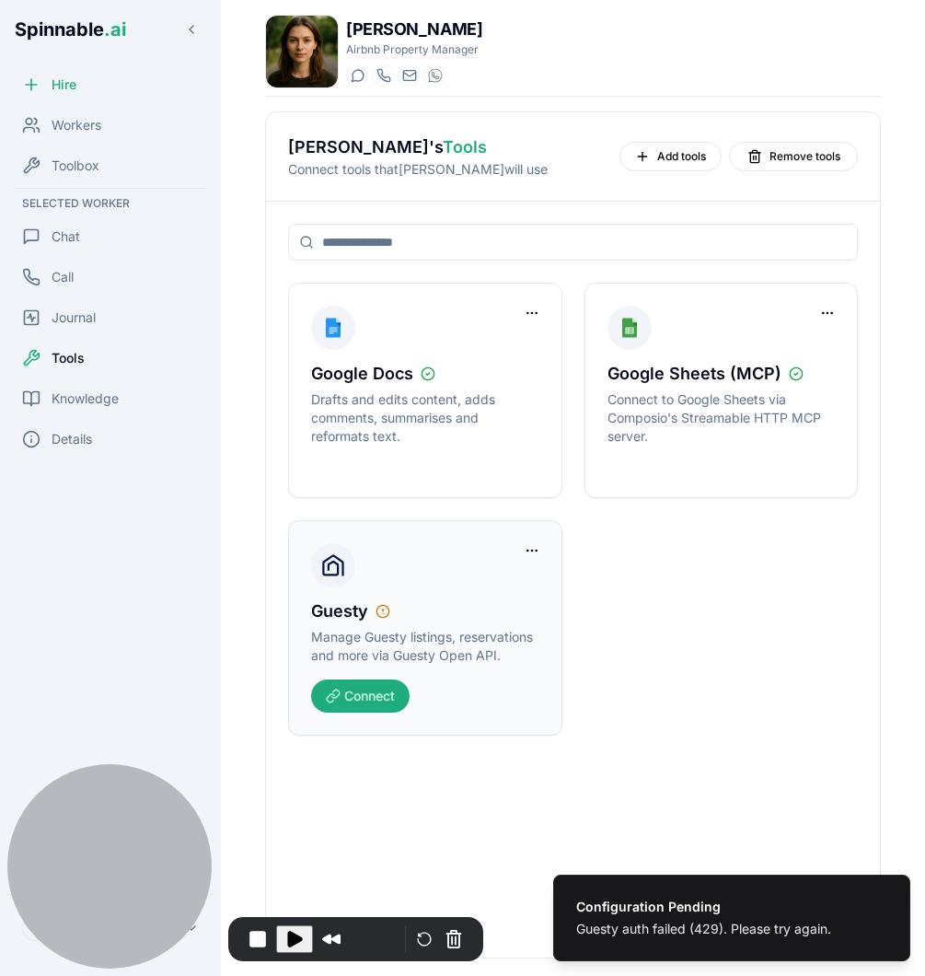
click at [372, 712] on div "Guesty Manage Guesty listings, reservations and more via Guesty Open API. Conne…" at bounding box center [425, 627] width 274 height 215
click at [374, 694] on button "Connect" at bounding box center [360, 695] width 98 height 33
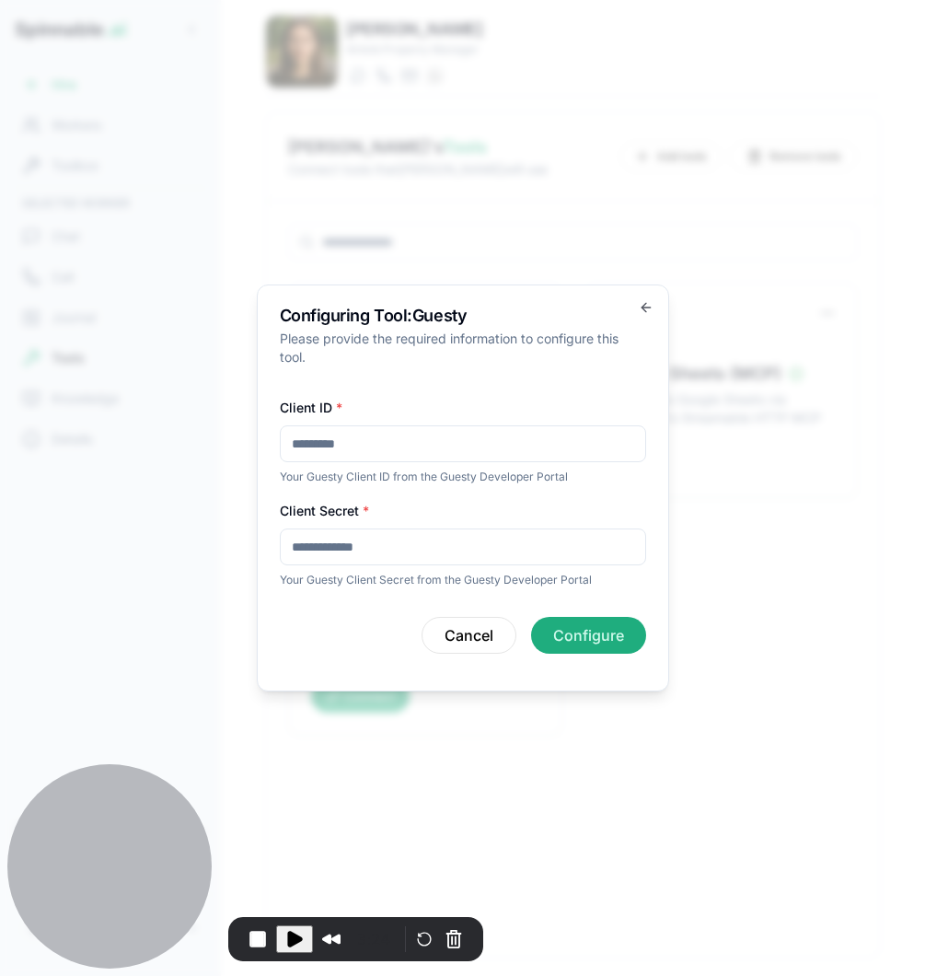
click at [363, 445] on input "Client ID *" at bounding box center [463, 443] width 366 height 37
paste input "**********"
type input "**********"
click at [372, 547] on input "Client Secret *" at bounding box center [463, 546] width 366 height 37
paste input "**********"
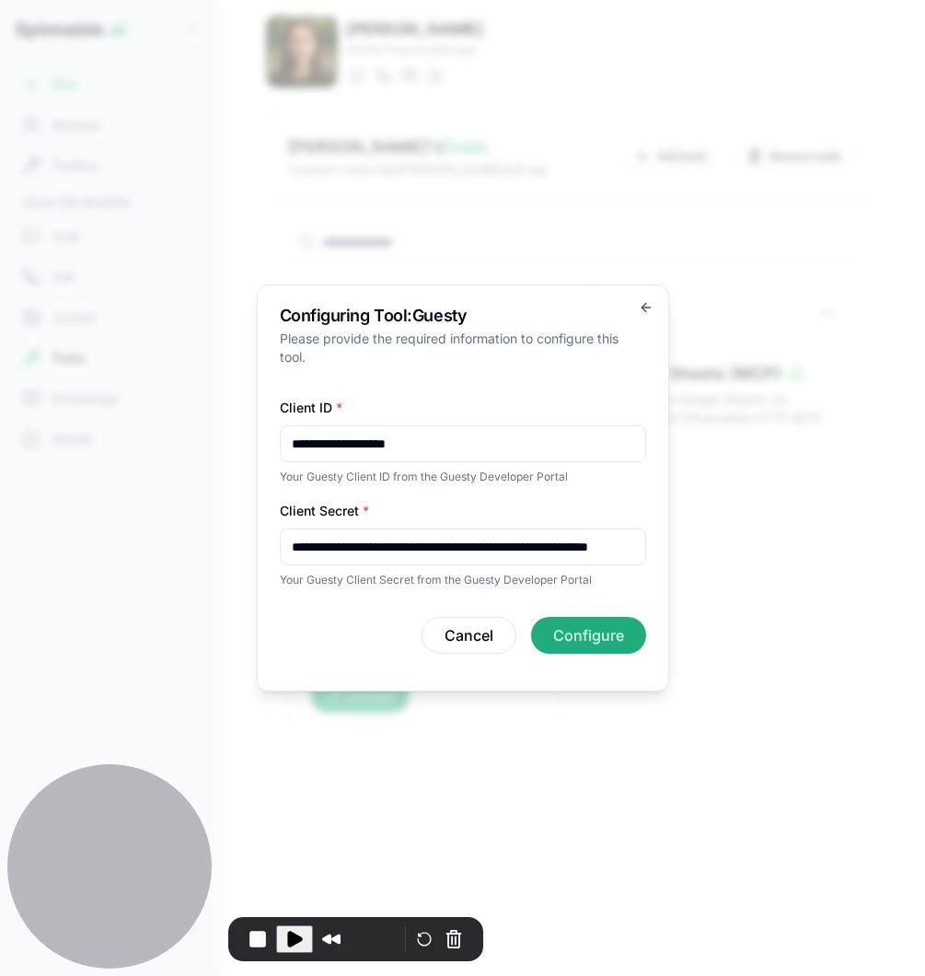
scroll to position [0, 175]
type input "**********"
click at [595, 632] on button "Configure" at bounding box center [588, 635] width 115 height 37
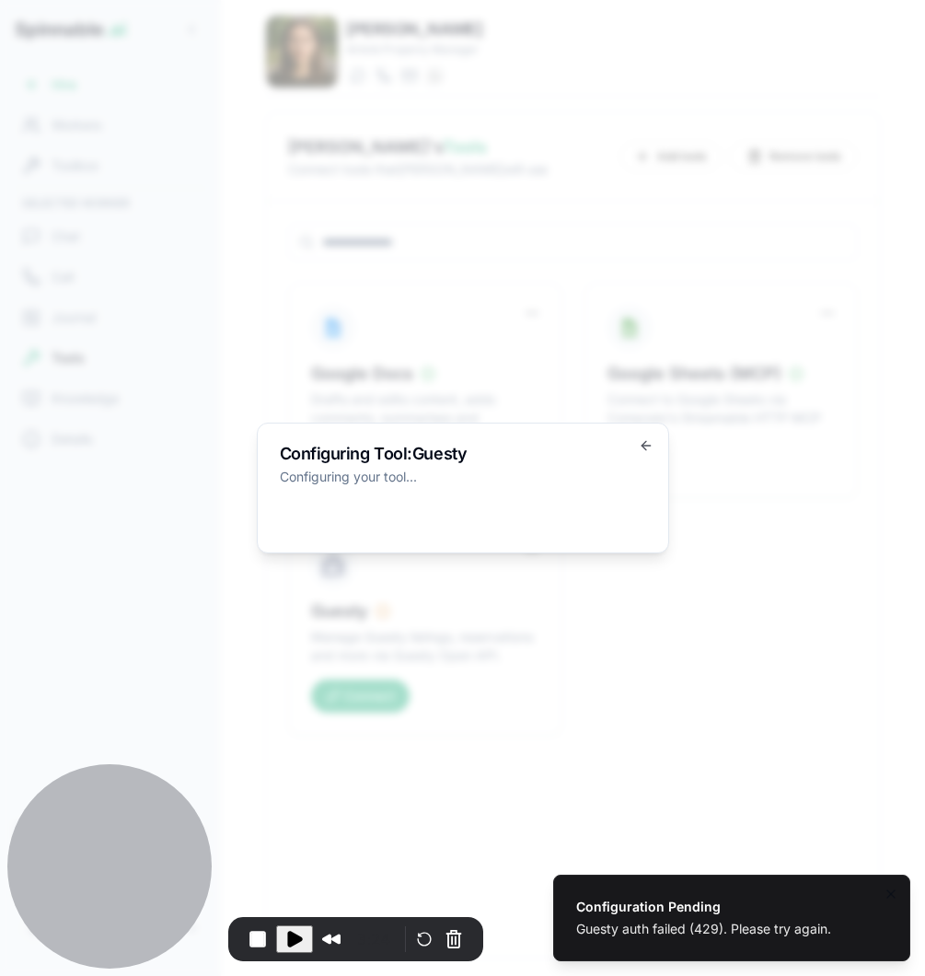
click at [711, 931] on div "Guesty auth failed (429). Please try again." at bounding box center [703, 928] width 255 height 18
